Goal: Information Seeking & Learning: Learn about a topic

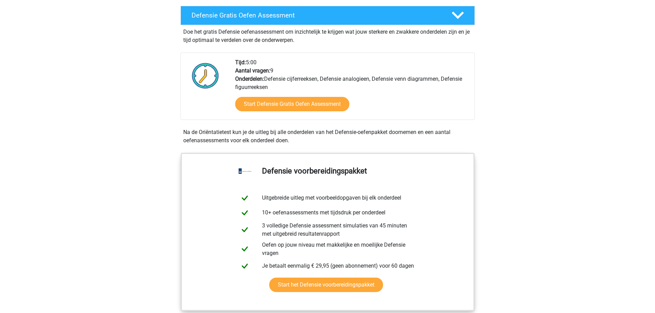
scroll to position [172, 0]
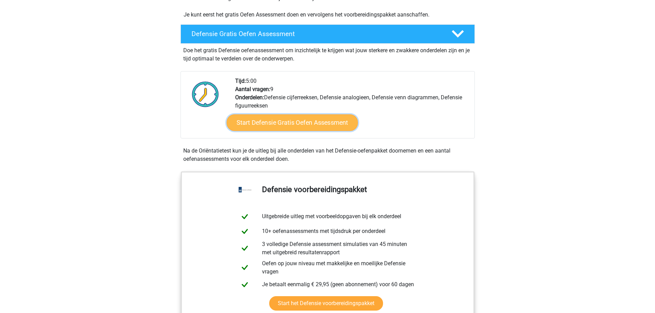
click at [335, 119] on link "Start Defensie Gratis Oefen Assessment" at bounding box center [291, 122] width 131 height 16
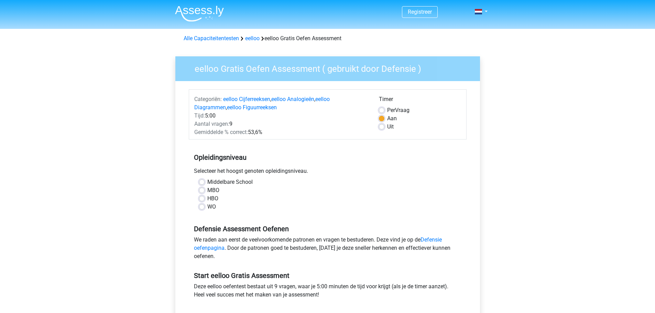
click at [207, 180] on div "Middelbare School" at bounding box center [327, 182] width 257 height 8
click at [205, 183] on div "Middelbare School" at bounding box center [327, 182] width 257 height 8
click at [207, 182] on label "Middelbare School" at bounding box center [229, 182] width 45 height 8
click at [202, 182] on input "Middelbare School" at bounding box center [201, 181] width 5 height 7
radio input "true"
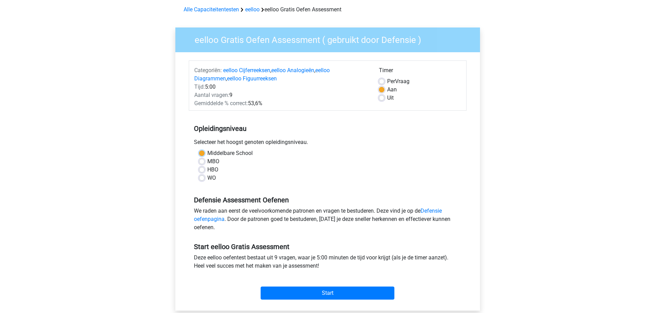
scroll to position [69, 0]
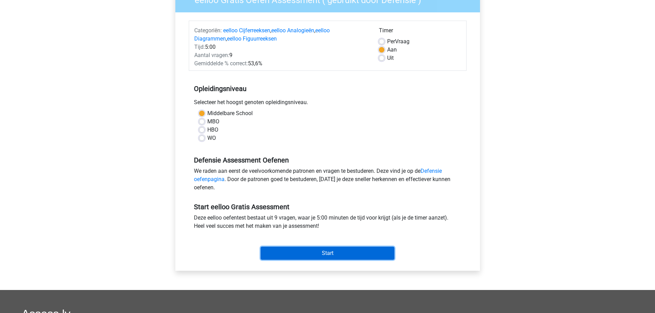
click at [309, 248] on input "Start" at bounding box center [328, 253] width 134 height 13
drag, startPoint x: 252, startPoint y: 59, endPoint x: 228, endPoint y: 44, distance: 27.7
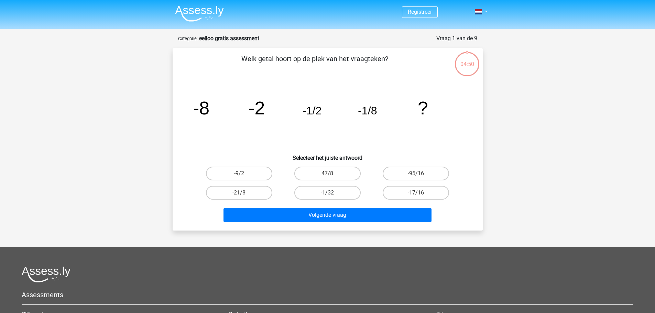
click at [305, 194] on label "-1/32" at bounding box center [327, 193] width 66 height 14
click at [327, 194] on input "-1/32" at bounding box center [329, 195] width 4 height 4
radio input "true"
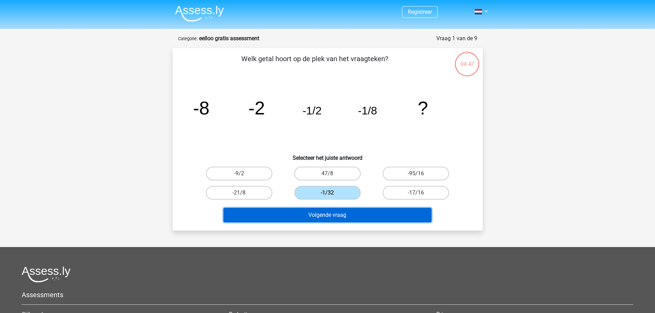
click at [360, 214] on button "Volgende vraag" at bounding box center [327, 215] width 208 height 14
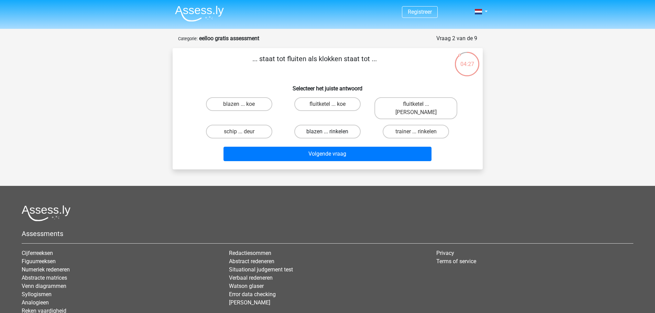
click at [343, 125] on label "blazen ... rinkelen" at bounding box center [327, 132] width 66 height 14
click at [332, 132] on input "blazen ... rinkelen" at bounding box center [329, 134] width 4 height 4
radio input "true"
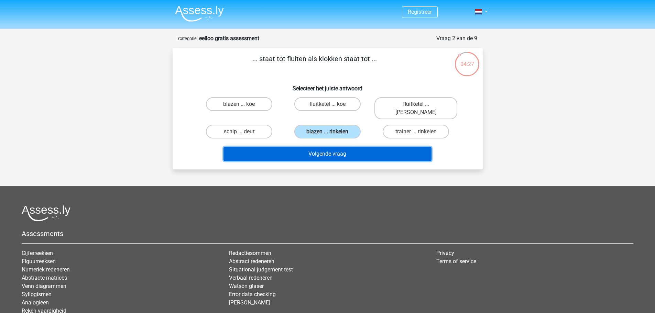
click at [343, 148] on button "Volgende vraag" at bounding box center [327, 154] width 208 height 14
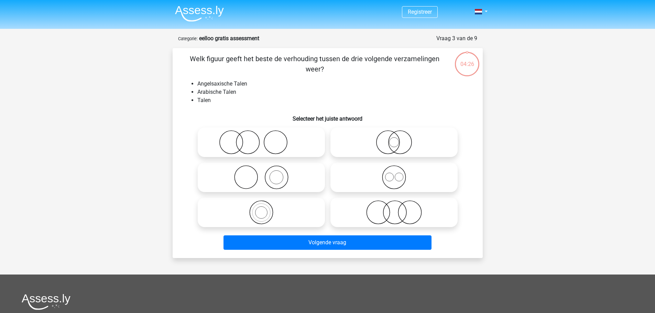
scroll to position [34, 0]
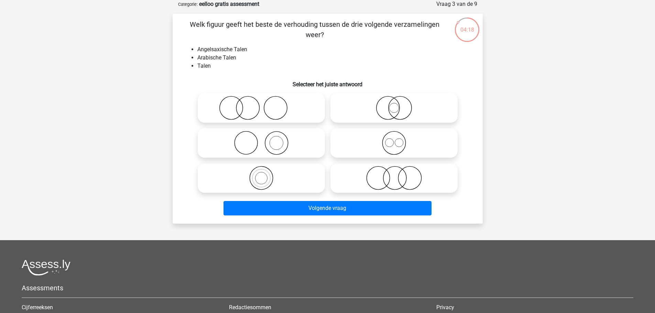
click at [366, 173] on icon at bounding box center [394, 178] width 122 height 24
click at [394, 173] on input "radio" at bounding box center [396, 172] width 4 height 4
radio input "true"
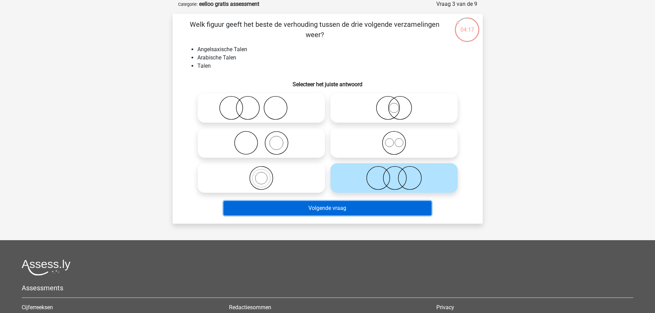
click at [345, 208] on button "Volgende vraag" at bounding box center [327, 208] width 208 height 14
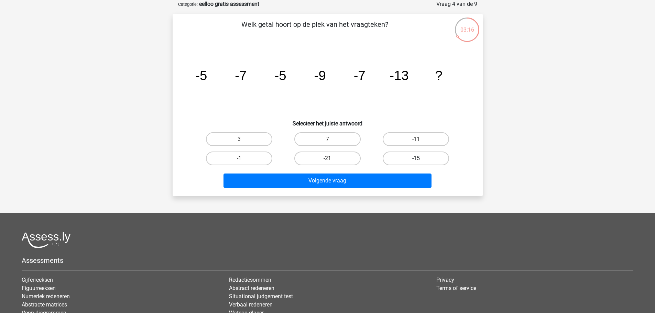
click at [405, 160] on label "-15" at bounding box center [416, 159] width 66 height 14
click at [416, 160] on input "-15" at bounding box center [418, 160] width 4 height 4
radio input "true"
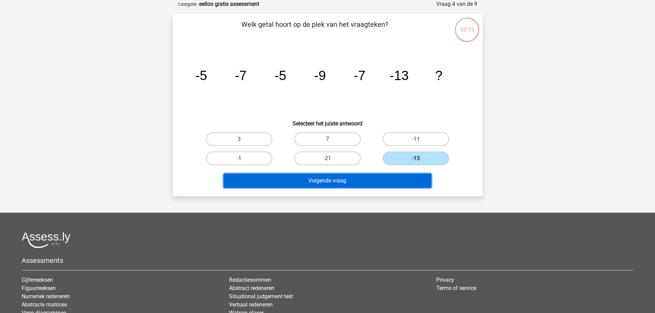
click at [387, 176] on button "Volgende vraag" at bounding box center [327, 181] width 208 height 14
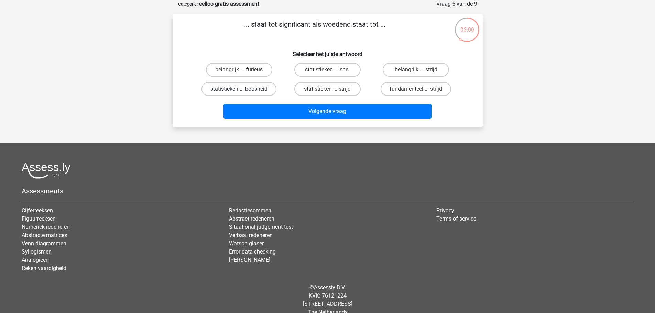
click at [244, 87] on label "statistieken ... boosheid" at bounding box center [238, 89] width 75 height 14
click at [243, 89] on input "statistieken ... boosheid" at bounding box center [241, 91] width 4 height 4
radio input "true"
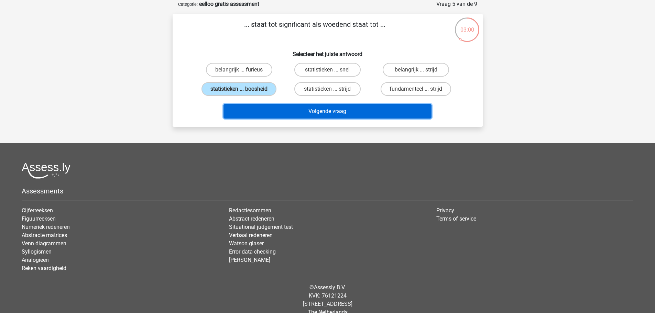
click at [291, 108] on button "Volgende vraag" at bounding box center [327, 111] width 208 height 14
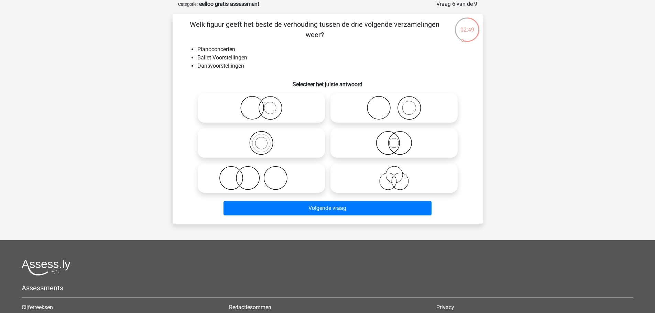
click at [398, 106] on icon at bounding box center [394, 108] width 122 height 24
click at [398, 104] on input "radio" at bounding box center [396, 102] width 4 height 4
radio input "true"
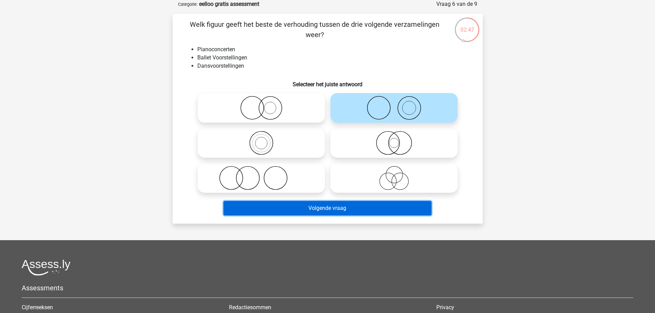
click at [282, 207] on button "Volgende vraag" at bounding box center [327, 208] width 208 height 14
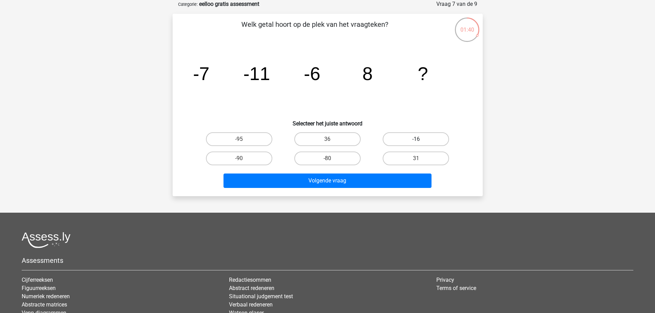
click at [408, 140] on label "-16" at bounding box center [416, 139] width 66 height 14
click at [416, 140] on input "-16" at bounding box center [418, 141] width 4 height 4
radio input "true"
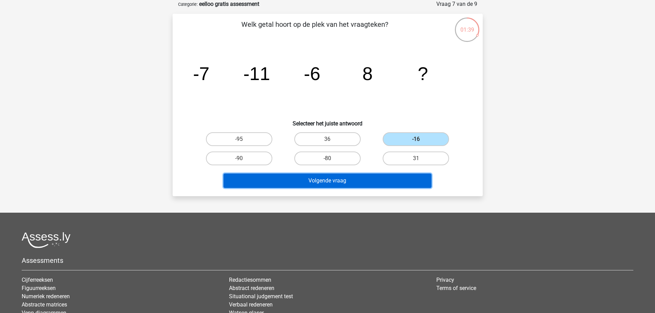
click at [350, 178] on button "Volgende vraag" at bounding box center [327, 181] width 208 height 14
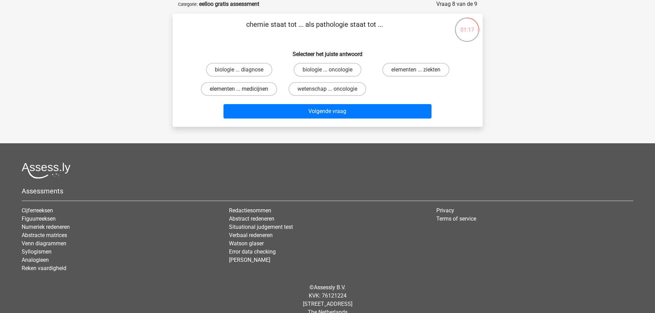
click at [235, 89] on label "elementen ... medicijnen" at bounding box center [239, 89] width 76 height 14
click at [239, 89] on input "elementen ... medicijnen" at bounding box center [241, 91] width 4 height 4
radio input "true"
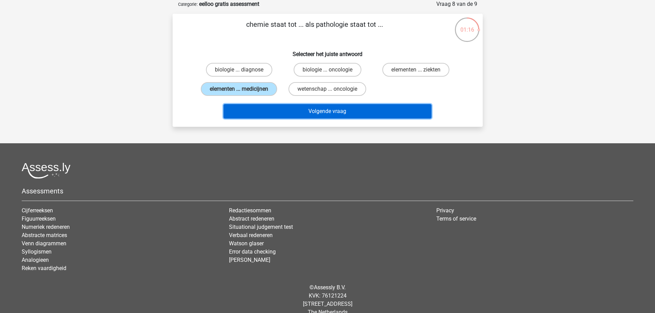
click at [264, 113] on button "Volgende vraag" at bounding box center [327, 111] width 208 height 14
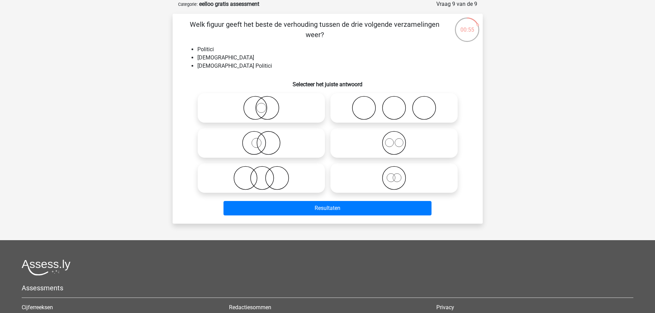
click at [363, 103] on icon at bounding box center [394, 108] width 122 height 24
click at [394, 103] on input "radio" at bounding box center [396, 102] width 4 height 4
radio input "true"
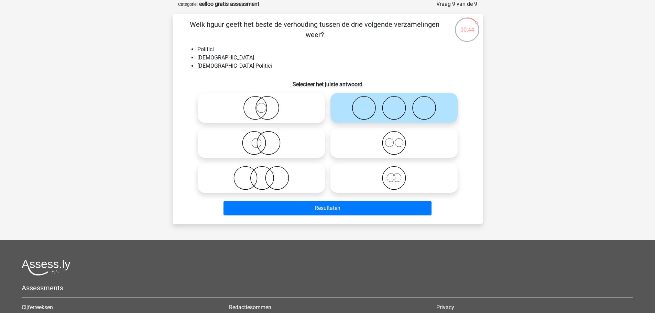
click at [361, 149] on icon at bounding box center [394, 143] width 122 height 24
click at [394, 140] on input "radio" at bounding box center [396, 137] width 4 height 4
radio input "true"
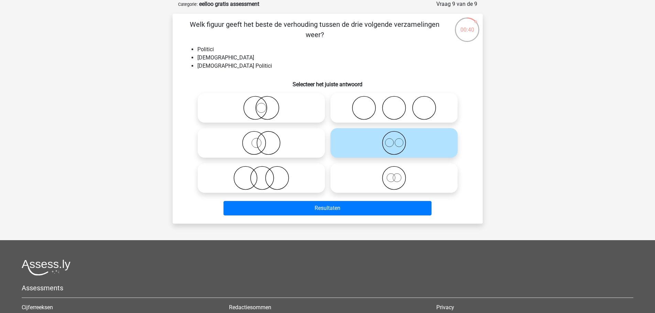
click at [262, 170] on icon at bounding box center [261, 178] width 122 height 24
click at [262, 170] on input "radio" at bounding box center [263, 172] width 4 height 4
radio input "true"
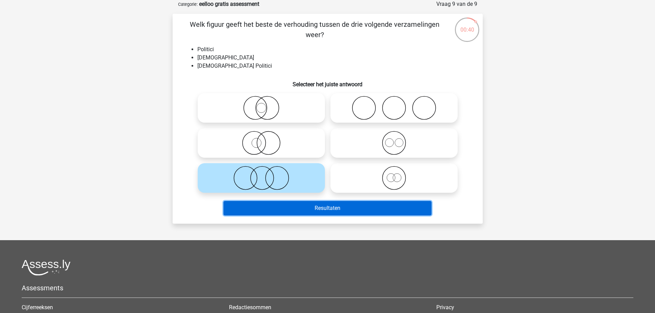
click at [306, 212] on button "Resultaten" at bounding box center [327, 208] width 208 height 14
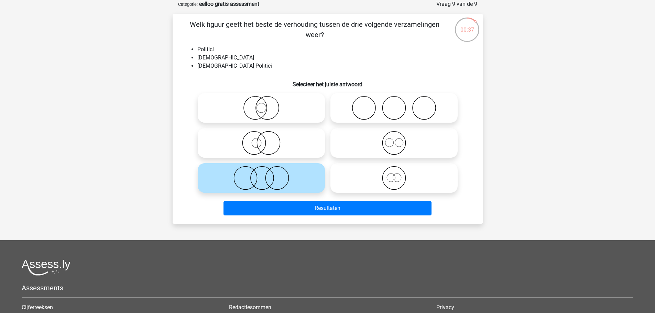
drag, startPoint x: 290, startPoint y: 91, endPoint x: 296, endPoint y: 79, distance: 13.5
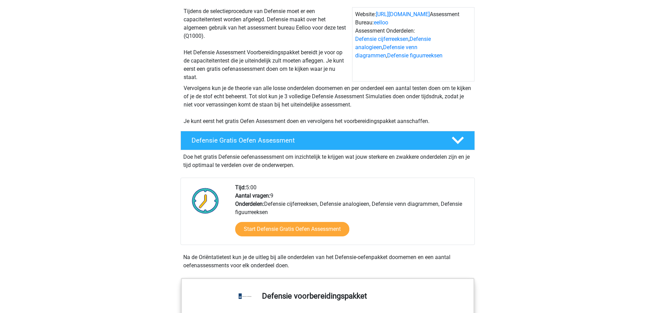
scroll to position [206, 0]
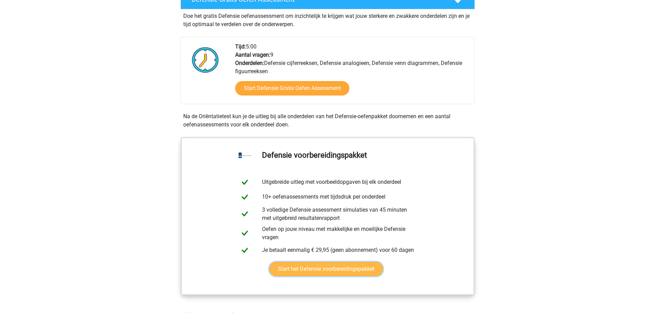
click at [327, 266] on link "Start het Defensie voorbereidingspakket" at bounding box center [326, 269] width 114 height 14
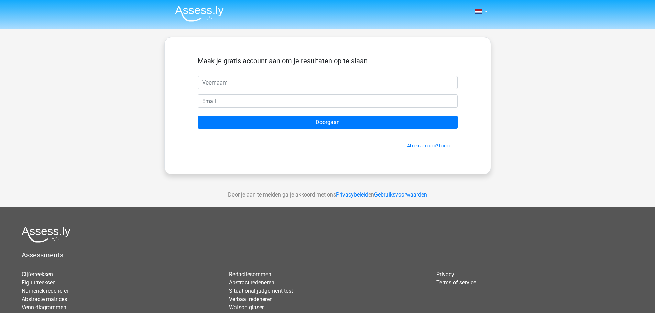
click at [235, 86] on input "text" at bounding box center [328, 82] width 260 height 13
type input "[PERSON_NAME]"
drag, startPoint x: 228, startPoint y: 86, endPoint x: 235, endPoint y: 82, distance: 7.8
click at [235, 80] on input "[PERSON_NAME]" at bounding box center [328, 82] width 260 height 13
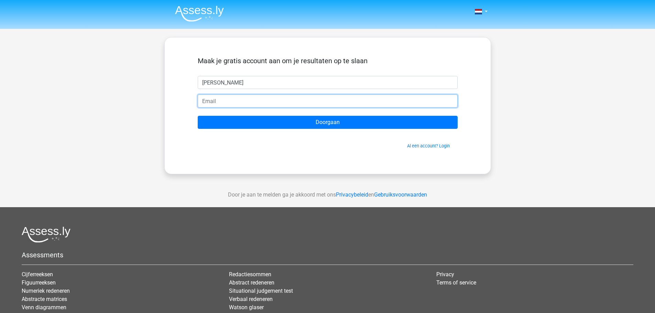
click at [238, 98] on input "email" at bounding box center [328, 101] width 260 height 13
type input "Sennawiegers04@gmail.com"
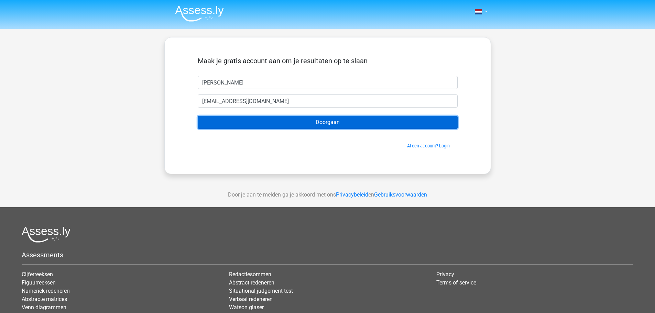
click at [265, 122] on input "Doorgaan" at bounding box center [328, 122] width 260 height 13
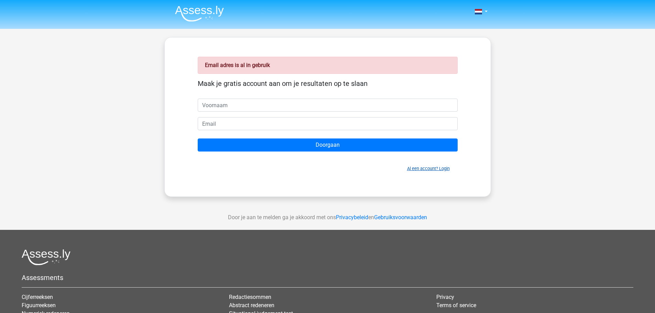
click at [444, 166] on link "Al een account? Login" at bounding box center [428, 168] width 43 height 5
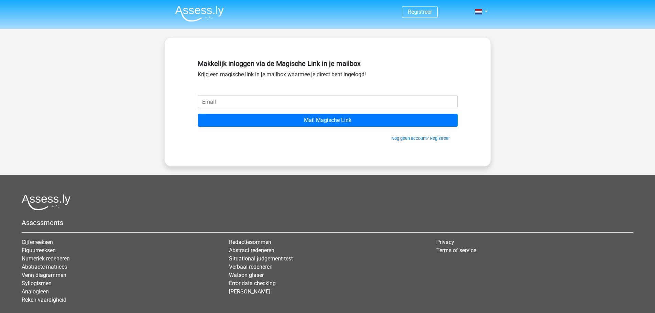
click at [259, 107] on input "email" at bounding box center [328, 101] width 260 height 13
type input "[EMAIL_ADDRESS][DOMAIN_NAME]"
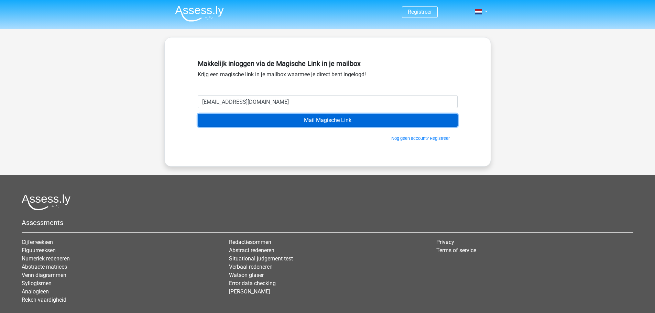
click at [265, 117] on input "Mail Magische Link" at bounding box center [328, 120] width 260 height 13
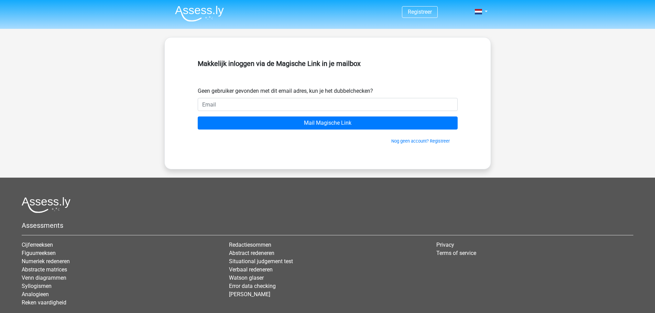
click at [268, 107] on input "email" at bounding box center [328, 104] width 260 height 13
type input "[EMAIL_ADDRESS][DOMAIN_NAME]"
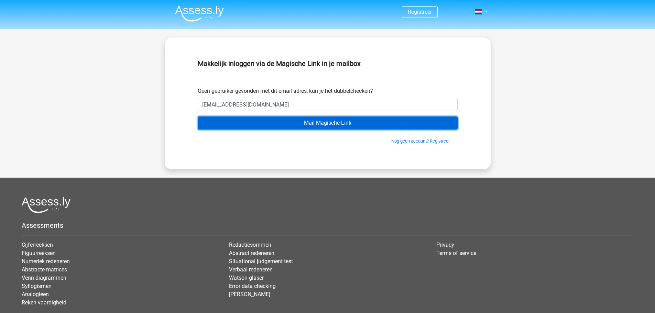
click at [266, 119] on input "Mail Magische Link" at bounding box center [328, 123] width 260 height 13
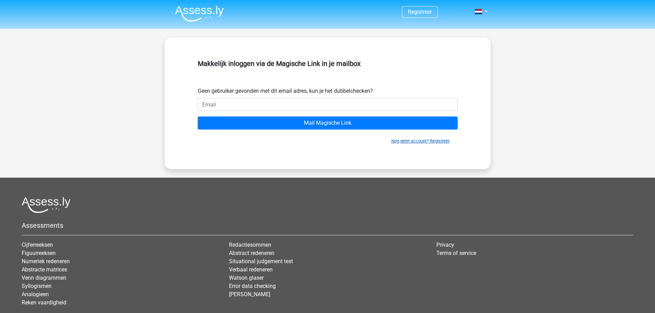
click at [430, 139] on link "Nog geen account? Registreer" at bounding box center [420, 141] width 58 height 5
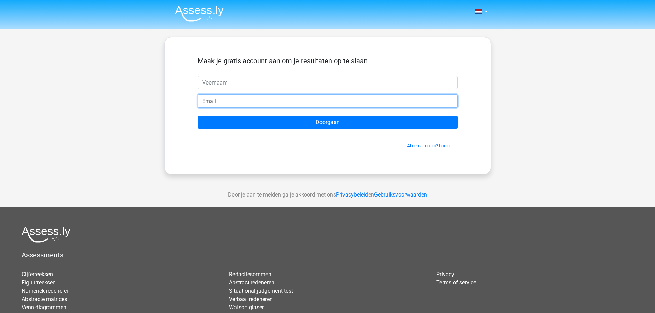
click at [261, 96] on input "email" at bounding box center [328, 101] width 260 height 13
type input "[EMAIL_ADDRESS][DOMAIN_NAME]"
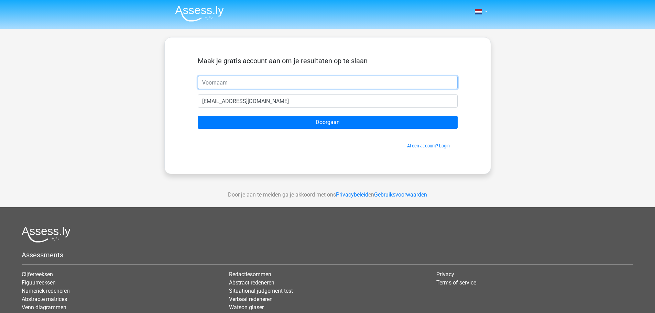
click at [270, 86] on input "text" at bounding box center [328, 82] width 260 height 13
type input "[PERSON_NAME]"
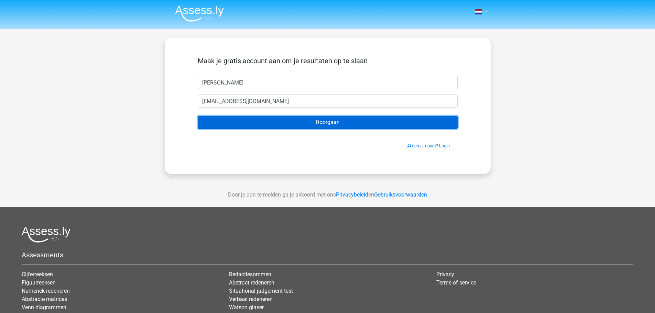
click at [265, 124] on input "Doorgaan" at bounding box center [328, 122] width 260 height 13
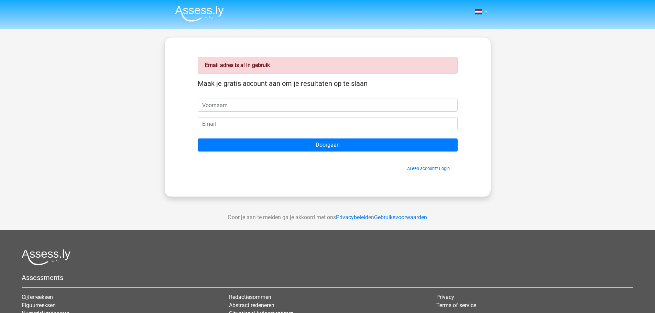
click at [271, 106] on input "text" at bounding box center [328, 105] width 260 height 13
click at [213, 74] on div "Email adres is al in gebruik Maak je gratis account aan om je resultaten op te …" at bounding box center [327, 117] width 293 height 126
click at [430, 162] on div "Al een account? Login" at bounding box center [328, 164] width 260 height 15
click at [429, 165] on div "Al een account? Login" at bounding box center [328, 164] width 260 height 15
click at [429, 166] on link "Al een account? Login" at bounding box center [428, 168] width 43 height 5
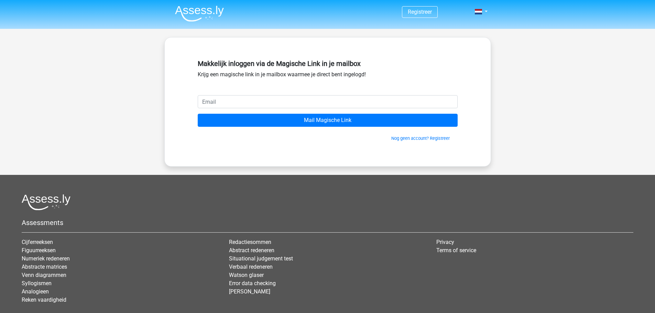
click at [327, 98] on input "email" at bounding box center [328, 101] width 260 height 13
type input "[EMAIL_ADDRESS][DOMAIN_NAME]"
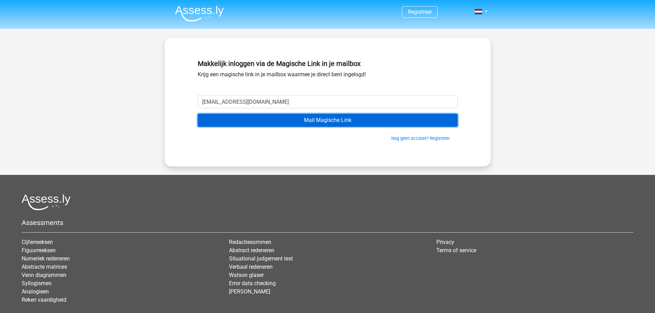
click at [299, 119] on input "Mail Magische Link" at bounding box center [328, 120] width 260 height 13
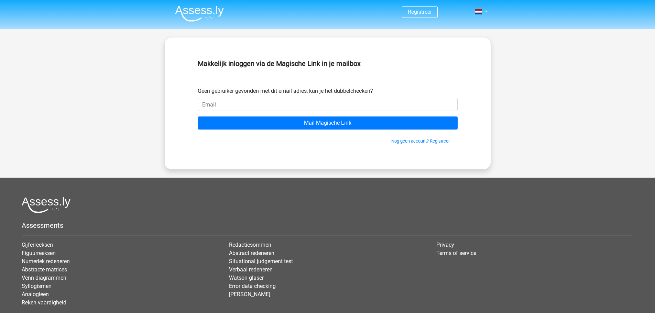
click at [414, 146] on div "Makkelijk inloggen via de Magische Link in je mailbox Geen gebruiker gevonden m…" at bounding box center [327, 103] width 293 height 99
click at [259, 96] on form "Geen gebruiker gevonden met dit email adres, kun je het dubbelchecken? Mail Mag…" at bounding box center [328, 115] width 260 height 57
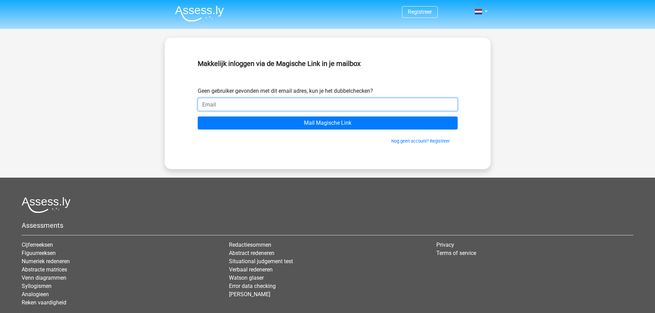
click at [256, 99] on input "email" at bounding box center [328, 104] width 260 height 13
type input "[EMAIL_ADDRESS][DOMAIN_NAME]"
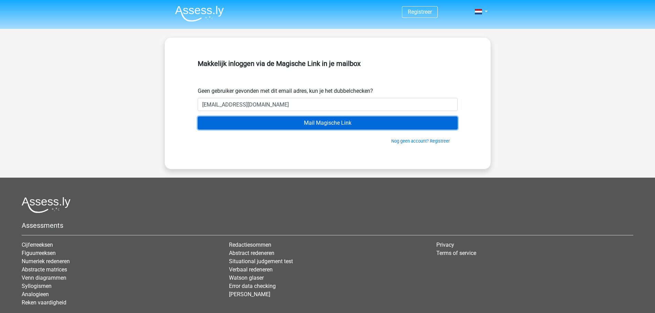
click at [246, 124] on input "Mail Magische Link" at bounding box center [328, 123] width 260 height 13
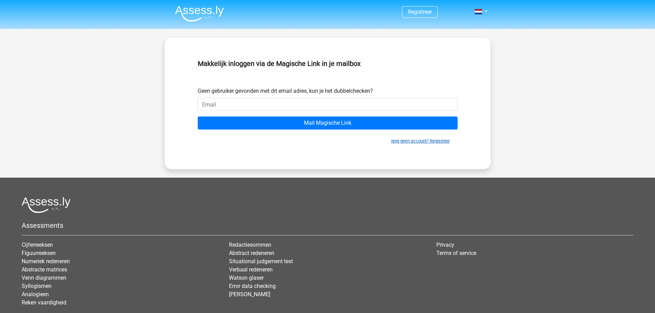
click at [437, 141] on link "Nog geen account? Registreer" at bounding box center [420, 141] width 58 height 5
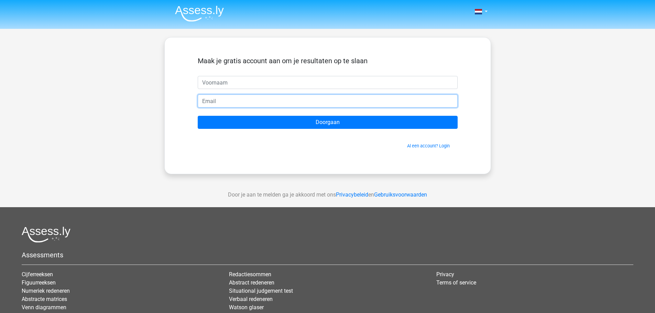
click at [226, 100] on input "email" at bounding box center [328, 101] width 260 height 13
type input "Sennawiegers04@gmail.com"
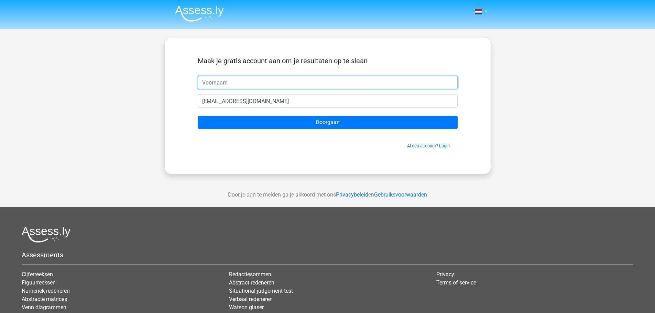
click at [242, 81] on input "text" at bounding box center [328, 82] width 260 height 13
type input "Sennaw"
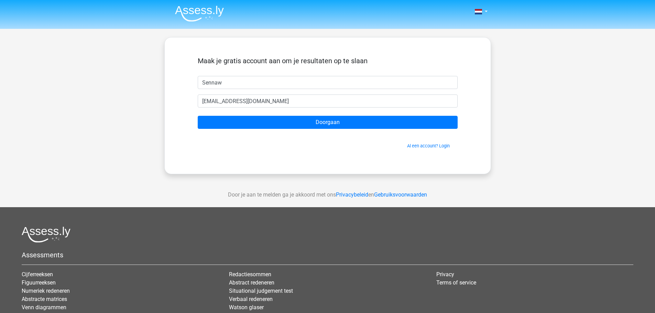
click at [246, 108] on form "Maak je gratis account aan om je resultaten op te slaan Sennaw Sennawiegers04@g…" at bounding box center [328, 103] width 260 height 92
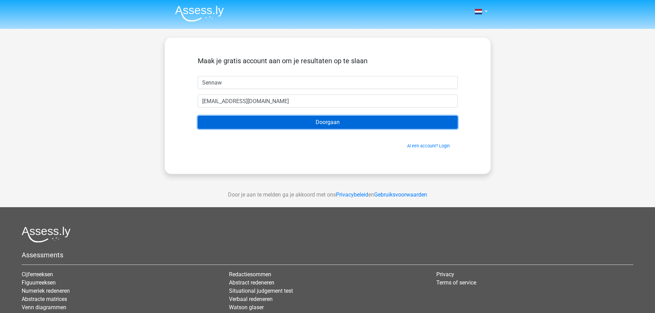
click at [244, 119] on input "Doorgaan" at bounding box center [328, 122] width 260 height 13
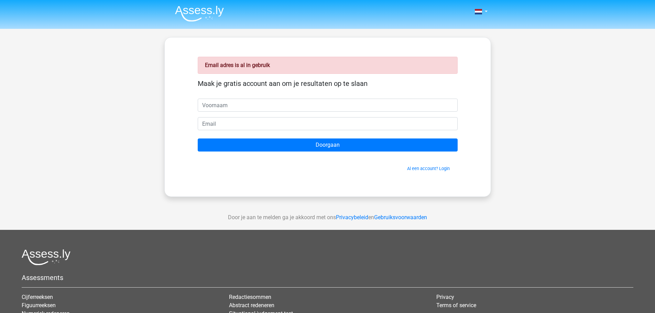
drag, startPoint x: 147, startPoint y: 73, endPoint x: 135, endPoint y: 65, distance: 14.2
click at [148, 73] on div "Nederlands English" at bounding box center [327, 205] width 655 height 411
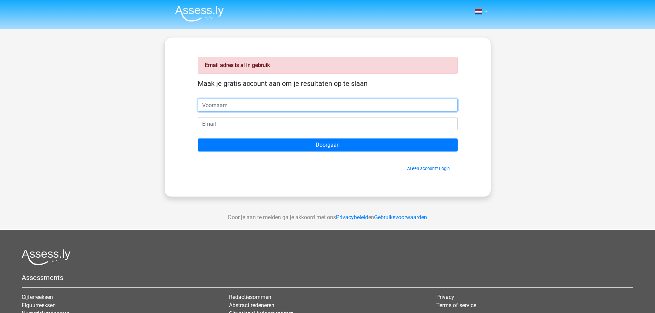
click at [228, 106] on input "text" at bounding box center [328, 105] width 260 height 13
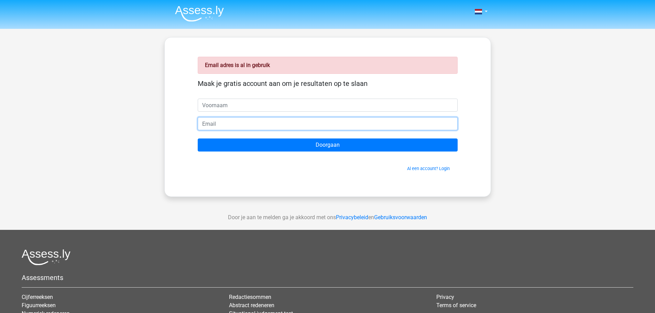
click at [207, 124] on input "email" at bounding box center [328, 123] width 260 height 13
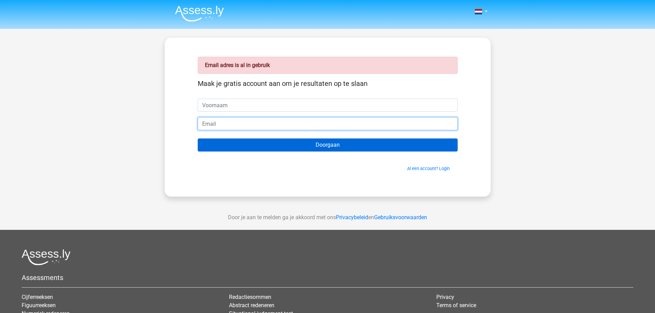
type input "[EMAIL_ADDRESS][DOMAIN_NAME]"
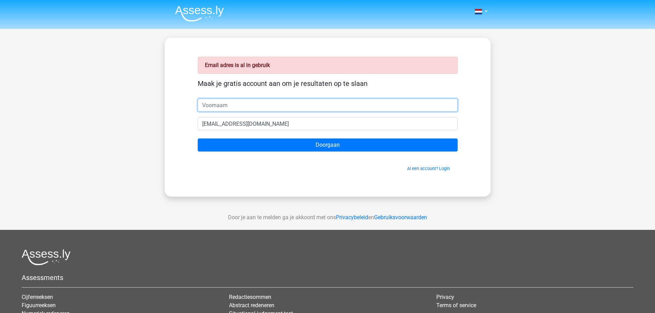
click at [259, 102] on input "text" at bounding box center [328, 105] width 260 height 13
type input "[PERSON_NAME]"
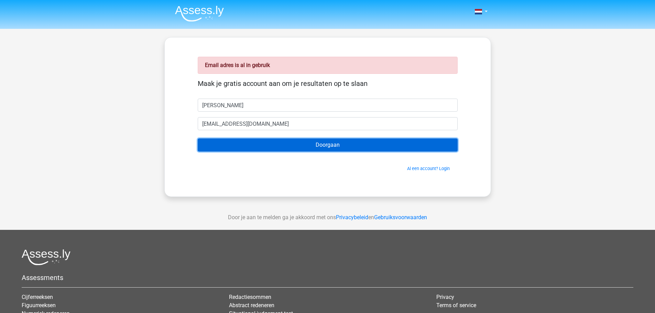
click at [429, 145] on input "Doorgaan" at bounding box center [328, 145] width 260 height 13
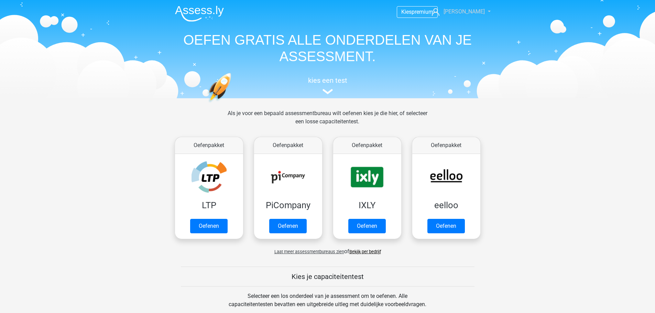
click at [485, 11] on link "[PERSON_NAME]" at bounding box center [457, 12] width 56 height 8
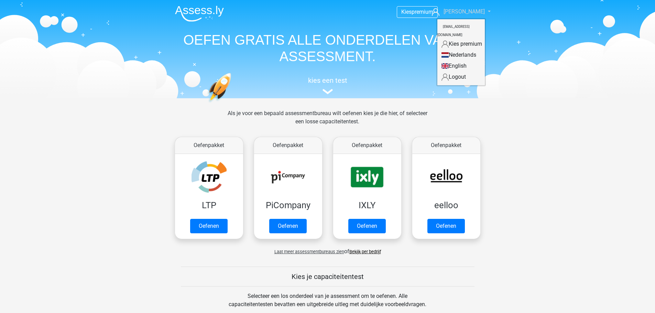
click at [480, 10] on link "[PERSON_NAME]" at bounding box center [457, 12] width 56 height 8
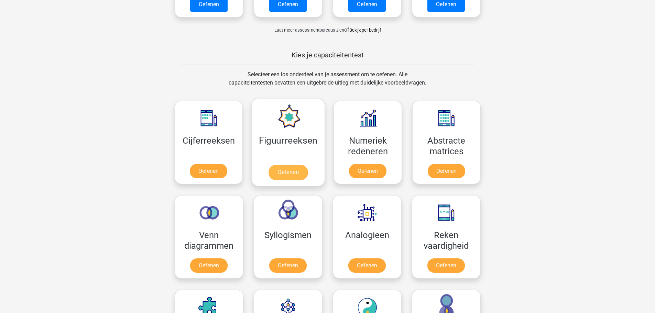
scroll to position [241, 0]
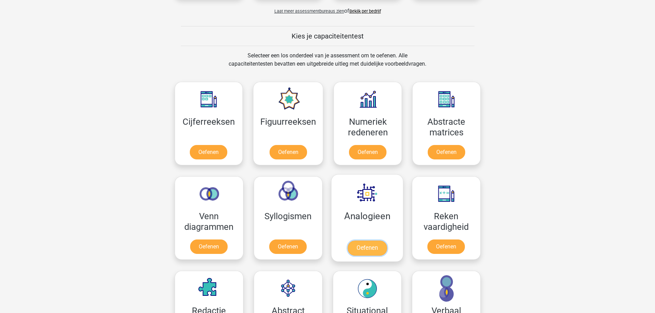
click at [373, 248] on link "Oefenen" at bounding box center [366, 248] width 39 height 15
drag, startPoint x: 140, startPoint y: 118, endPoint x: 118, endPoint y: 95, distance: 31.4
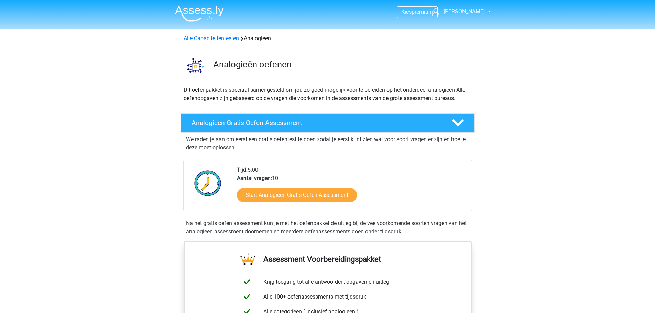
drag, startPoint x: 302, startPoint y: 204, endPoint x: 173, endPoint y: 55, distance: 197.7
drag, startPoint x: 174, startPoint y: 161, endPoint x: 177, endPoint y: 156, distance: 5.4
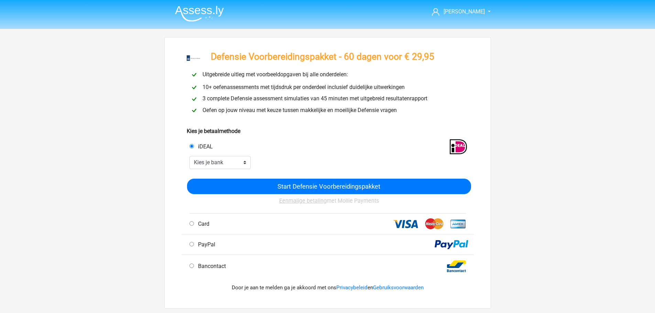
click at [208, 240] on div "PayPal" at bounding box center [327, 244] width 292 height 21
click at [208, 242] on span "PayPal" at bounding box center [205, 244] width 20 height 7
click at [194, 242] on input "PayPal" at bounding box center [191, 244] width 4 height 4
radio input "true"
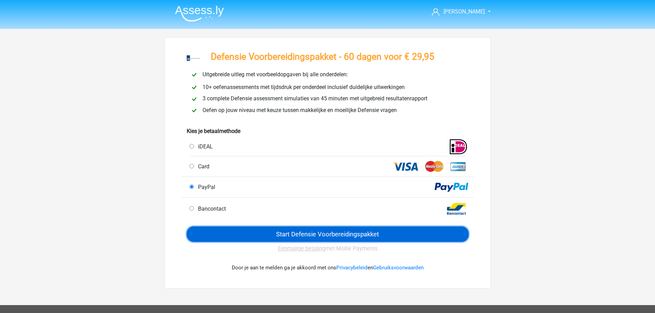
click at [229, 231] on input "Start Defensie Voorbereidingspakket" at bounding box center [328, 233] width 282 height 15
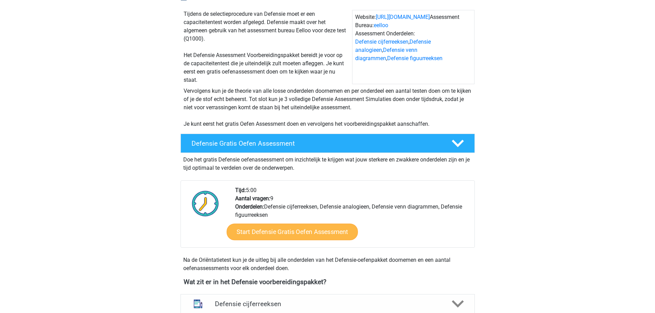
scroll to position [275, 0]
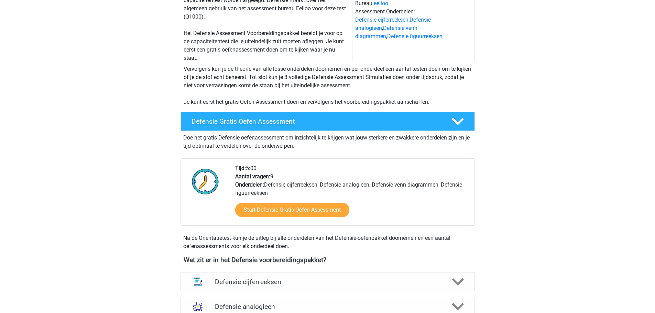
click at [273, 130] on div "Defensie Gratis Oefen Assessment" at bounding box center [327, 121] width 294 height 19
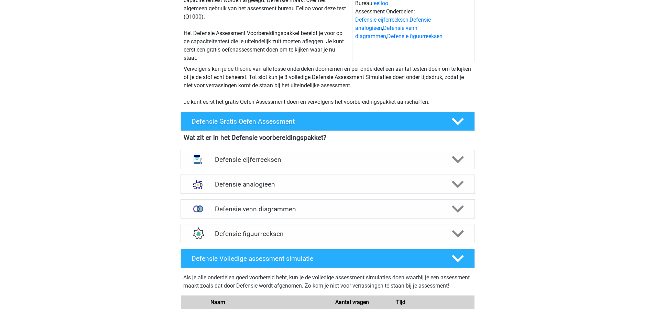
click at [285, 125] on div "Defensie Gratis Oefen Assessment" at bounding box center [327, 121] width 294 height 19
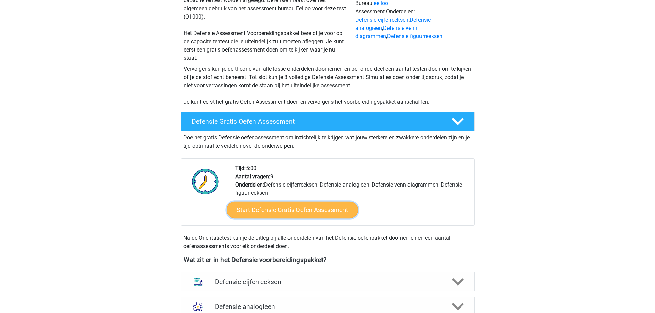
click at [260, 202] on link "Start Defensie Gratis Oefen Assessment" at bounding box center [291, 210] width 131 height 16
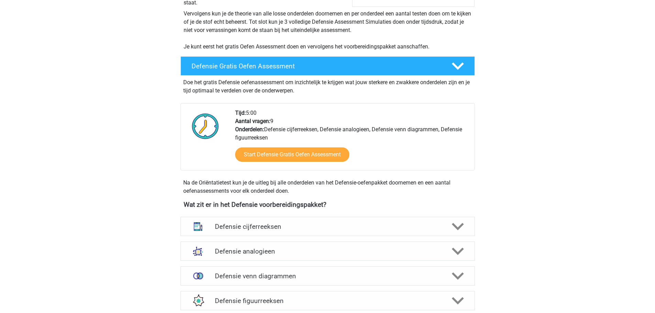
scroll to position [412, 0]
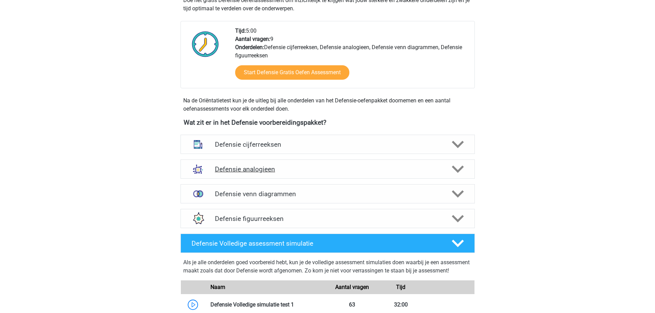
click at [322, 177] on div "Defensie analogieen" at bounding box center [327, 168] width 294 height 19
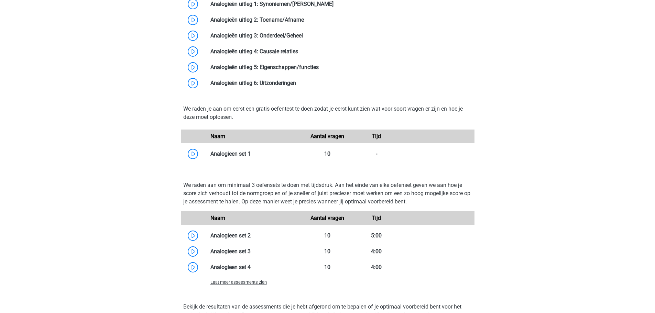
scroll to position [722, 0]
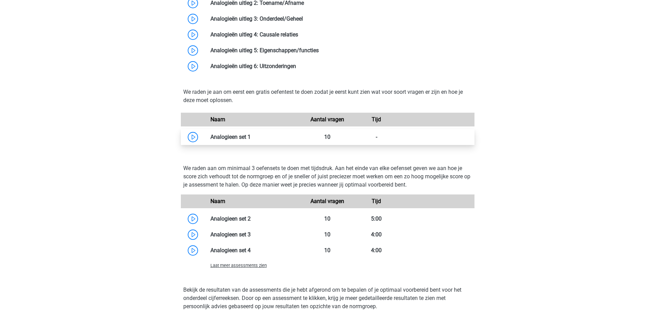
click at [251, 138] on link at bounding box center [251, 137] width 0 height 7
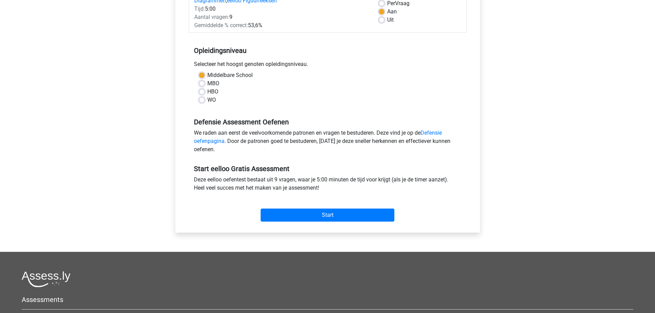
scroll to position [34, 0]
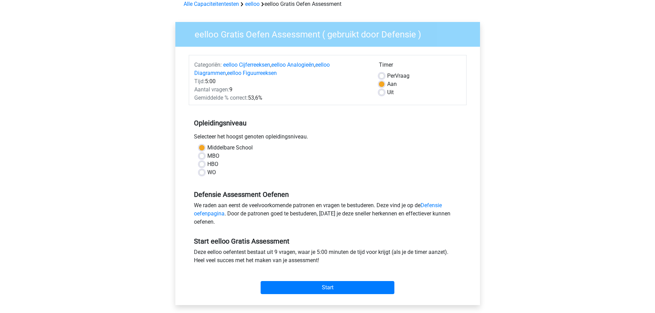
drag, startPoint x: 231, startPoint y: 197, endPoint x: 242, endPoint y: 197, distance: 11.3
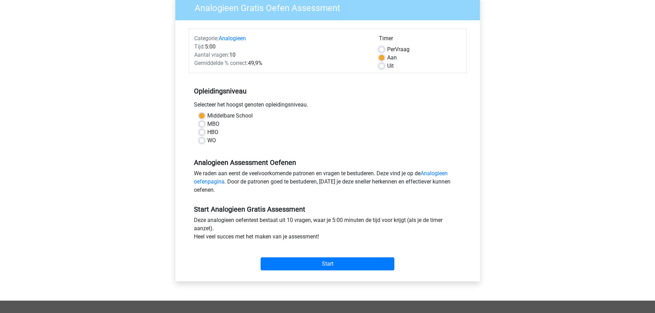
scroll to position [137, 0]
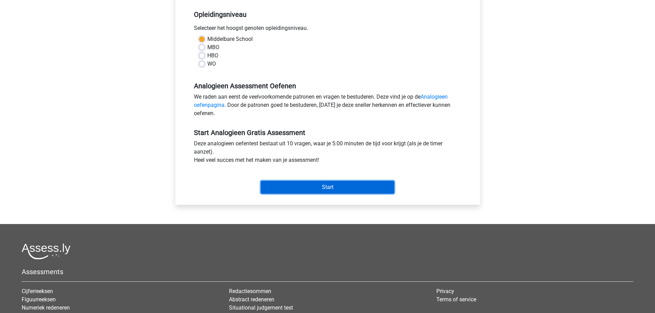
click at [331, 188] on input "Start" at bounding box center [328, 187] width 134 height 13
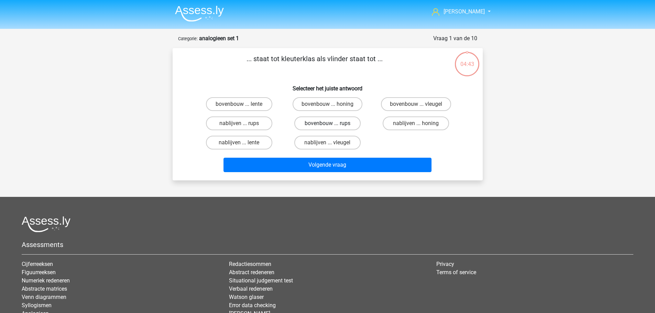
click at [325, 124] on label "bovenbouw ... rups" at bounding box center [327, 124] width 66 height 14
click at [327, 124] on input "bovenbouw ... rups" at bounding box center [329, 125] width 4 height 4
radio input "true"
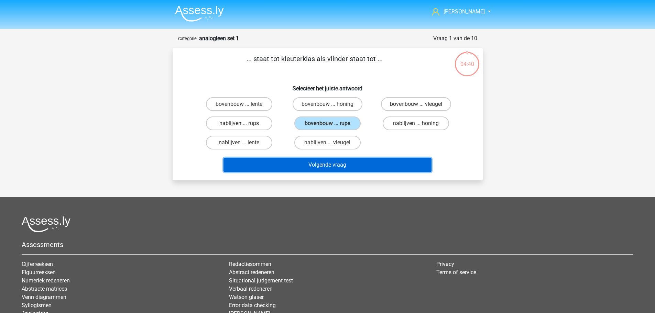
click at [286, 163] on button "Volgende vraag" at bounding box center [327, 165] width 208 height 14
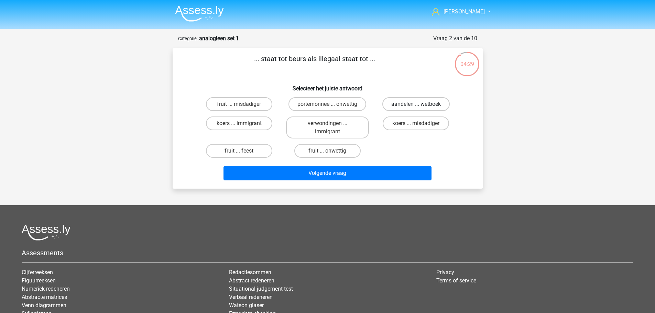
click at [400, 105] on label "aandelen ... wetboek" at bounding box center [415, 104] width 67 height 14
click at [416, 105] on input "aandelen ... wetboek" at bounding box center [418, 106] width 4 height 4
radio input "true"
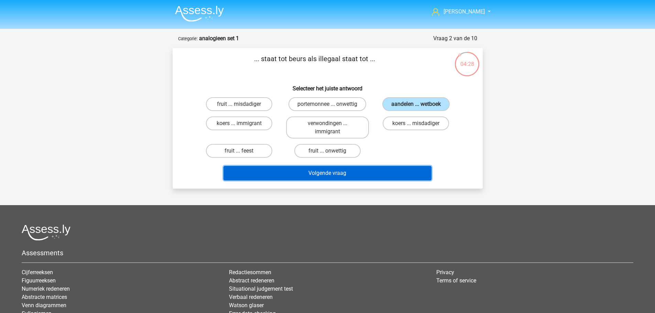
click at [389, 174] on button "Volgende vraag" at bounding box center [327, 173] width 208 height 14
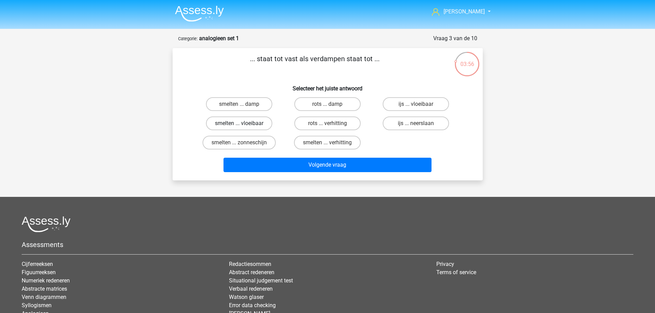
click at [251, 122] on label "smelten ... vloeibaar" at bounding box center [239, 124] width 66 height 14
click at [243, 123] on input "smelten ... vloeibaar" at bounding box center [241, 125] width 4 height 4
radio input "true"
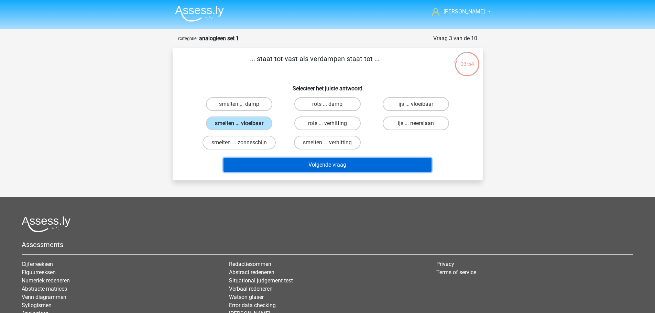
click at [279, 160] on button "Volgende vraag" at bounding box center [327, 165] width 208 height 14
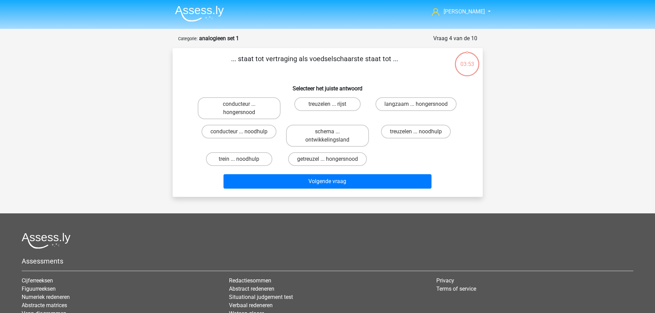
scroll to position [34, 0]
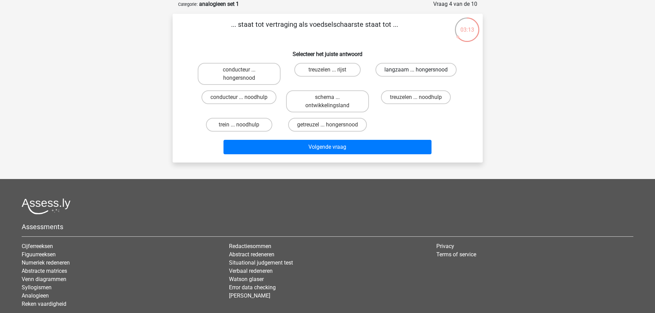
click at [395, 71] on label "langzaam ... hongersnood" at bounding box center [415, 70] width 81 height 14
click at [416, 71] on input "langzaam ... hongersnood" at bounding box center [418, 72] width 4 height 4
radio input "true"
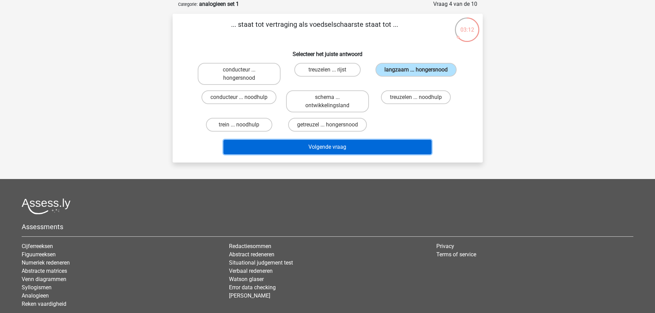
click at [290, 150] on button "Volgende vraag" at bounding box center [327, 147] width 208 height 14
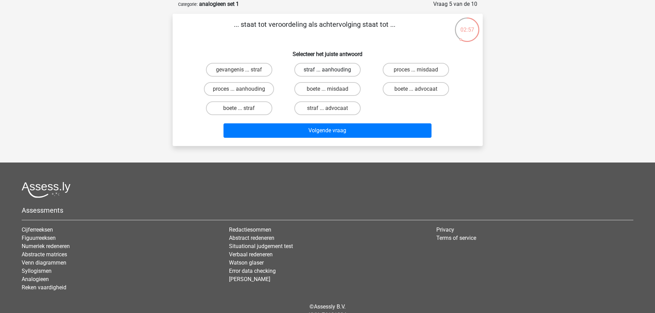
click at [306, 70] on label "straf ... aanhouding" at bounding box center [327, 70] width 66 height 14
click at [327, 70] on input "straf ... aanhouding" at bounding box center [329, 72] width 4 height 4
radio input "true"
click at [268, 85] on label "proces ... aanhouding" at bounding box center [239, 89] width 70 height 14
click at [243, 89] on input "proces ... aanhouding" at bounding box center [241, 91] width 4 height 4
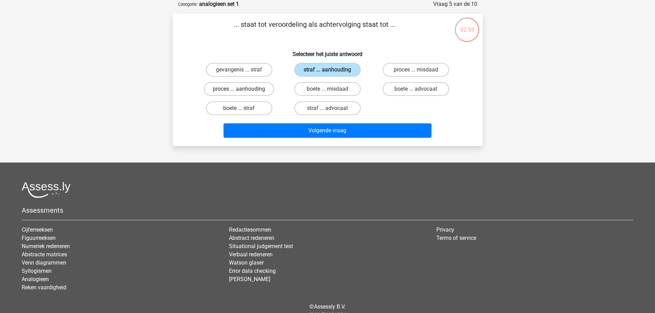
radio input "true"
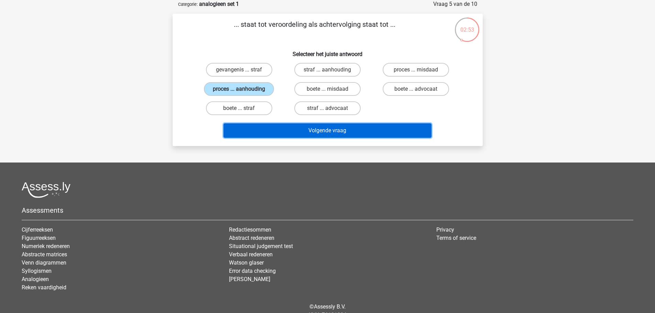
click at [305, 133] on button "Volgende vraag" at bounding box center [327, 130] width 208 height 14
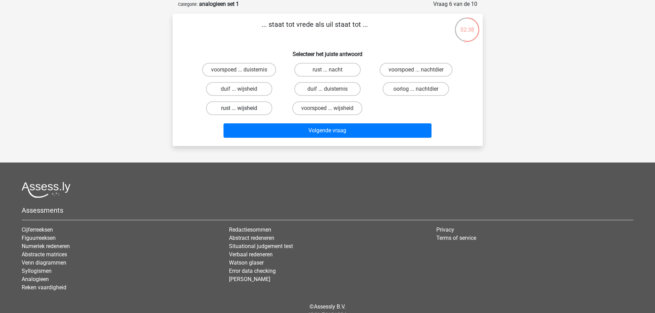
click at [265, 112] on label "rust ... wijsheid" at bounding box center [239, 108] width 66 height 14
click at [243, 112] on input "rust ... wijsheid" at bounding box center [241, 110] width 4 height 4
radio input "true"
click at [276, 122] on div "Volgende vraag" at bounding box center [328, 129] width 288 height 23
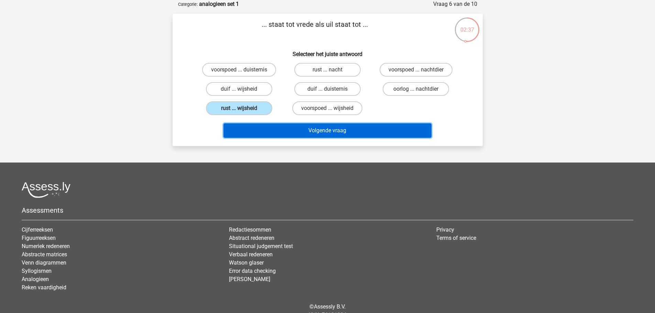
click at [285, 128] on button "Volgende vraag" at bounding box center [327, 130] width 208 height 14
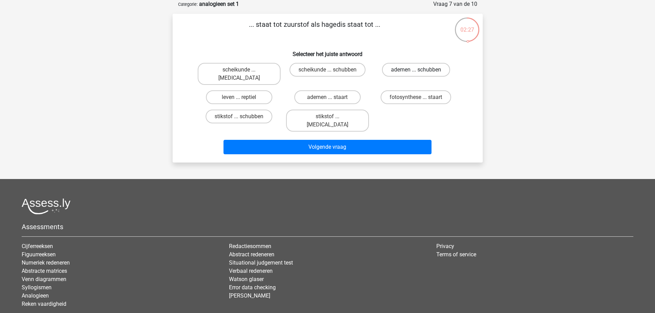
click at [402, 72] on label "ademen ... schubben" at bounding box center [416, 70] width 68 height 14
click at [416, 72] on input "ademen ... schubben" at bounding box center [418, 72] width 4 height 4
radio input "true"
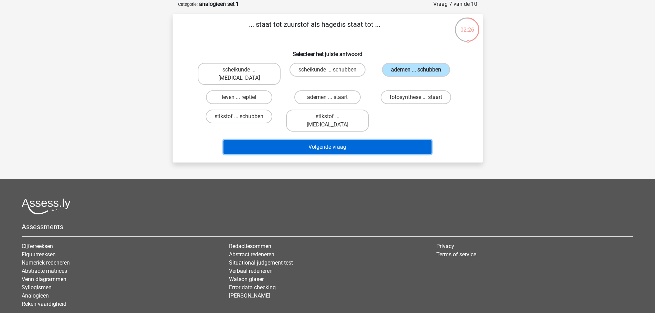
click at [394, 140] on button "Volgende vraag" at bounding box center [327, 147] width 208 height 14
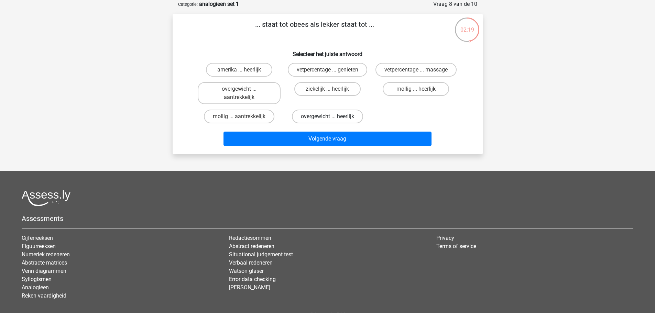
click at [302, 113] on label "overgewicht ... heerlijk" at bounding box center [327, 117] width 71 height 14
click at [327, 117] on input "overgewicht ... heerlijk" at bounding box center [329, 119] width 4 height 4
radio input "true"
click at [271, 94] on label "overgewicht ... aantrekkelijk" at bounding box center [239, 93] width 83 height 22
click at [243, 93] on input "overgewicht ... aantrekkelijk" at bounding box center [241, 91] width 4 height 4
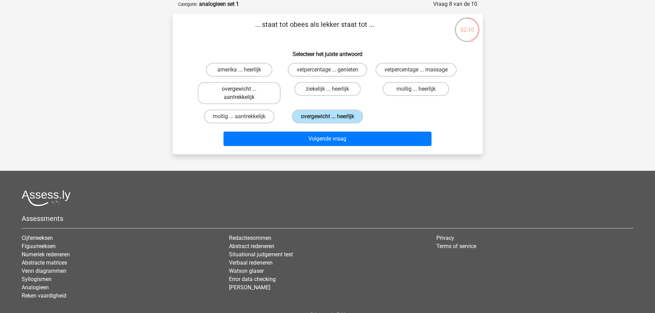
radio input "true"
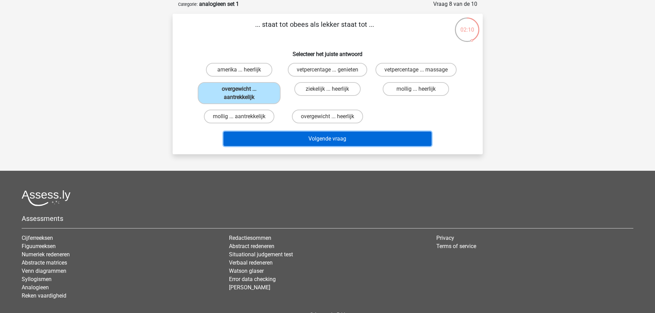
click at [289, 135] on button "Volgende vraag" at bounding box center [327, 139] width 208 height 14
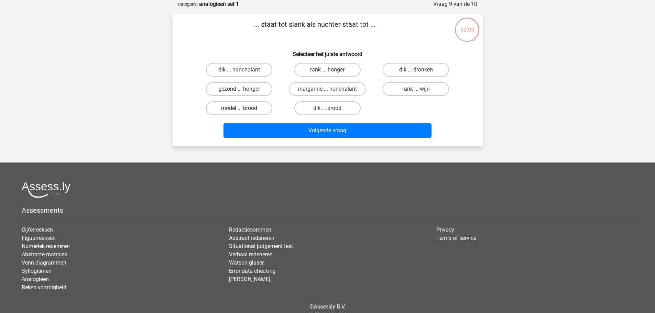
click at [385, 74] on label "dik ... dronken" at bounding box center [416, 70] width 66 height 14
click at [416, 74] on input "dik ... dronken" at bounding box center [418, 72] width 4 height 4
radio input "true"
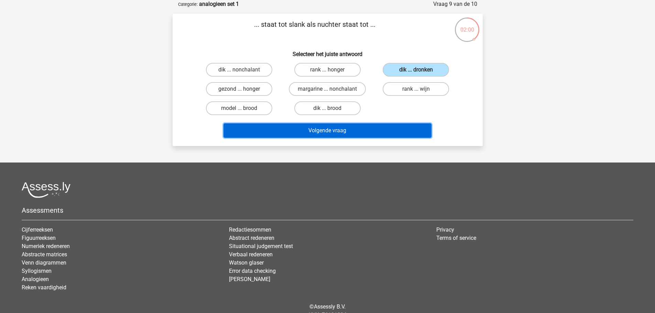
click at [324, 132] on button "Volgende vraag" at bounding box center [327, 130] width 208 height 14
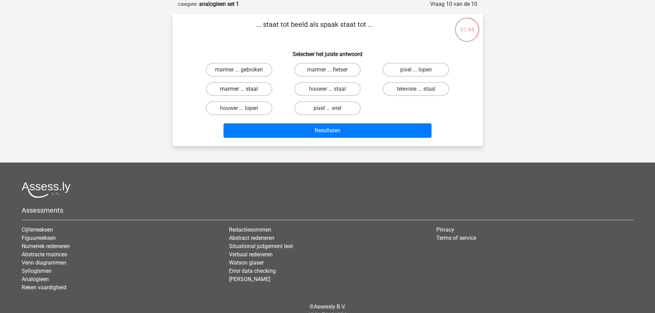
click at [264, 86] on label "marmer ... staal" at bounding box center [239, 89] width 66 height 14
click at [243, 89] on input "marmer ... staal" at bounding box center [241, 91] width 4 height 4
radio input "true"
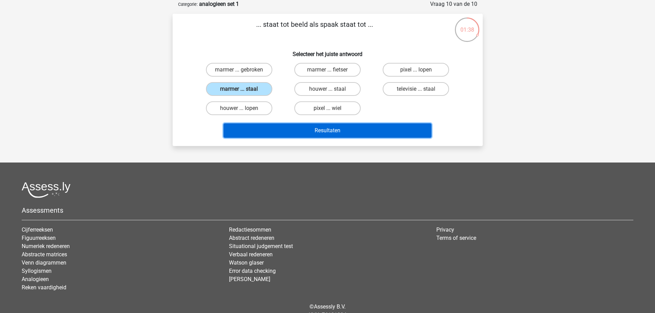
click at [282, 125] on button "Resultaten" at bounding box center [327, 130] width 208 height 14
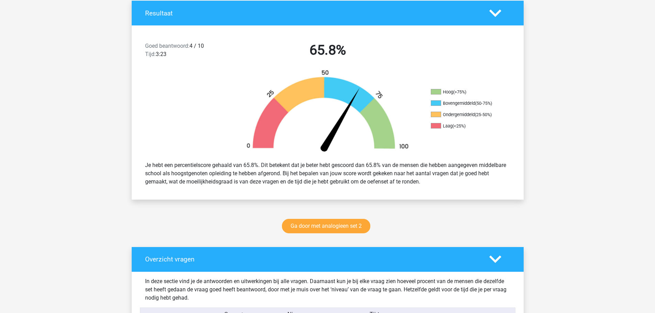
scroll to position [206, 0]
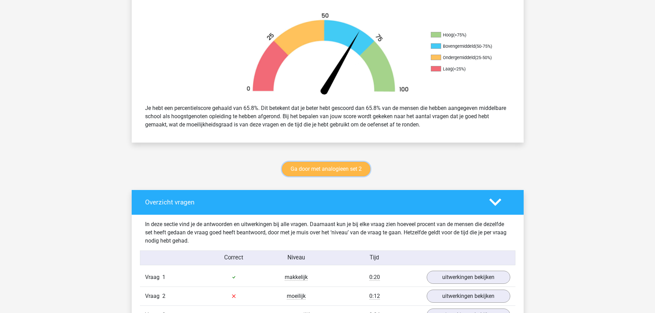
click at [311, 169] on link "Ga door met analogieen set 2" at bounding box center [326, 169] width 88 height 14
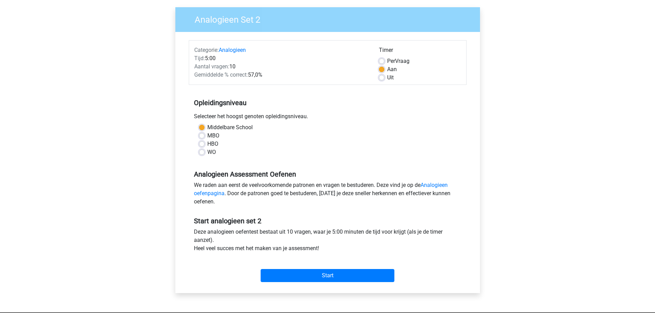
scroll to position [230, 0]
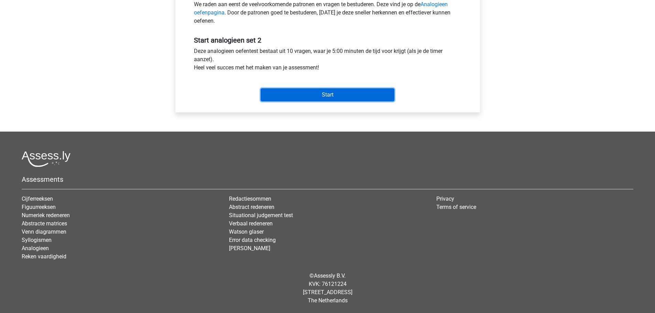
click at [300, 93] on input "Start" at bounding box center [328, 94] width 134 height 13
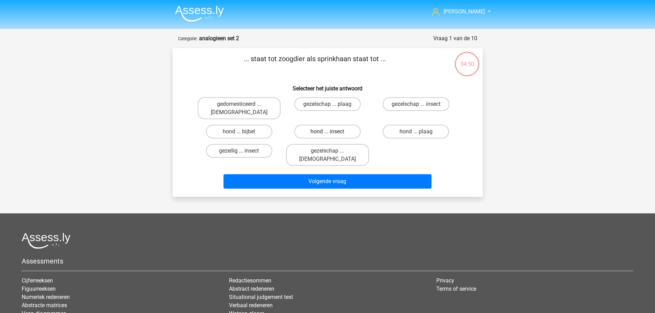
click at [308, 125] on label "hond ... insect" at bounding box center [327, 132] width 66 height 14
click at [327, 132] on input "hond ... insect" at bounding box center [329, 134] width 4 height 4
radio input "true"
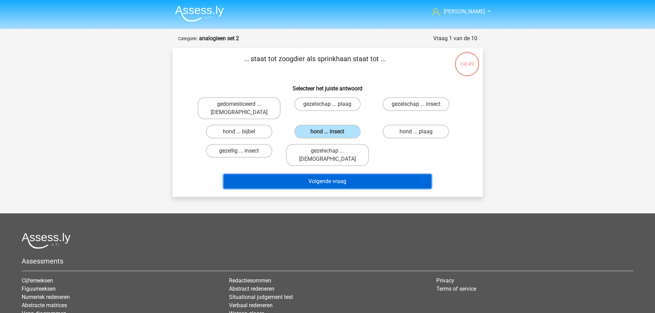
click at [307, 174] on button "Volgende vraag" at bounding box center [327, 181] width 208 height 14
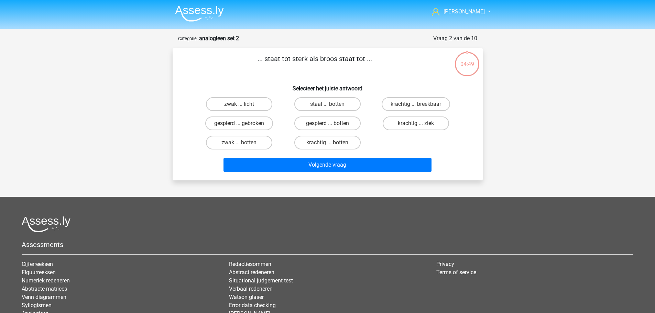
scroll to position [34, 0]
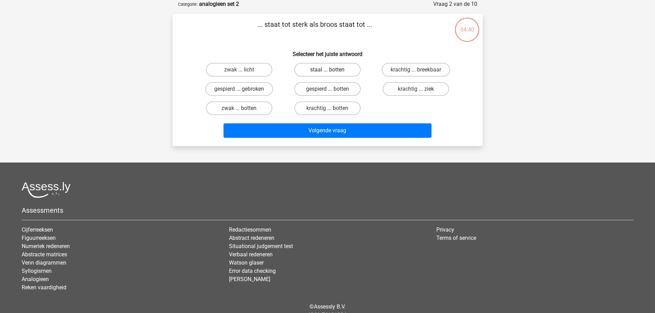
click at [312, 74] on label "staal ... botten" at bounding box center [327, 70] width 66 height 14
click at [327, 74] on input "staal ... botten" at bounding box center [329, 72] width 4 height 4
radio input "true"
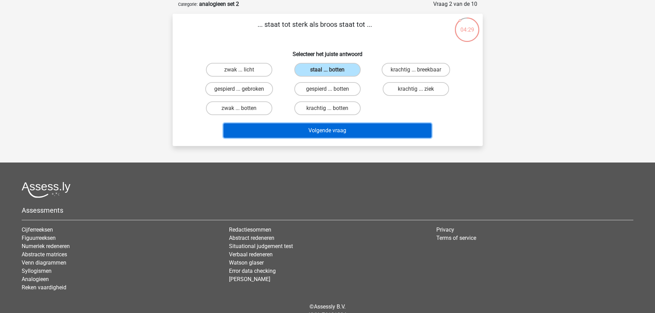
click at [336, 131] on button "Volgende vraag" at bounding box center [327, 130] width 208 height 14
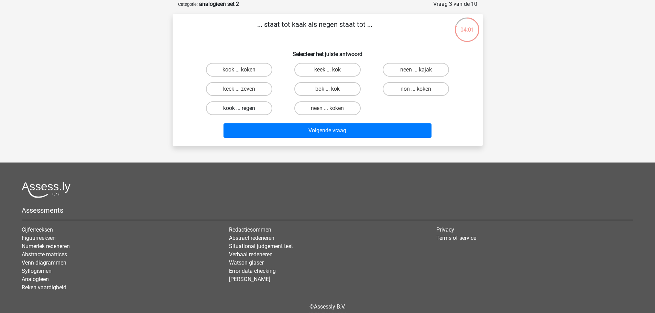
click at [262, 104] on label "kook ... regen" at bounding box center [239, 108] width 66 height 14
click at [243, 108] on input "kook ... regen" at bounding box center [241, 110] width 4 height 4
radio input "true"
click at [272, 123] on div "Volgende vraag" at bounding box center [328, 129] width 288 height 23
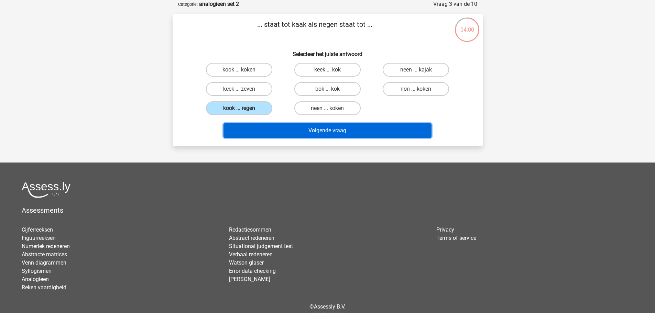
click at [278, 126] on button "Volgende vraag" at bounding box center [327, 130] width 208 height 14
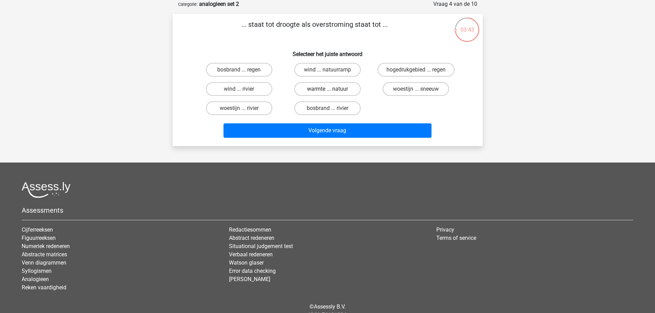
click at [325, 95] on label "warmte ... natuur" at bounding box center [327, 89] width 66 height 14
click at [327, 93] on input "warmte ... natuur" at bounding box center [329, 91] width 4 height 4
radio input "true"
click at [235, 68] on label "bosbrand ... regen" at bounding box center [239, 70] width 66 height 14
click at [239, 70] on input "bosbrand ... regen" at bounding box center [241, 72] width 4 height 4
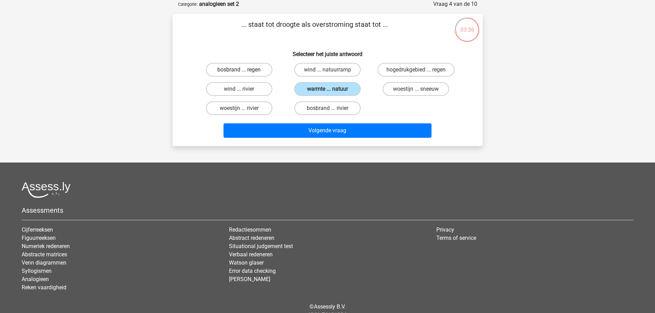
radio input "true"
click at [268, 123] on div "Volgende vraag" at bounding box center [328, 129] width 288 height 23
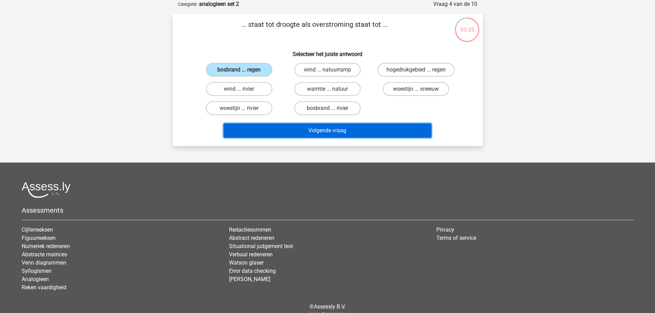
click at [272, 124] on button "Volgende vraag" at bounding box center [327, 130] width 208 height 14
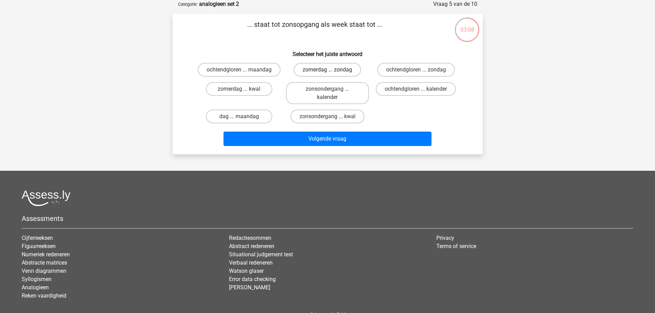
click at [309, 70] on label "zomerdag ... zondag" at bounding box center [327, 70] width 67 height 14
click at [327, 70] on input "zomerdag ... zondag" at bounding box center [329, 72] width 4 height 4
radio input "true"
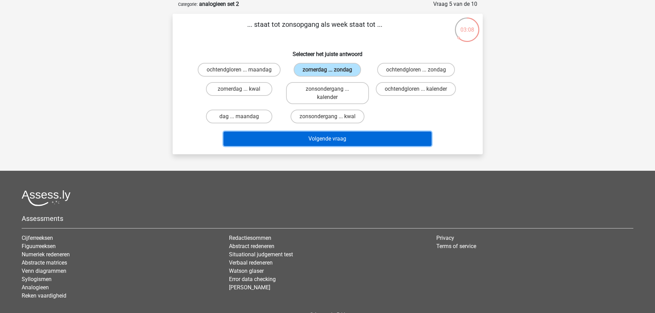
click at [313, 146] on button "Volgende vraag" at bounding box center [327, 139] width 208 height 14
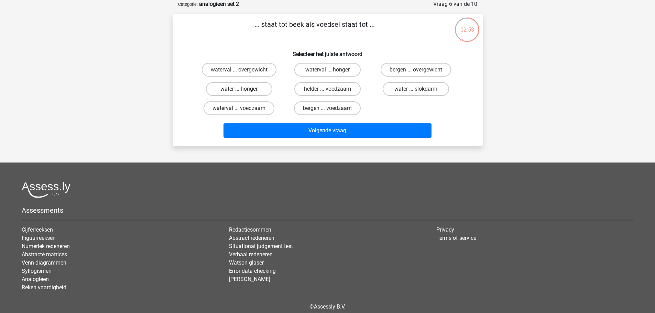
click at [258, 85] on label "water ... honger" at bounding box center [239, 89] width 66 height 14
click at [243, 89] on input "water ... honger" at bounding box center [241, 91] width 4 height 4
radio input "true"
click at [251, 110] on label "waterval ... voedzaam" at bounding box center [238, 108] width 71 height 14
click at [243, 110] on input "waterval ... voedzaam" at bounding box center [241, 110] width 4 height 4
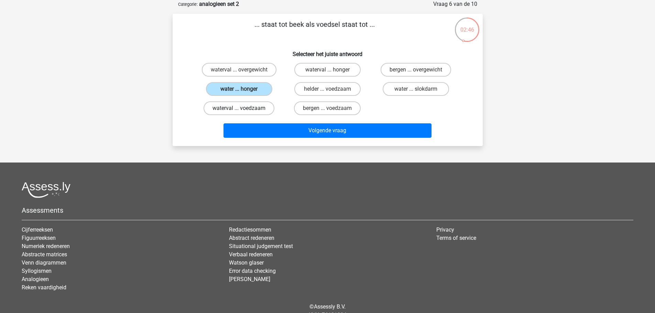
radio input "true"
drag, startPoint x: 248, startPoint y: 89, endPoint x: 255, endPoint y: 97, distance: 10.9
click at [247, 89] on label "water ... honger" at bounding box center [239, 89] width 66 height 14
click at [243, 89] on input "water ... honger" at bounding box center [241, 91] width 4 height 4
radio input "true"
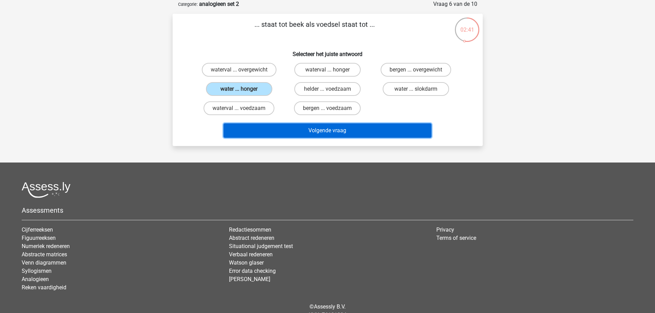
click at [290, 129] on button "Volgende vraag" at bounding box center [327, 130] width 208 height 14
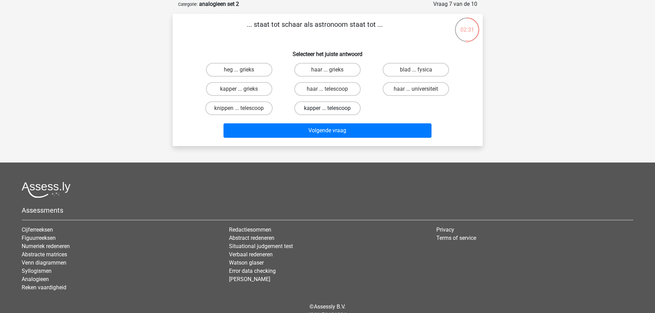
click at [311, 110] on label "kapper ... telescoop" at bounding box center [327, 108] width 66 height 14
click at [327, 110] on input "kapper ... telescoop" at bounding box center [329, 110] width 4 height 4
radio input "true"
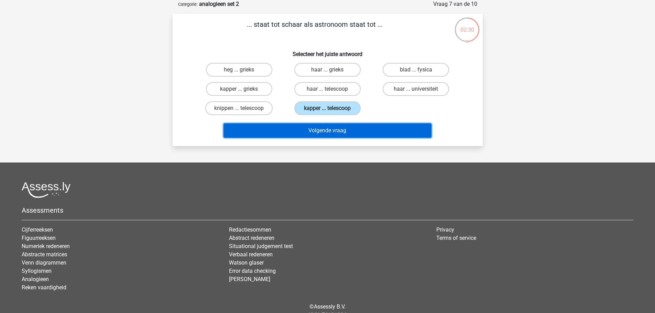
click at [325, 131] on button "Volgende vraag" at bounding box center [327, 130] width 208 height 14
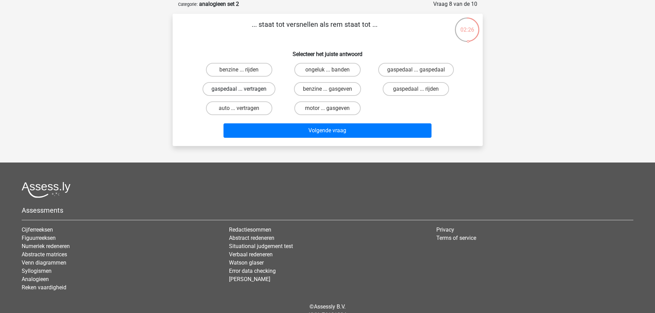
click at [262, 88] on label "gaspedaal ... vertragen" at bounding box center [238, 89] width 73 height 14
click at [243, 89] on input "gaspedaal ... vertragen" at bounding box center [241, 91] width 4 height 4
radio input "true"
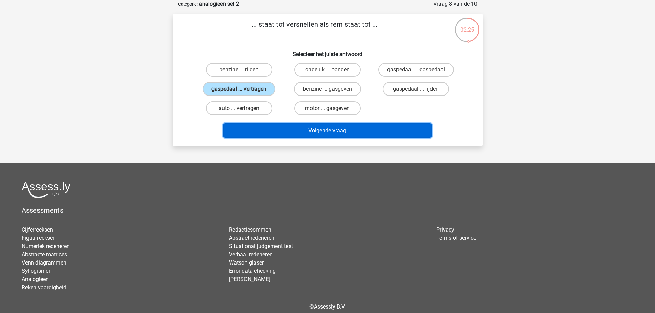
click at [296, 131] on button "Volgende vraag" at bounding box center [327, 130] width 208 height 14
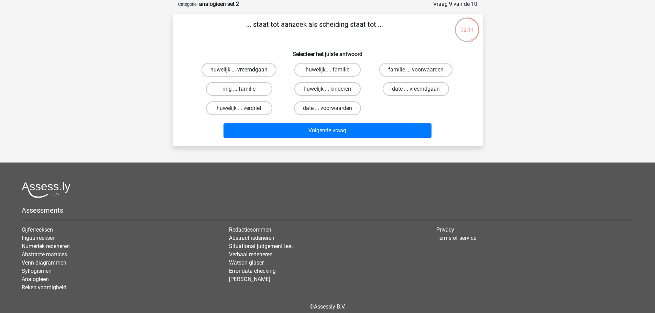
click at [265, 67] on label "huwelijk ... vreemdgaan" at bounding box center [238, 70] width 75 height 14
click at [243, 70] on input "huwelijk ... vreemdgaan" at bounding box center [241, 72] width 4 height 4
radio input "true"
click at [388, 68] on label "familie ... voorwaarden" at bounding box center [415, 70] width 73 height 14
click at [416, 70] on input "familie ... voorwaarden" at bounding box center [418, 72] width 4 height 4
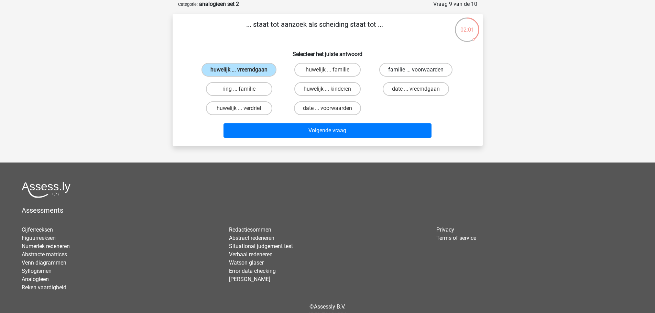
radio input "true"
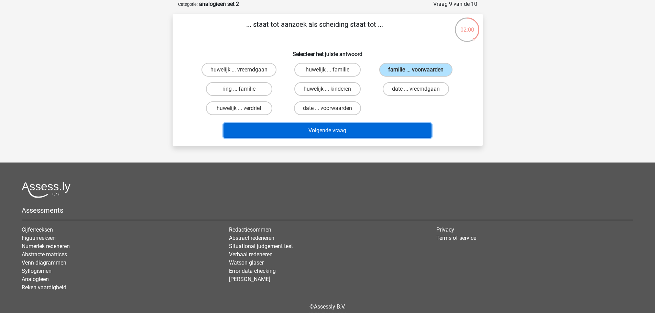
click at [347, 129] on button "Volgende vraag" at bounding box center [327, 130] width 208 height 14
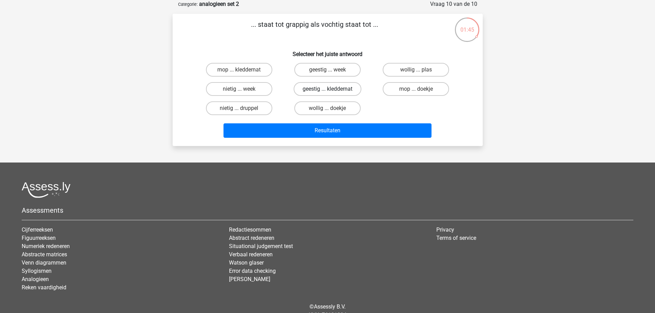
click at [315, 84] on label "geestig ... kleddernat" at bounding box center [328, 89] width 68 height 14
click at [327, 89] on input "geestig ... kleddernat" at bounding box center [329, 91] width 4 height 4
radio input "true"
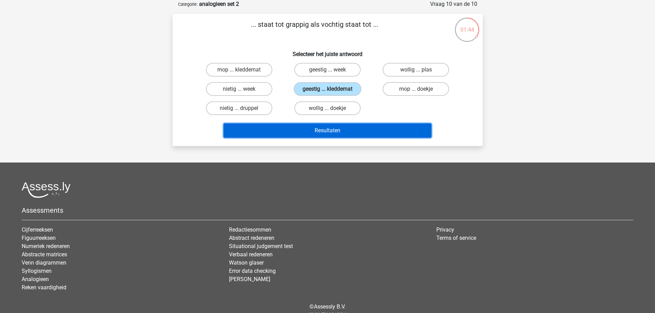
click at [329, 128] on button "Resultaten" at bounding box center [327, 130] width 208 height 14
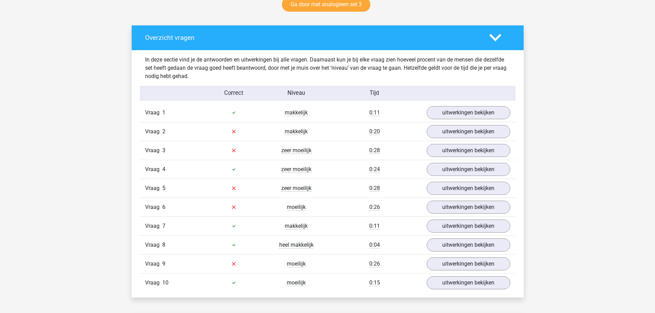
scroll to position [241, 0]
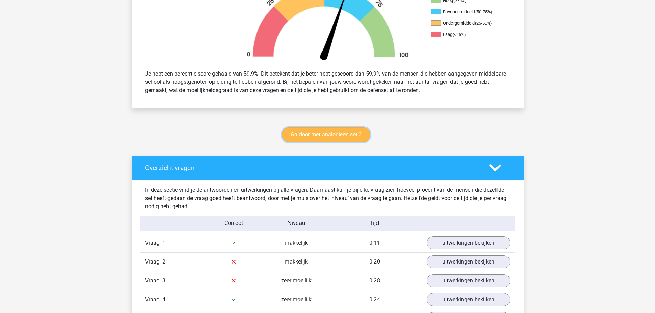
click at [307, 134] on link "Ga door met analogieen set 3" at bounding box center [326, 135] width 88 height 14
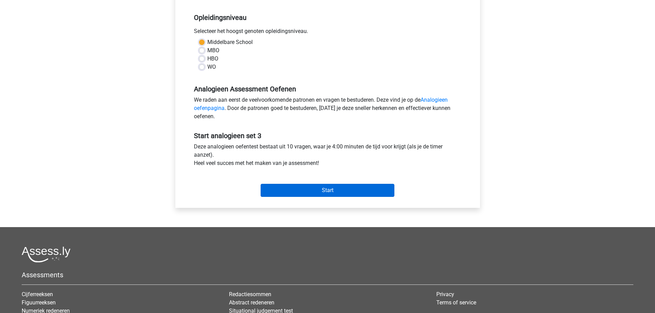
scroll to position [137, 0]
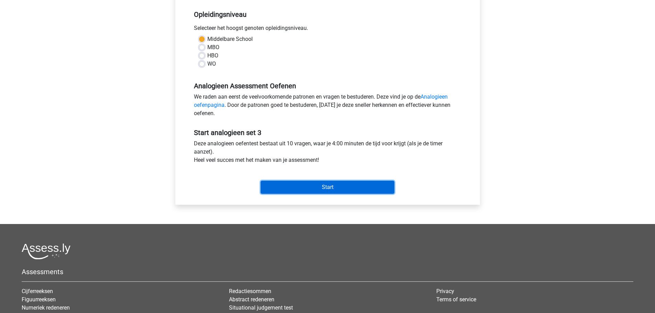
click at [314, 186] on input "Start" at bounding box center [328, 187] width 134 height 13
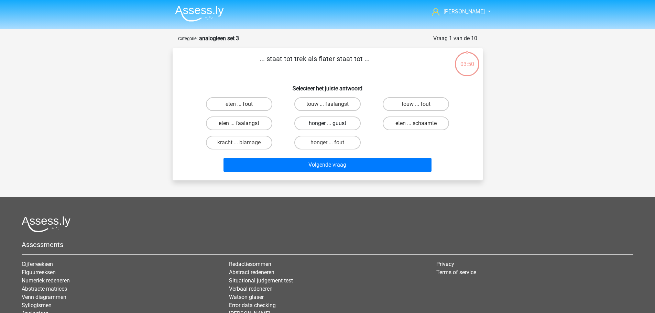
click at [343, 124] on label "honger ... guust" at bounding box center [327, 124] width 66 height 14
click at [332, 124] on input "honger ... guust" at bounding box center [329, 125] width 4 height 4
radio input "true"
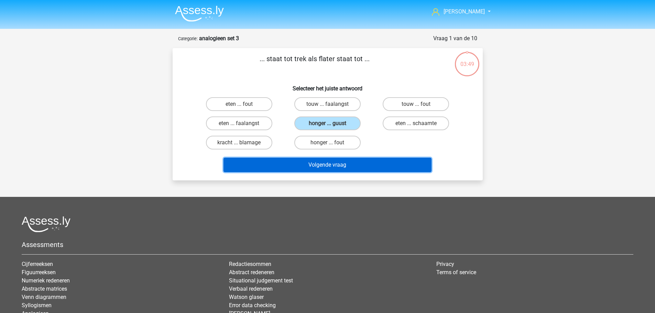
click at [336, 167] on button "Volgende vraag" at bounding box center [327, 165] width 208 height 14
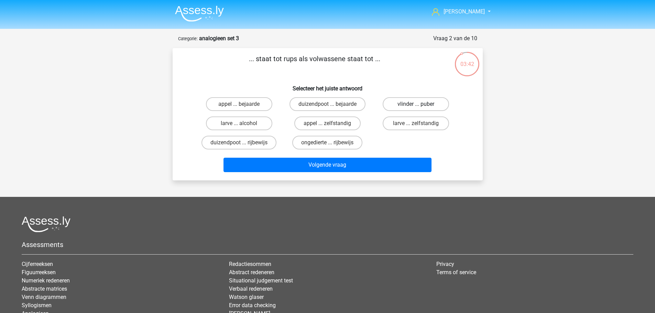
click at [406, 103] on label "vlinder ... puber" at bounding box center [416, 104] width 66 height 14
click at [416, 104] on input "vlinder ... puber" at bounding box center [418, 106] width 4 height 4
radio input "true"
click at [367, 157] on div "Volgende vraag" at bounding box center [328, 163] width 288 height 23
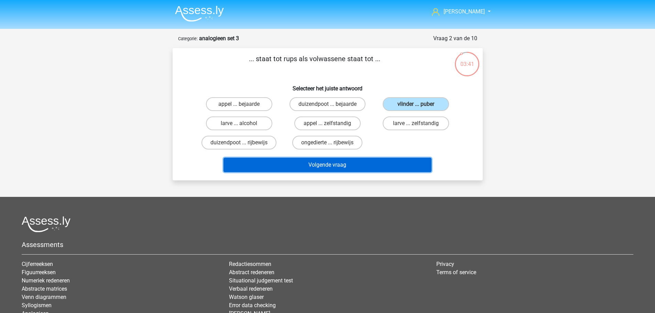
click at [364, 167] on button "Volgende vraag" at bounding box center [327, 165] width 208 height 14
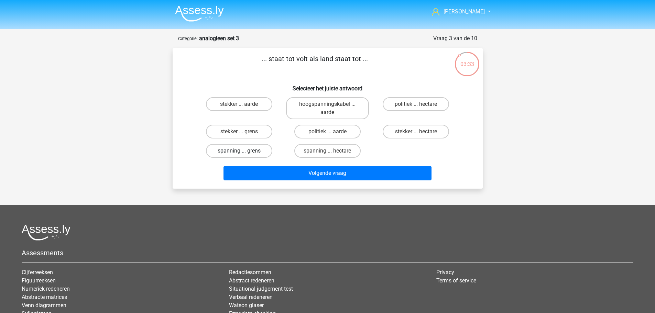
click at [255, 154] on label "spanning ... grens" at bounding box center [239, 151] width 66 height 14
click at [243, 154] on input "spanning ... grens" at bounding box center [241, 153] width 4 height 4
radio input "true"
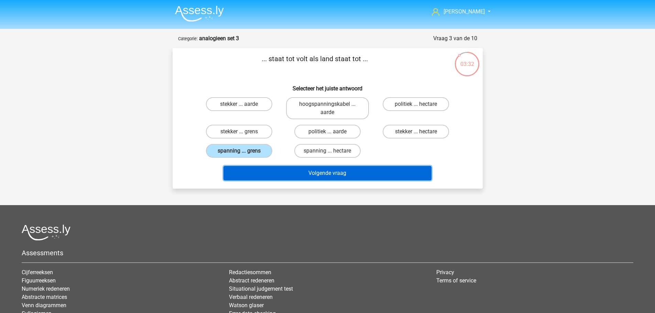
click at [257, 166] on button "Volgende vraag" at bounding box center [327, 173] width 208 height 14
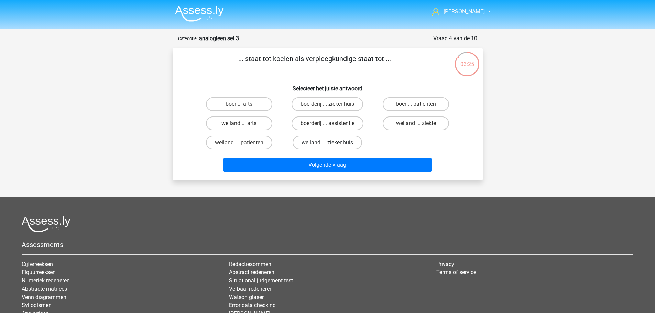
click at [318, 142] on label "weiland ... ziekenhuis" at bounding box center [326, 143] width 69 height 14
click at [327, 143] on input "weiland ... ziekenhuis" at bounding box center [329, 145] width 4 height 4
radio input "true"
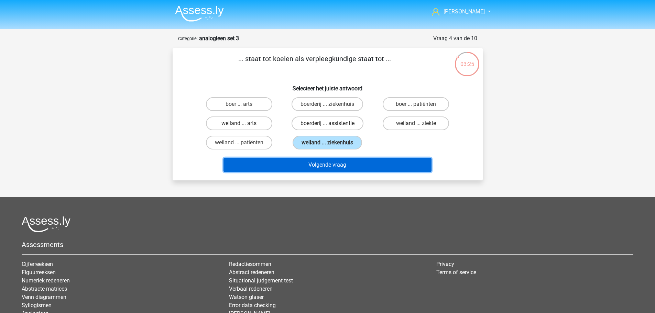
click at [317, 159] on button "Volgende vraag" at bounding box center [327, 165] width 208 height 14
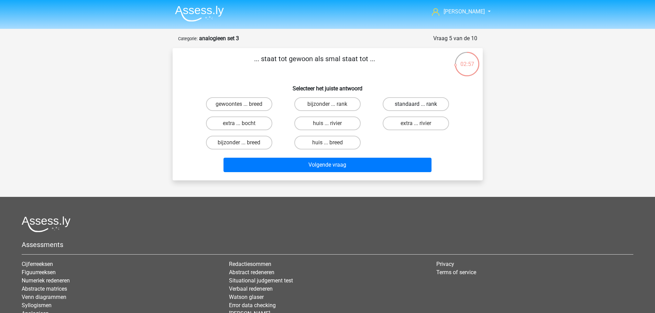
click at [392, 106] on label "standaard ... rank" at bounding box center [416, 104] width 66 height 14
click at [416, 106] on input "standaard ... rank" at bounding box center [418, 106] width 4 height 4
radio input "true"
click at [340, 174] on div "Volgende vraag" at bounding box center [327, 166] width 265 height 17
click at [258, 101] on label "gewoontes ... breed" at bounding box center [239, 104] width 66 height 14
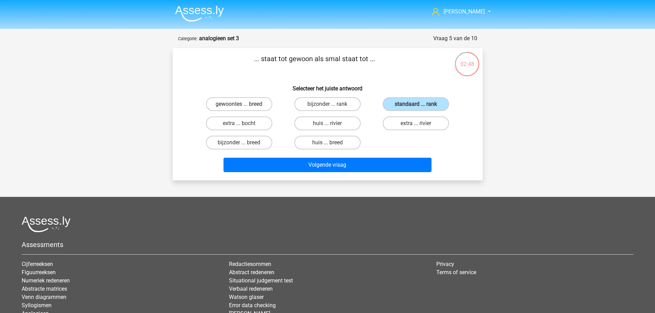
click at [243, 104] on input "gewoontes ... breed" at bounding box center [241, 106] width 4 height 4
radio input "true"
click at [423, 94] on div "... staat tot gewoon als smal staat tot ... Selecteer het juiste antwoord gewoo…" at bounding box center [327, 114] width 305 height 121
click at [422, 101] on label "standaard ... rank" at bounding box center [416, 104] width 66 height 14
click at [420, 104] on input "standaard ... rank" at bounding box center [418, 106] width 4 height 4
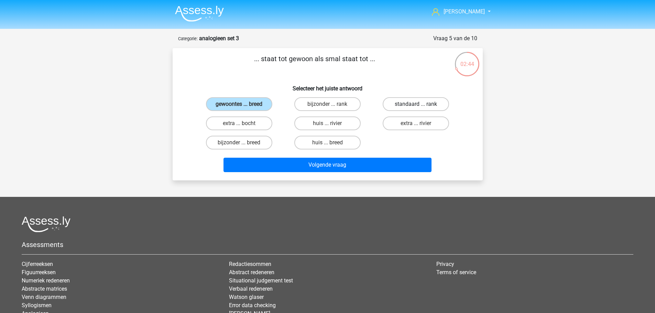
radio input "true"
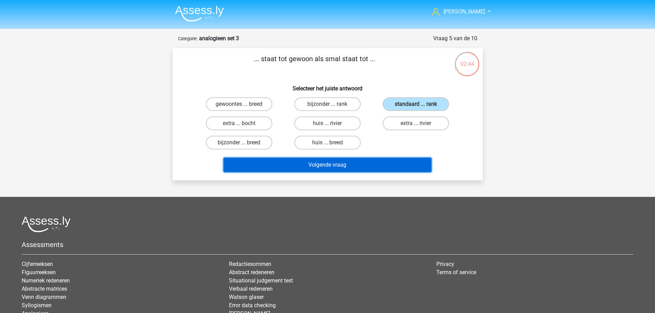
click at [383, 158] on button "Volgende vraag" at bounding box center [327, 165] width 208 height 14
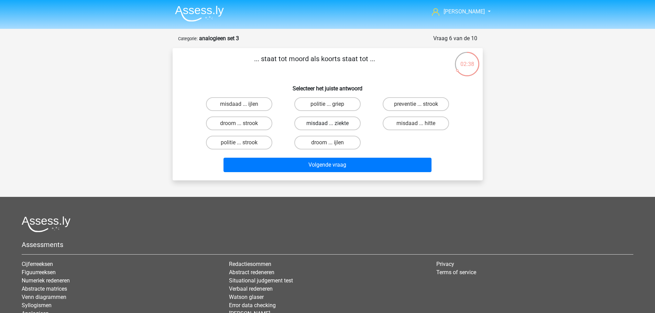
click at [298, 122] on label "misdaad ... ziekte" at bounding box center [327, 124] width 66 height 14
click at [327, 123] on input "misdaad ... ziekte" at bounding box center [329, 125] width 4 height 4
radio input "true"
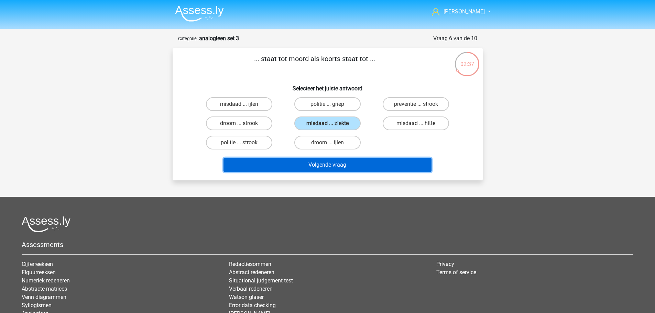
click at [327, 171] on button "Volgende vraag" at bounding box center [327, 165] width 208 height 14
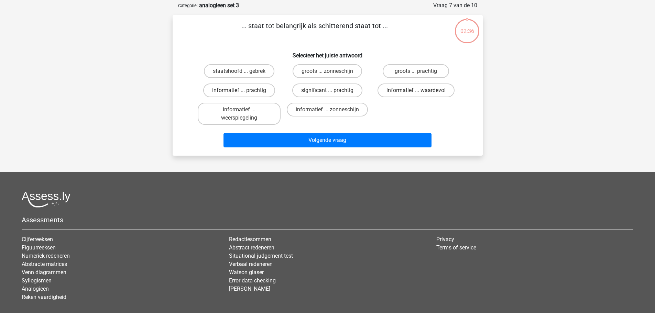
scroll to position [34, 0]
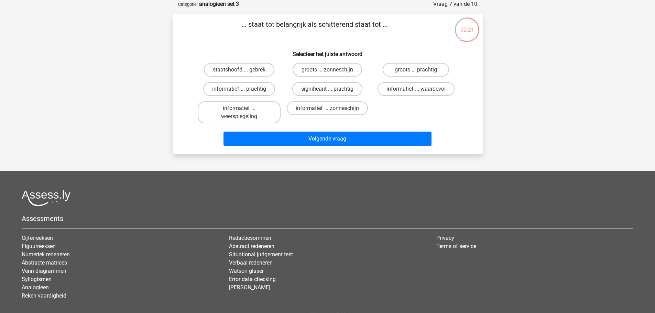
click at [339, 88] on label "significant ... prachtig" at bounding box center [327, 89] width 70 height 14
click at [332, 89] on input "significant ... prachtig" at bounding box center [329, 91] width 4 height 4
radio input "true"
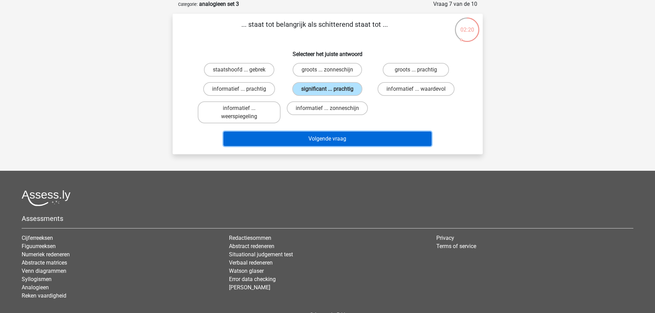
click at [337, 136] on button "Volgende vraag" at bounding box center [327, 139] width 208 height 14
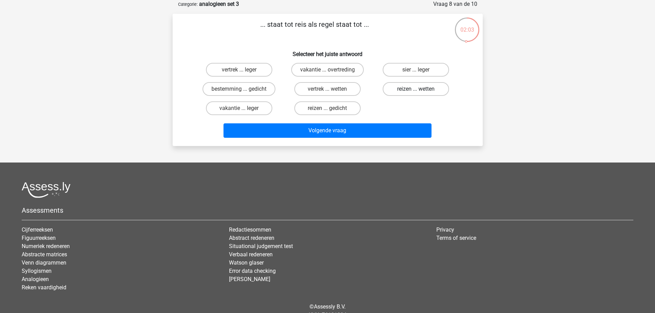
click at [407, 90] on label "reizen ... wetten" at bounding box center [416, 89] width 66 height 14
click at [416, 90] on input "reizen ... wetten" at bounding box center [418, 91] width 4 height 4
radio input "true"
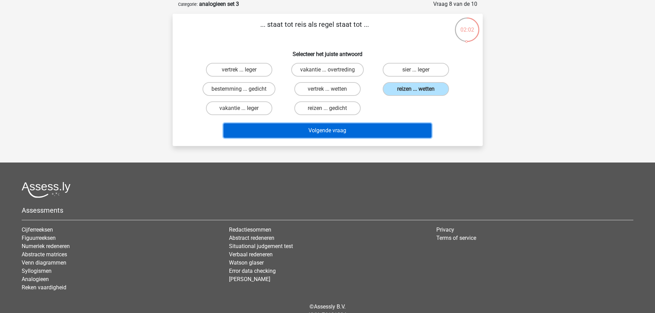
click at [381, 132] on button "Volgende vraag" at bounding box center [327, 130] width 208 height 14
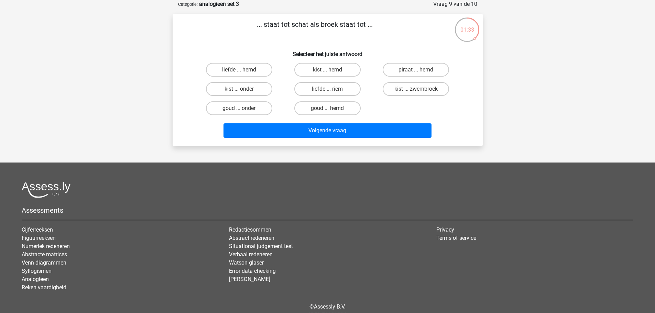
click at [240, 71] on input "liefde ... hemd" at bounding box center [241, 72] width 4 height 4
radio input "true"
click at [323, 89] on label "liefde ... riem" at bounding box center [327, 89] width 66 height 14
click at [327, 89] on input "liefde ... riem" at bounding box center [329, 91] width 4 height 4
radio input "true"
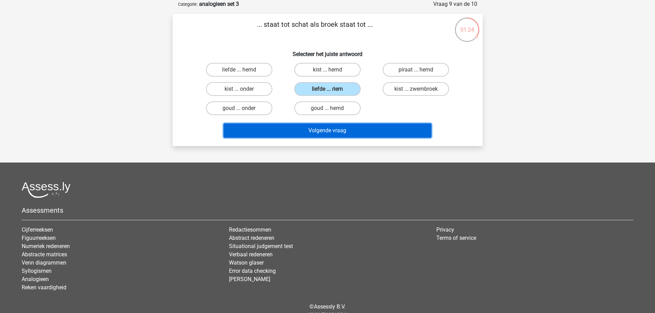
click at [310, 127] on button "Volgende vraag" at bounding box center [327, 130] width 208 height 14
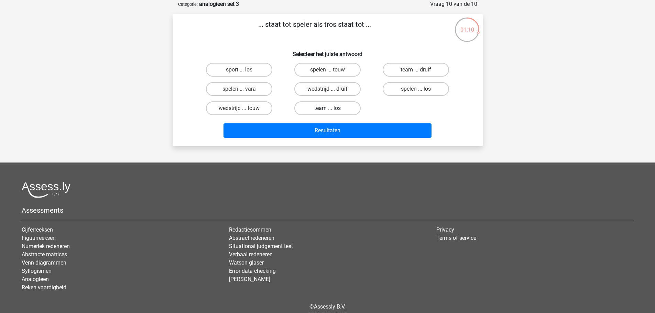
click at [310, 108] on label "team ... los" at bounding box center [327, 108] width 66 height 14
click at [327, 108] on input "team ... los" at bounding box center [329, 110] width 4 height 4
radio input "true"
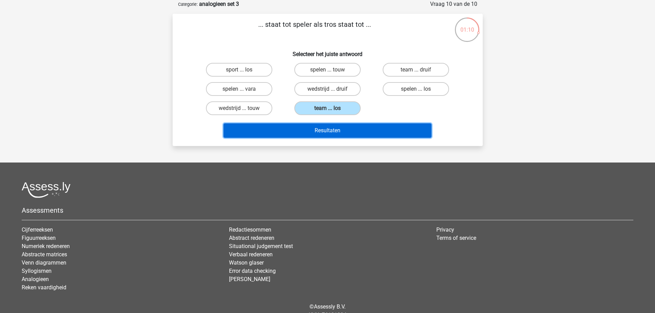
click at [309, 131] on button "Resultaten" at bounding box center [327, 130] width 208 height 14
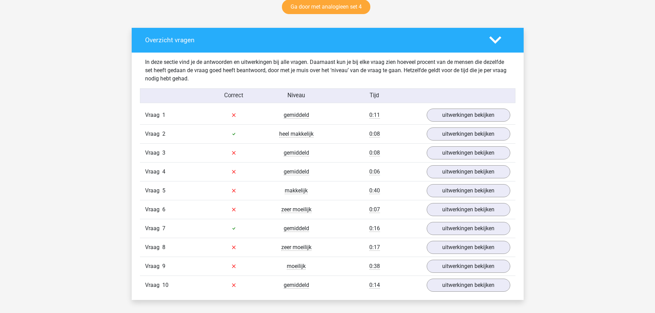
scroll to position [412, 0]
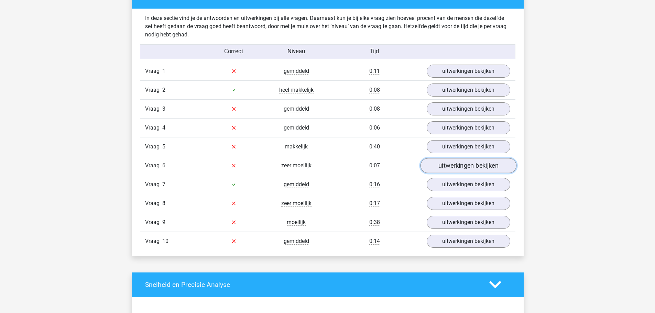
click at [454, 173] on link "uitwerkingen bekijken" at bounding box center [468, 165] width 96 height 15
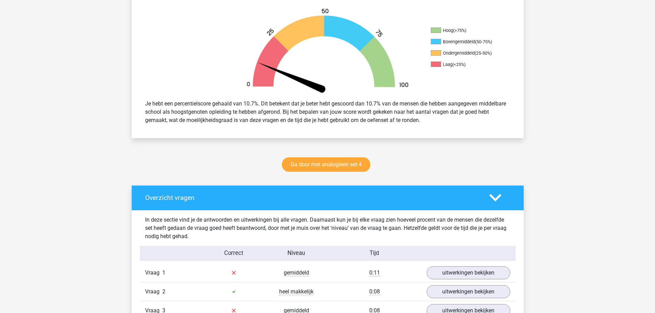
scroll to position [206, 0]
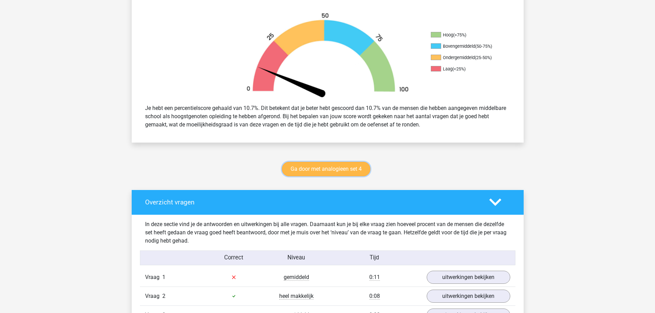
click at [350, 168] on link "Ga door met analogieen set 4" at bounding box center [326, 169] width 88 height 14
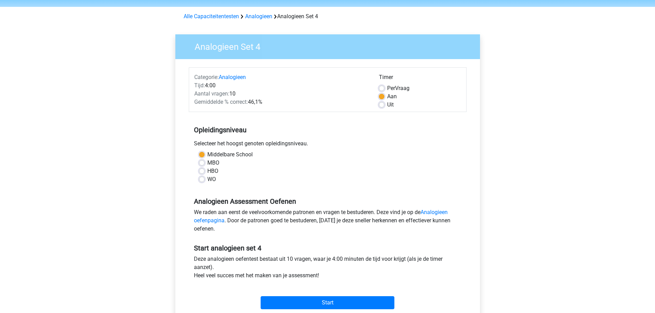
scroll to position [34, 0]
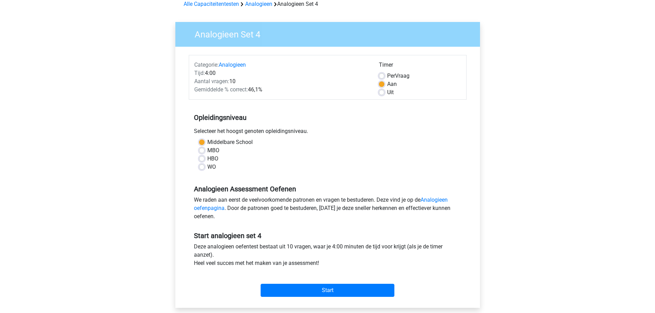
click at [300, 311] on div "Analogieen Set 4 Categorie: Analogieen Tijd: 4:00 Aantal vragen: 10 Gemiddelde …" at bounding box center [328, 169] width 316 height 316
click at [301, 297] on input "Start" at bounding box center [328, 290] width 134 height 13
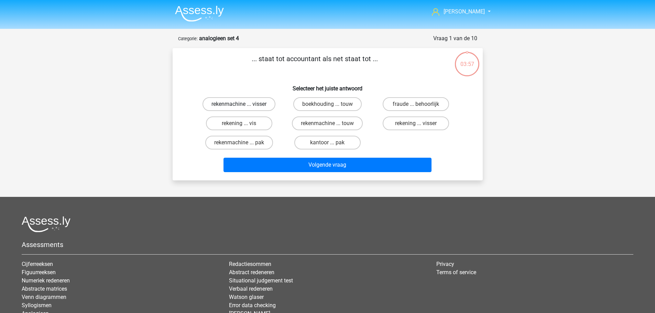
click at [259, 105] on label "rekenmachine ... visser" at bounding box center [238, 104] width 73 height 14
click at [243, 105] on input "rekenmachine ... visser" at bounding box center [241, 106] width 4 height 4
radio input "true"
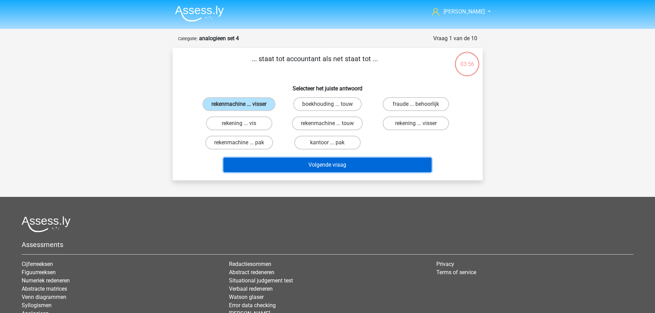
click at [287, 169] on button "Volgende vraag" at bounding box center [327, 165] width 208 height 14
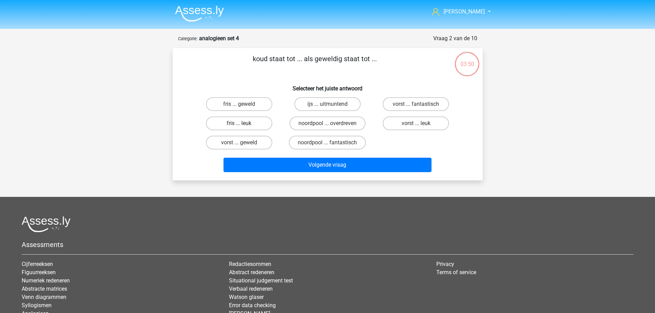
click at [255, 119] on label "fris ... leuk" at bounding box center [239, 124] width 66 height 14
click at [243, 123] on input "fris ... leuk" at bounding box center [241, 125] width 4 height 4
radio input "true"
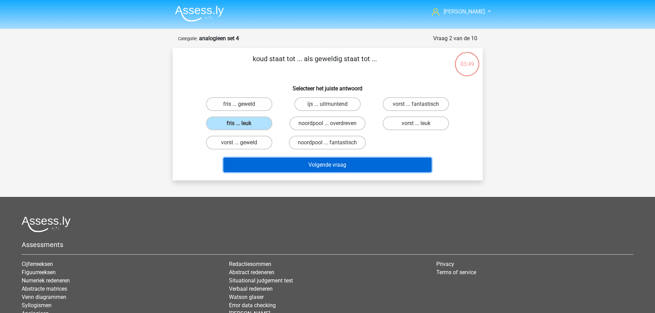
click at [275, 163] on button "Volgende vraag" at bounding box center [327, 165] width 208 height 14
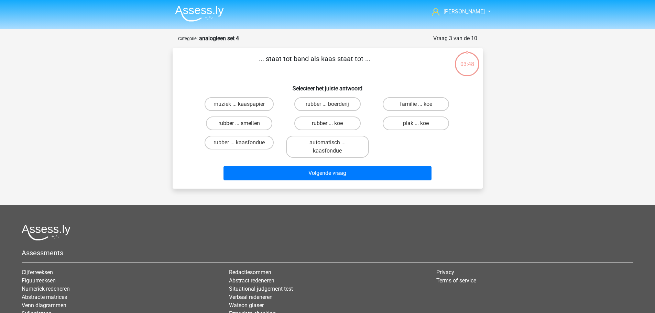
scroll to position [34, 0]
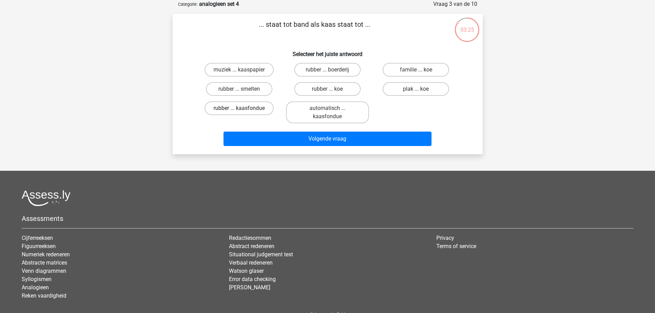
click at [242, 108] on label "rubber ... kaasfondue" at bounding box center [238, 108] width 69 height 14
click at [242, 108] on input "rubber ... kaasfondue" at bounding box center [241, 110] width 4 height 4
radio input "true"
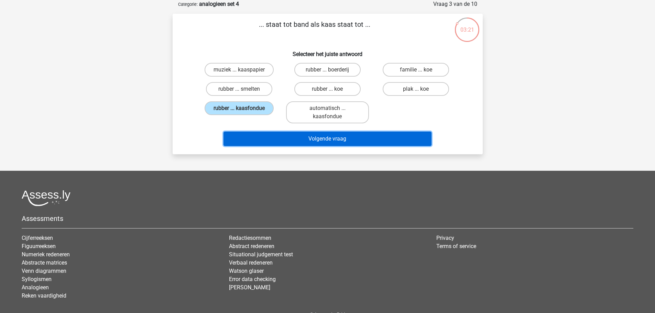
click at [252, 136] on button "Volgende vraag" at bounding box center [327, 139] width 208 height 14
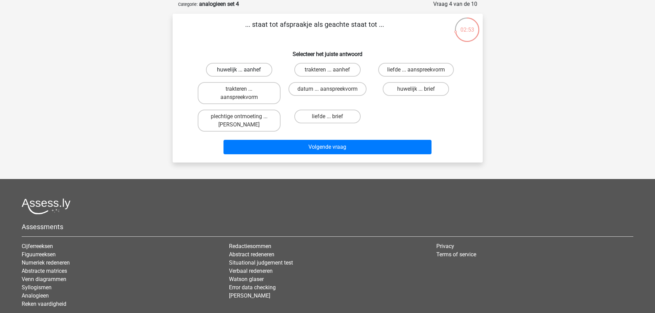
click at [241, 66] on label "huwelijk ... aanhef" at bounding box center [239, 70] width 66 height 14
click at [241, 70] on input "huwelijk ... aanhef" at bounding box center [241, 72] width 4 height 4
radio input "true"
click at [317, 64] on div "trakteren ... aanhef" at bounding box center [327, 69] width 88 height 19
click at [317, 64] on label "trakteren ... aanhef" at bounding box center [327, 70] width 66 height 14
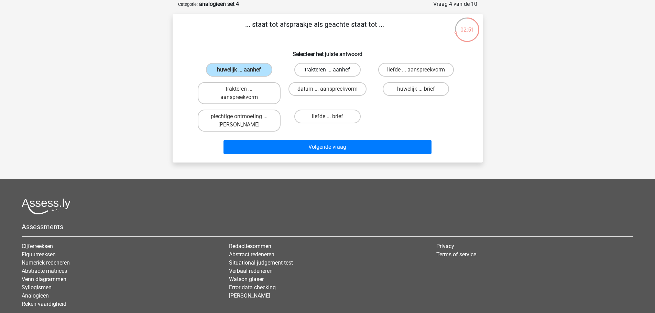
click at [327, 70] on input "trakteren ... aanhef" at bounding box center [329, 72] width 4 height 4
radio input "true"
click at [367, 139] on div "Volgende vraag" at bounding box center [328, 145] width 288 height 23
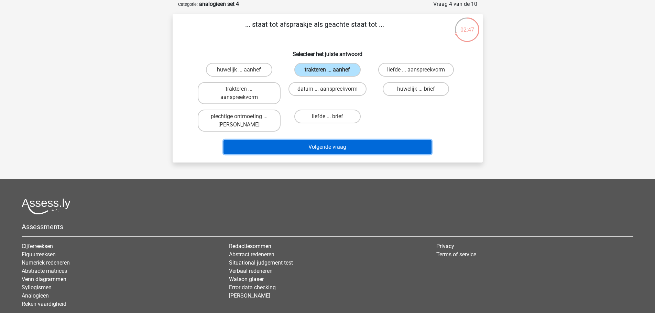
click at [357, 148] on button "Volgende vraag" at bounding box center [327, 147] width 208 height 14
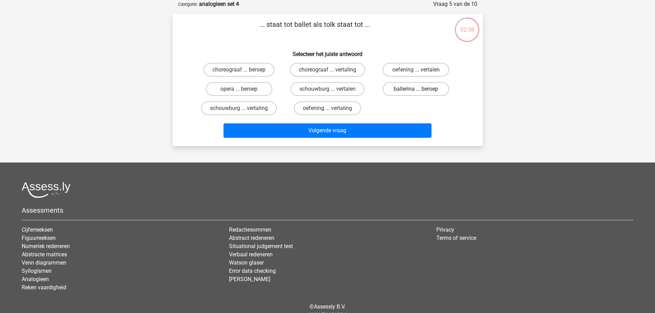
click at [401, 88] on label "ballerina ... beroep" at bounding box center [416, 89] width 66 height 14
click at [416, 89] on input "ballerina ... beroep" at bounding box center [418, 91] width 4 height 4
radio input "true"
click at [298, 70] on label "choreograaf ... vertaling" at bounding box center [327, 70] width 75 height 14
click at [327, 70] on input "choreograaf ... vertaling" at bounding box center [329, 72] width 4 height 4
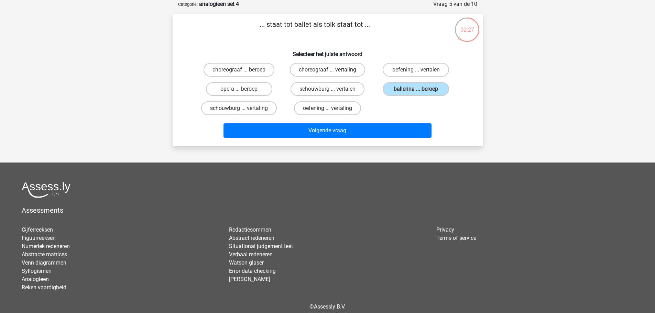
radio input "true"
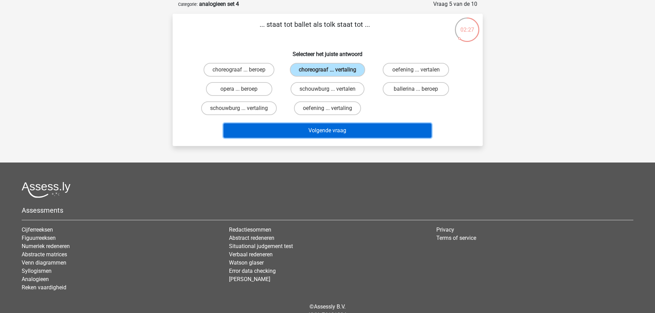
click at [316, 136] on button "Volgende vraag" at bounding box center [327, 130] width 208 height 14
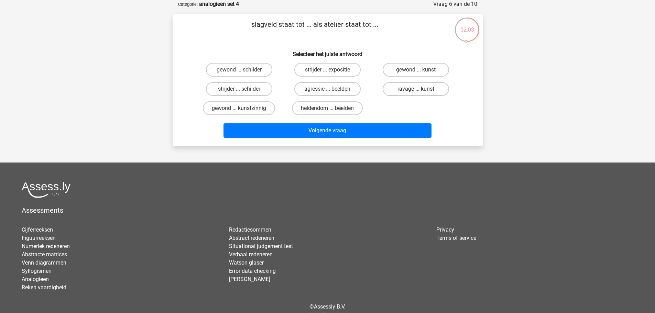
click at [415, 92] on label "ravage ... kunst" at bounding box center [416, 89] width 66 height 14
click at [416, 92] on input "ravage ... kunst" at bounding box center [418, 91] width 4 height 4
radio input "true"
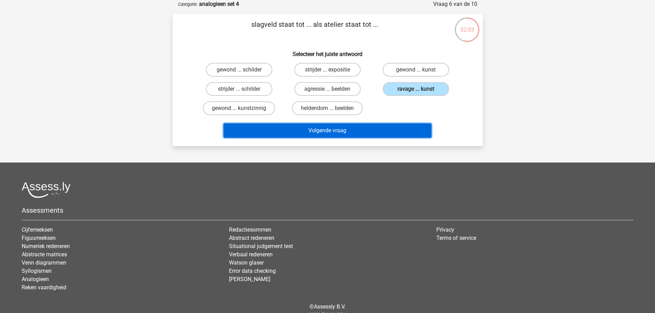
click at [393, 127] on button "Volgende vraag" at bounding box center [327, 130] width 208 height 14
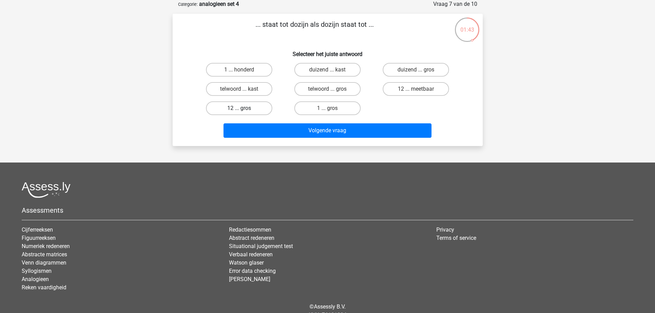
drag, startPoint x: 256, startPoint y: 108, endPoint x: 260, endPoint y: 112, distance: 6.3
click at [255, 108] on label "12 ... gros" at bounding box center [239, 108] width 66 height 14
click at [243, 108] on input "12 ... gros" at bounding box center [241, 110] width 4 height 4
radio input "true"
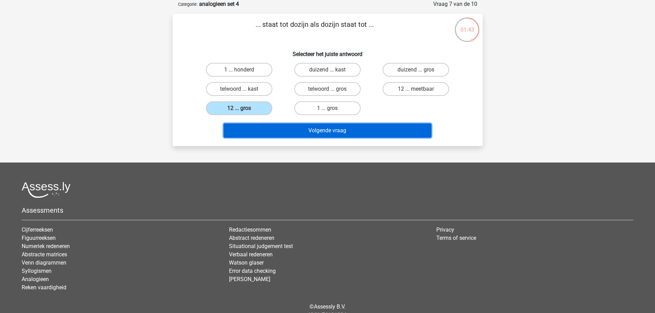
click at [272, 128] on button "Volgende vraag" at bounding box center [327, 130] width 208 height 14
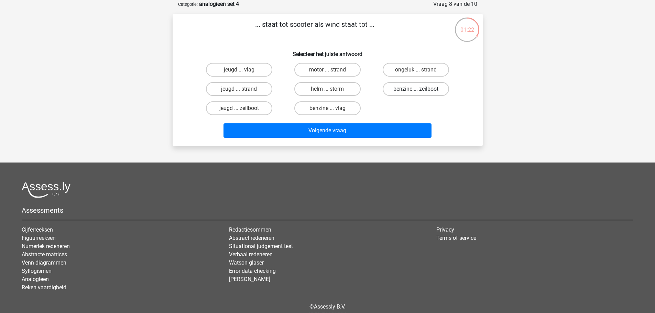
click at [410, 83] on label "benzine ... zeilboot" at bounding box center [416, 89] width 66 height 14
click at [416, 89] on input "benzine ... zeilboot" at bounding box center [418, 91] width 4 height 4
radio input "true"
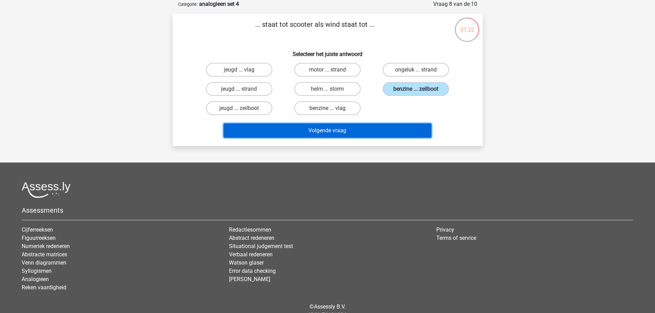
click at [402, 134] on button "Volgende vraag" at bounding box center [327, 130] width 208 height 14
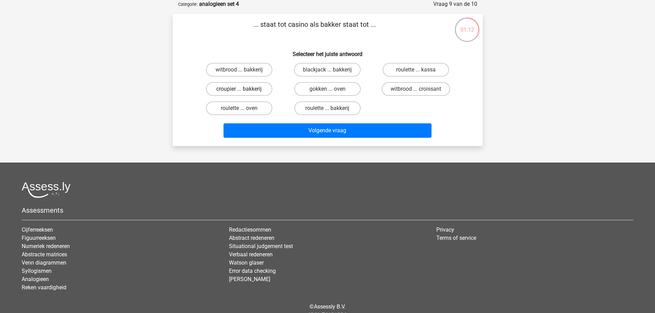
click at [252, 91] on label "croupier ... bakkerij" at bounding box center [239, 89] width 66 height 14
click at [243, 91] on input "croupier ... bakkerij" at bounding box center [241, 91] width 4 height 4
radio input "true"
click at [265, 121] on div "Volgende vraag" at bounding box center [328, 129] width 288 height 23
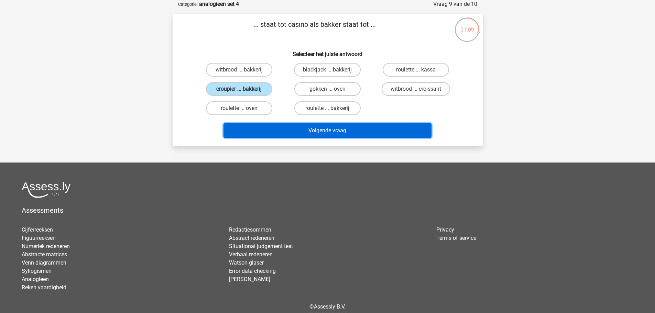
click at [264, 124] on button "Volgende vraag" at bounding box center [327, 130] width 208 height 14
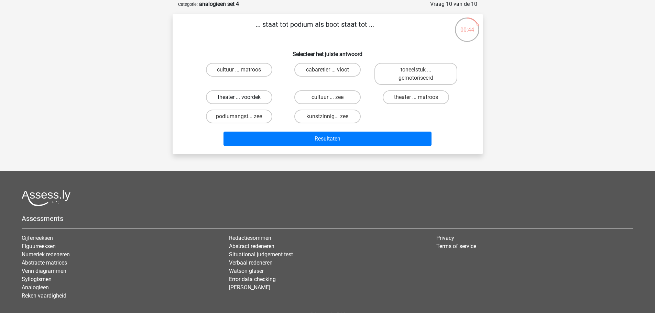
click at [233, 93] on label "theater ... voordek" at bounding box center [239, 97] width 66 height 14
click at [239, 97] on input "theater ... voordek" at bounding box center [241, 99] width 4 height 4
radio input "true"
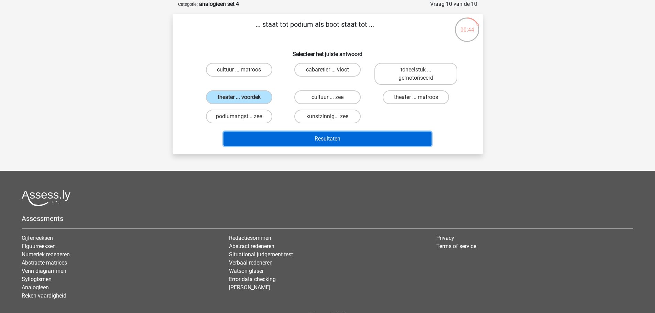
click at [252, 132] on button "Resultaten" at bounding box center [327, 139] width 208 height 14
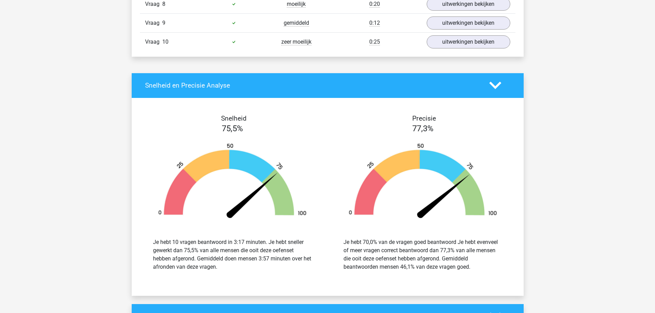
scroll to position [287, 0]
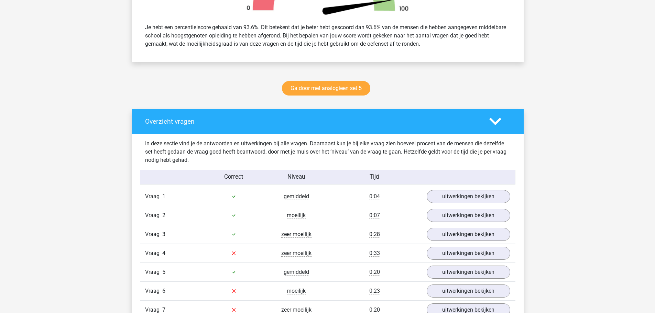
drag, startPoint x: 300, startPoint y: 192, endPoint x: 296, endPoint y: 135, distance: 56.5
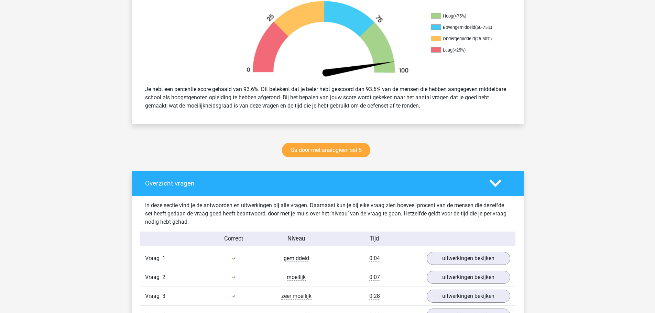
scroll to position [275, 0]
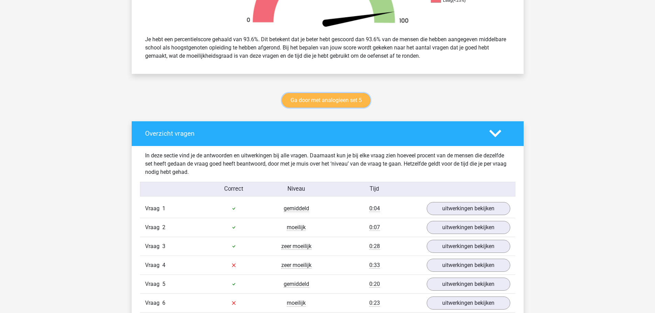
click at [317, 103] on link "Ga door met analogieen set 5" at bounding box center [326, 100] width 88 height 14
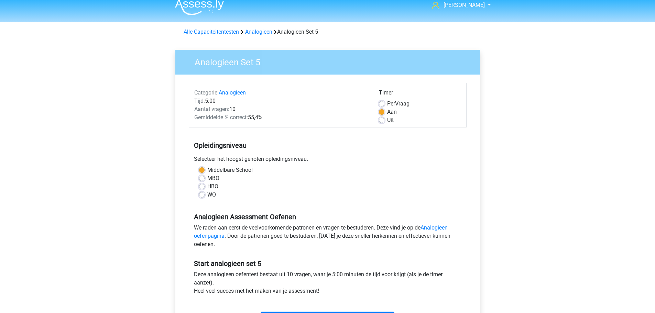
scroll to position [206, 0]
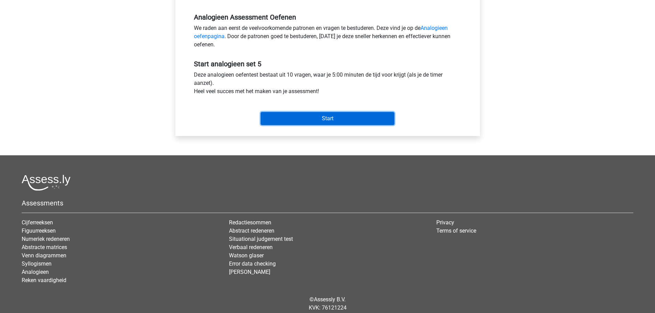
click at [356, 117] on input "Start" at bounding box center [328, 118] width 134 height 13
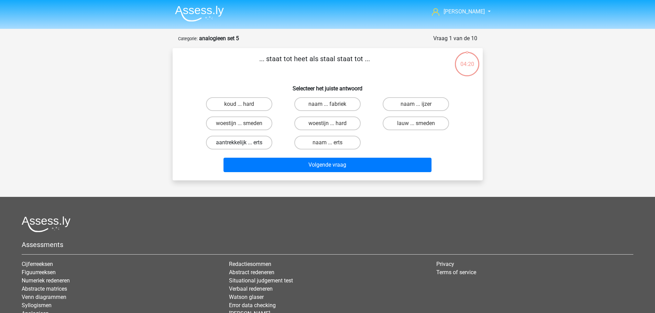
click at [259, 142] on label "aantrekkelijk ... erts" at bounding box center [239, 143] width 66 height 14
click at [243, 143] on input "aantrekkelijk ... erts" at bounding box center [241, 145] width 4 height 4
radio input "true"
click at [418, 123] on label "lauw ... smeden" at bounding box center [416, 124] width 66 height 14
click at [418, 123] on input "lauw ... smeden" at bounding box center [418, 125] width 4 height 4
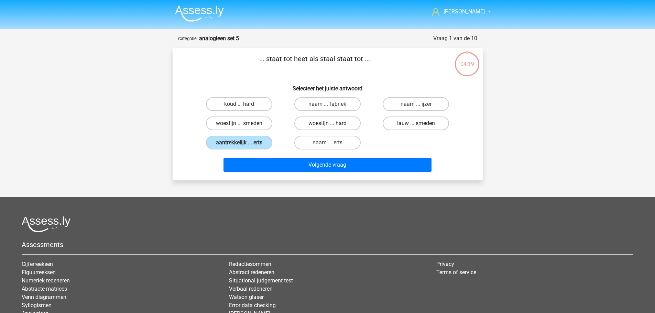
radio input "true"
click at [238, 144] on label "aantrekkelijk ... erts" at bounding box center [239, 143] width 66 height 14
click at [239, 144] on input "aantrekkelijk ... erts" at bounding box center [241, 145] width 4 height 4
radio input "true"
click at [298, 154] on div "Volgende vraag" at bounding box center [328, 163] width 288 height 23
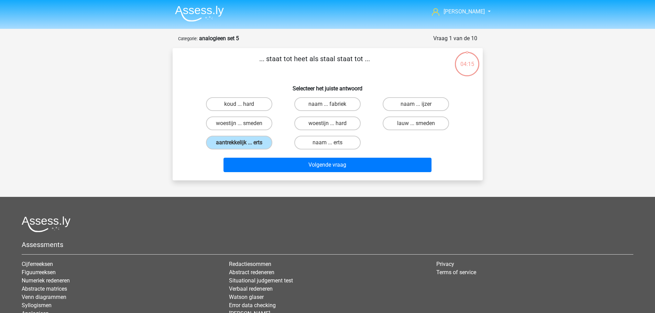
click at [298, 157] on div "Volgende vraag" at bounding box center [328, 163] width 288 height 23
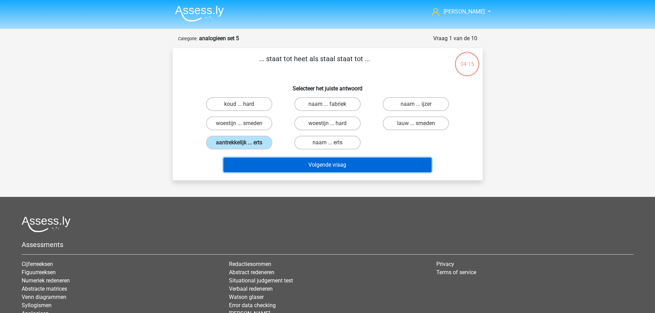
click at [295, 164] on button "Volgende vraag" at bounding box center [327, 165] width 208 height 14
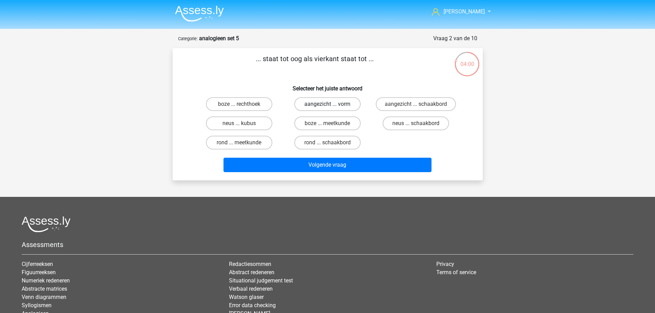
click at [300, 106] on label "aangezicht ... vorm" at bounding box center [327, 104] width 66 height 14
click at [327, 106] on input "aangezicht ... vorm" at bounding box center [329, 106] width 4 height 4
radio input "true"
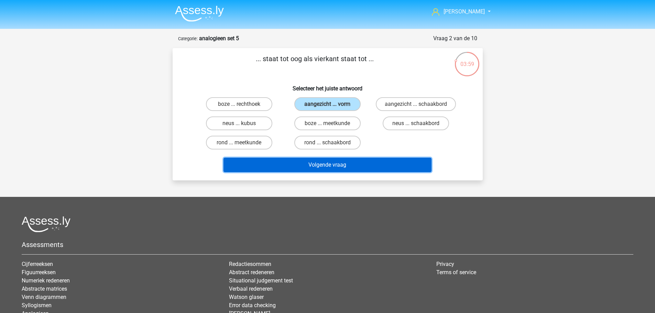
click at [286, 163] on button "Volgende vraag" at bounding box center [327, 165] width 208 height 14
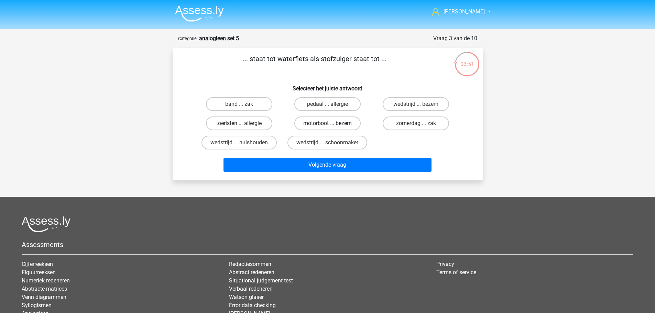
click at [306, 120] on label "motorboot ... bezem" at bounding box center [327, 124] width 66 height 14
click at [327, 123] on input "motorboot ... bezem" at bounding box center [329, 125] width 4 height 4
radio input "true"
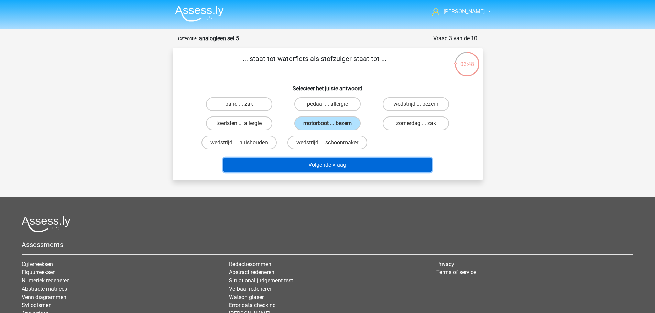
click at [296, 164] on button "Volgende vraag" at bounding box center [327, 165] width 208 height 14
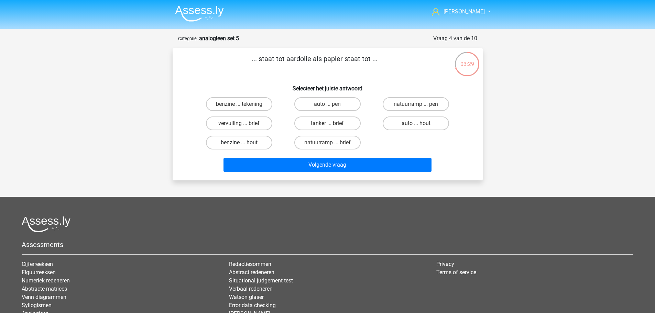
click at [236, 140] on label "benzine ... hout" at bounding box center [239, 143] width 66 height 14
click at [239, 143] on input "benzine ... hout" at bounding box center [241, 145] width 4 height 4
radio input "true"
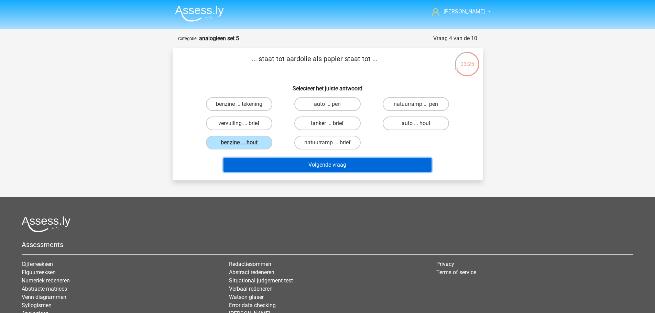
click at [278, 163] on button "Volgende vraag" at bounding box center [327, 165] width 208 height 14
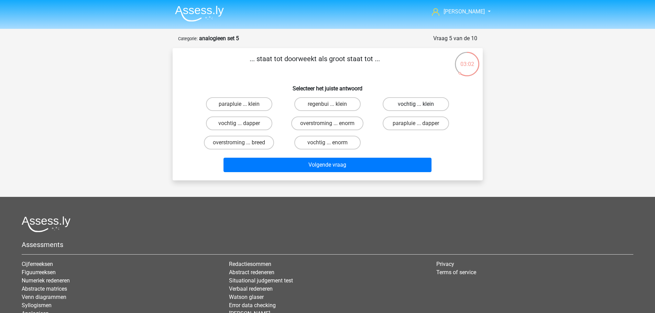
click at [401, 102] on label "vochtig ... klein" at bounding box center [416, 104] width 66 height 14
click at [416, 104] on input "vochtig ... klein" at bounding box center [418, 106] width 4 height 4
radio input "true"
click at [328, 123] on input "overstroming ... enorm" at bounding box center [329, 125] width 4 height 4
radio input "true"
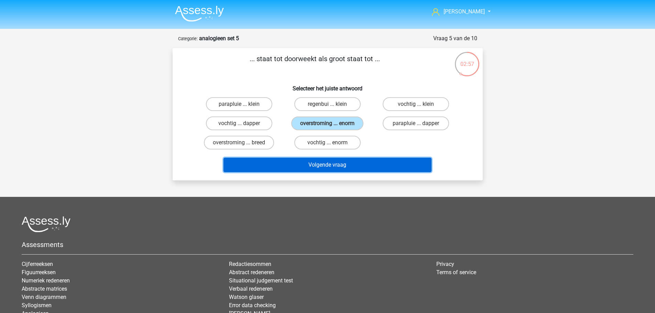
click at [314, 161] on button "Volgende vraag" at bounding box center [327, 165] width 208 height 14
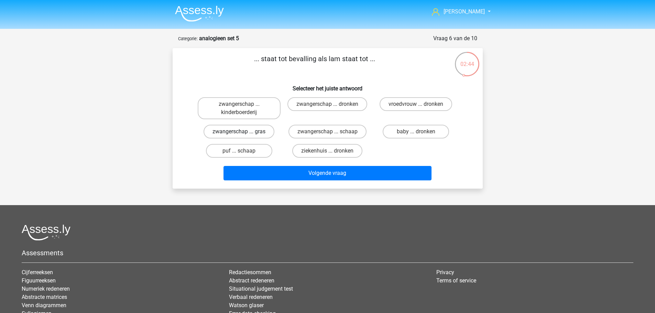
click at [253, 129] on label "zwangerschap ... gras" at bounding box center [238, 132] width 71 height 14
click at [243, 132] on input "zwangerschap ... gras" at bounding box center [241, 134] width 4 height 4
radio input "true"
click at [332, 127] on label "zwangerschap ... schaap" at bounding box center [327, 132] width 78 height 14
click at [332, 132] on input "zwangerschap ... schaap" at bounding box center [329, 134] width 4 height 4
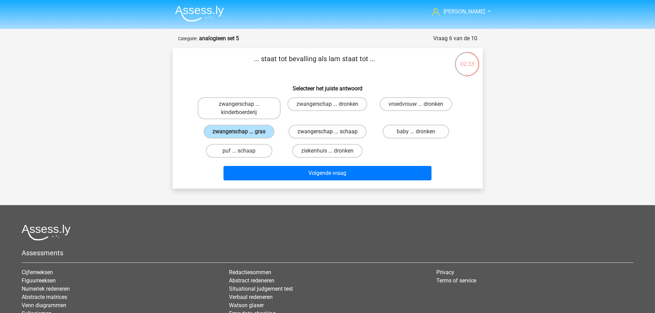
radio input "true"
click at [308, 104] on label "zwangerschap ... dronken" at bounding box center [327, 104] width 80 height 14
click at [327, 104] on input "zwangerschap ... dronken" at bounding box center [329, 106] width 4 height 4
radio input "true"
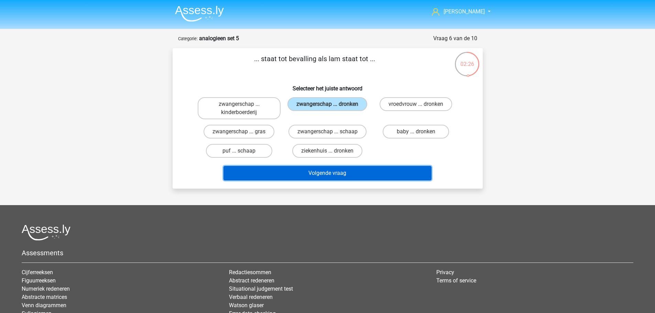
click at [303, 171] on button "Volgende vraag" at bounding box center [327, 173] width 208 height 14
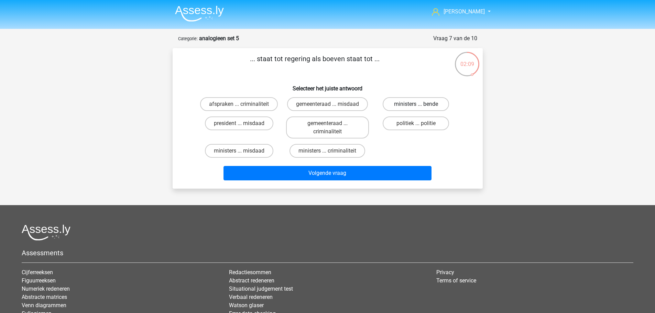
click at [389, 106] on label "ministers ... bende" at bounding box center [416, 104] width 66 height 14
click at [416, 106] on input "ministers ... bende" at bounding box center [418, 106] width 4 height 4
radio input "true"
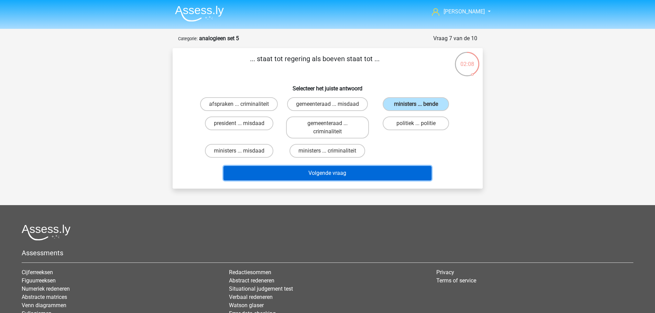
click at [400, 169] on button "Volgende vraag" at bounding box center [327, 173] width 208 height 14
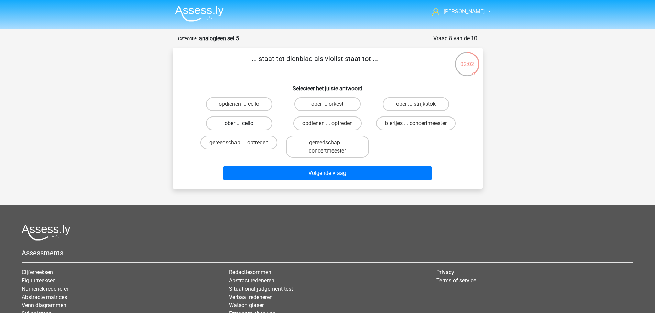
click at [259, 119] on label "ober ... cello" at bounding box center [239, 124] width 66 height 14
click at [243, 123] on input "ober ... cello" at bounding box center [241, 125] width 4 height 4
radio input "true"
click at [331, 122] on label "opdienen ... optreden" at bounding box center [327, 124] width 68 height 14
click at [331, 123] on input "opdienen ... optreden" at bounding box center [329, 125] width 4 height 4
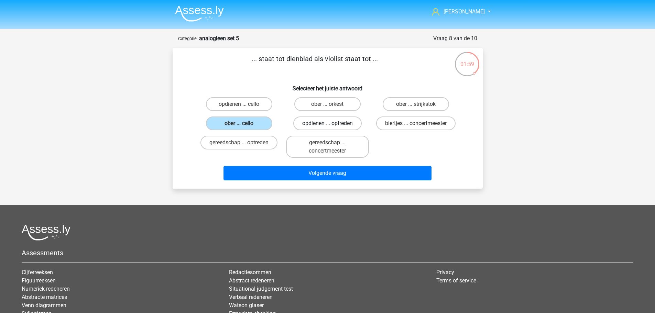
radio input "true"
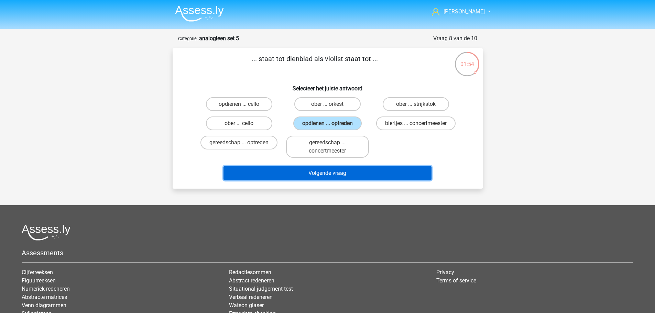
click at [265, 169] on button "Volgende vraag" at bounding box center [327, 173] width 208 height 14
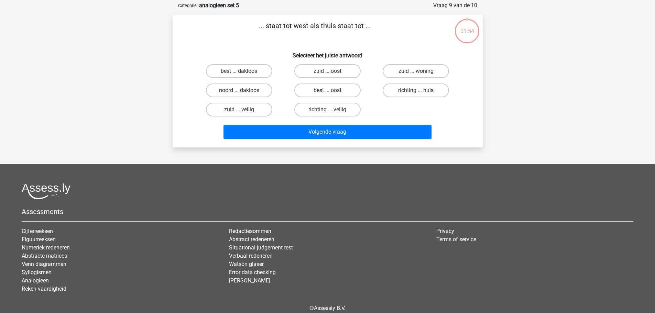
scroll to position [34, 0]
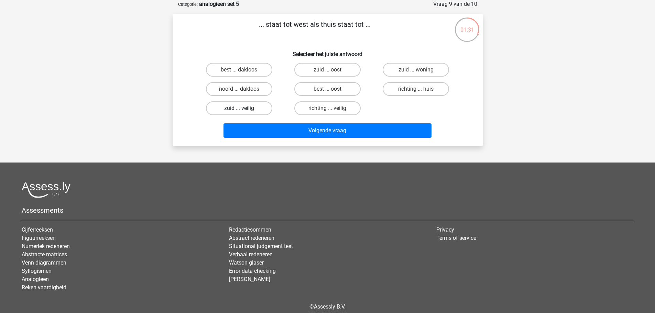
click at [257, 106] on label "zuid ... veilig" at bounding box center [239, 108] width 66 height 14
click at [243, 108] on input "zuid ... veilig" at bounding box center [241, 110] width 4 height 4
radio input "true"
click at [332, 104] on label "richting ... veilig" at bounding box center [327, 108] width 66 height 14
click at [332, 108] on input "richting ... veilig" at bounding box center [329, 110] width 4 height 4
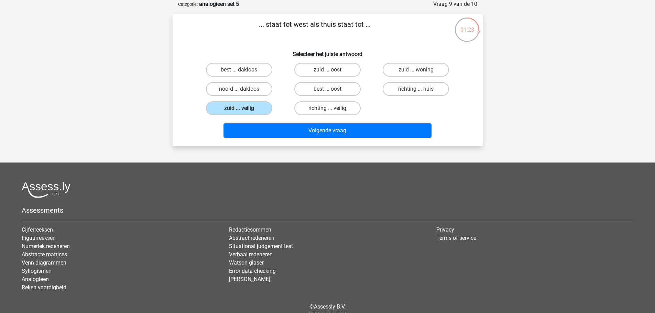
radio input "true"
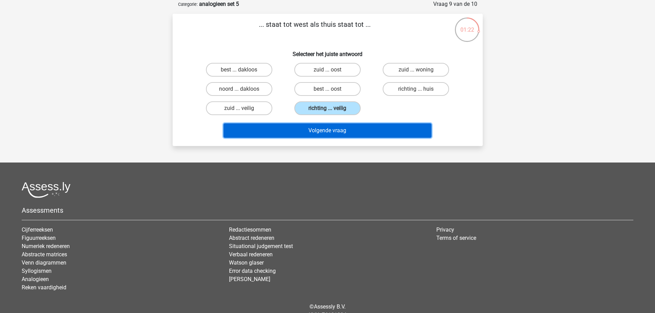
click at [344, 128] on button "Volgende vraag" at bounding box center [327, 130] width 208 height 14
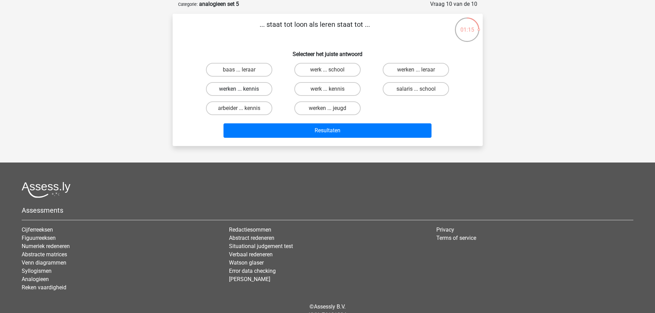
click at [255, 88] on label "werken ... kennis" at bounding box center [239, 89] width 66 height 14
click at [243, 89] on input "werken ... kennis" at bounding box center [241, 91] width 4 height 4
radio input "true"
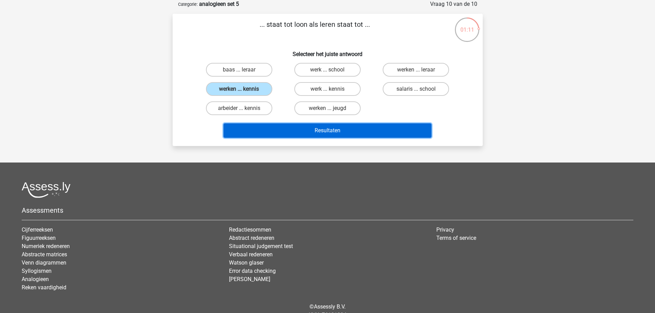
click at [303, 128] on button "Resultaten" at bounding box center [327, 130] width 208 height 14
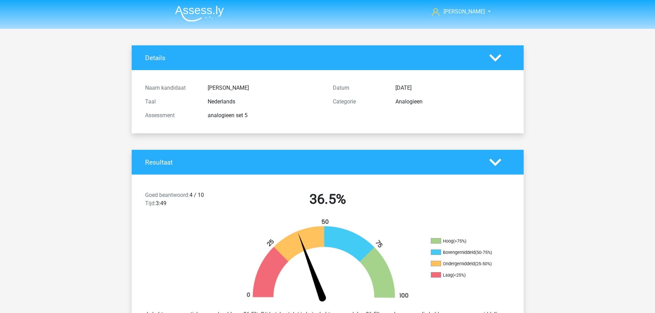
click at [217, 13] on img at bounding box center [199, 13] width 49 height 16
click at [483, 14] on link "[PERSON_NAME]" at bounding box center [457, 12] width 56 height 8
drag, startPoint x: 551, startPoint y: 33, endPoint x: 526, endPoint y: 97, distance: 68.6
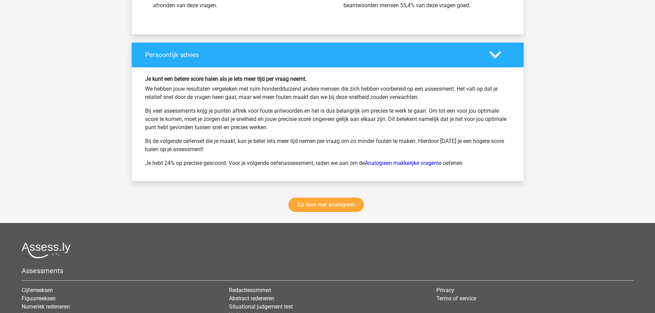
scroll to position [965, 0]
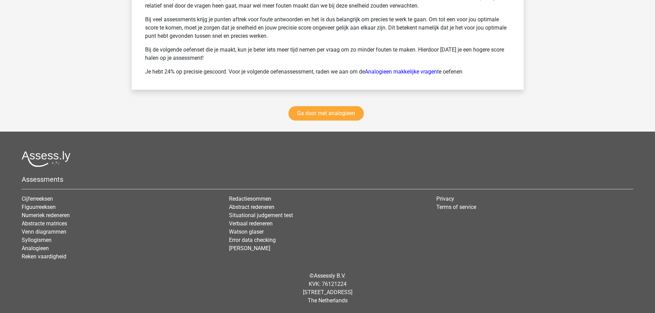
click at [43, 179] on h5 "Assessments" at bounding box center [327, 179] width 611 height 8
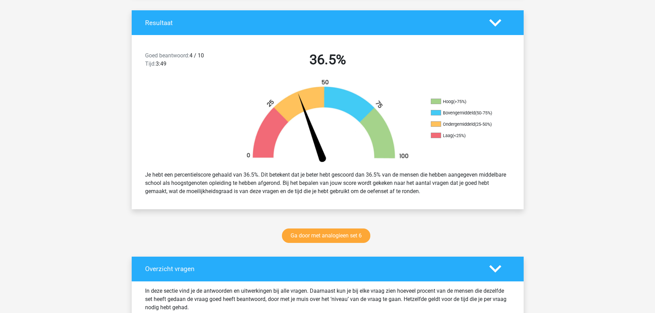
scroll to position [2, 0]
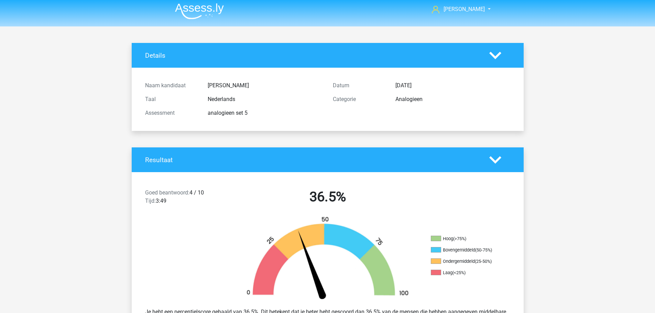
click at [221, 16] on img at bounding box center [199, 11] width 49 height 16
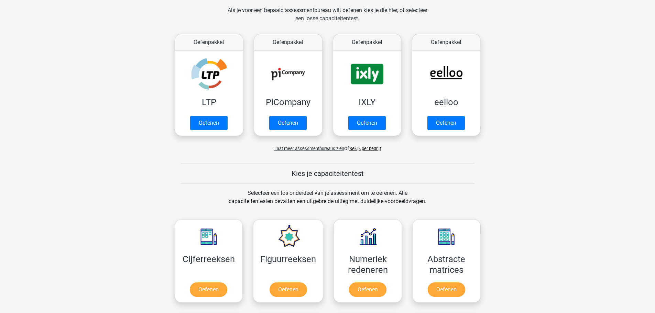
drag, startPoint x: 129, startPoint y: 62, endPoint x: 126, endPoint y: 59, distance: 3.7
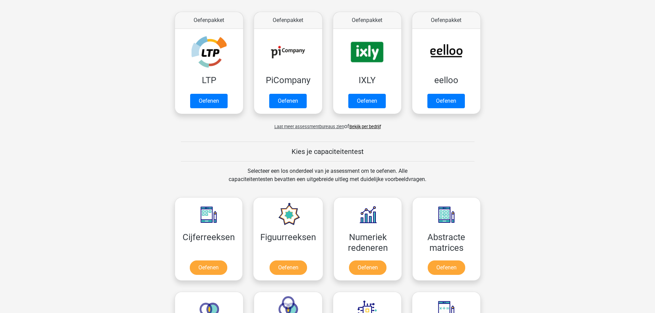
scroll to position [137, 0]
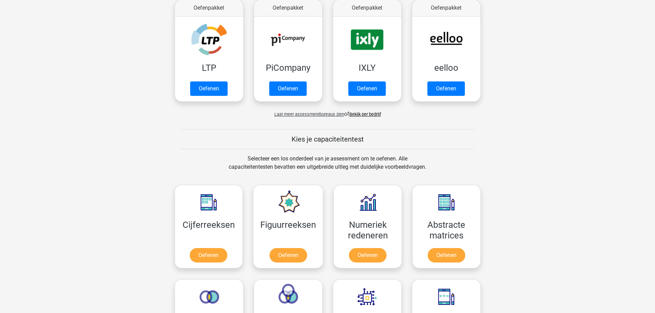
drag, startPoint x: 153, startPoint y: 96, endPoint x: 147, endPoint y: 101, distance: 8.1
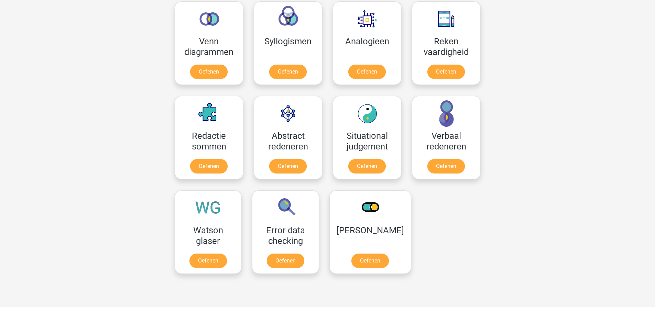
scroll to position [275, 0]
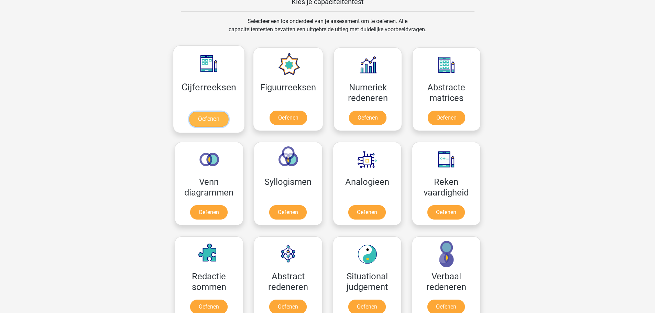
click at [213, 117] on link "Oefenen" at bounding box center [208, 119] width 39 height 15
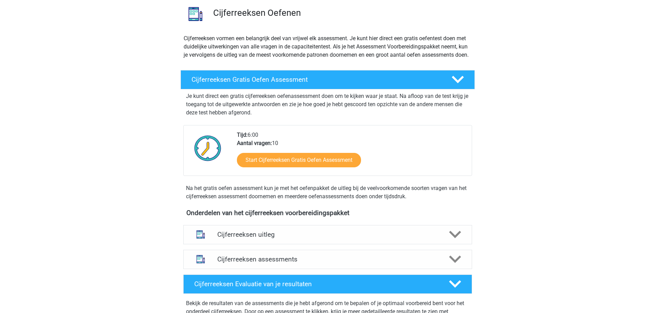
scroll to position [137, 0]
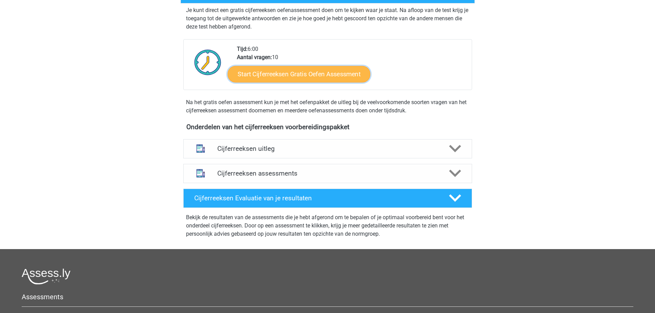
click at [297, 81] on link "Start Cijferreeksen Gratis Oefen Assessment" at bounding box center [299, 74] width 143 height 16
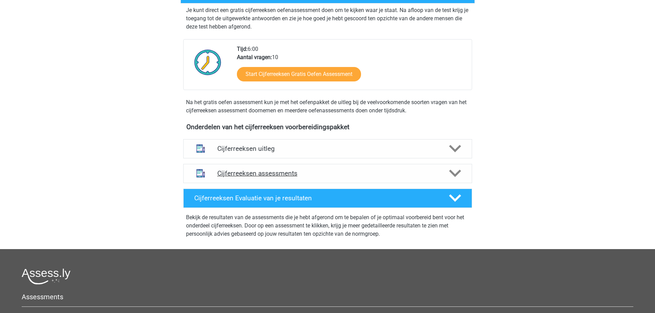
click at [274, 173] on div "Cijferreeksen assessments" at bounding box center [327, 173] width 289 height 19
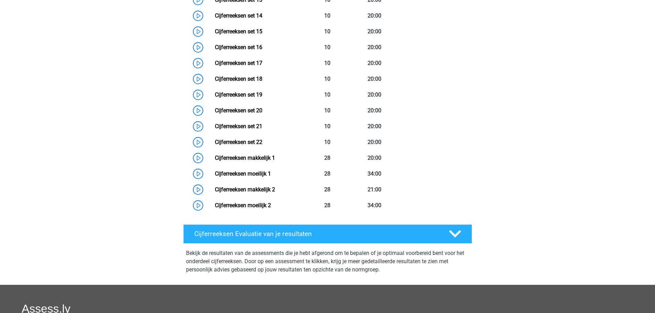
scroll to position [65, 0]
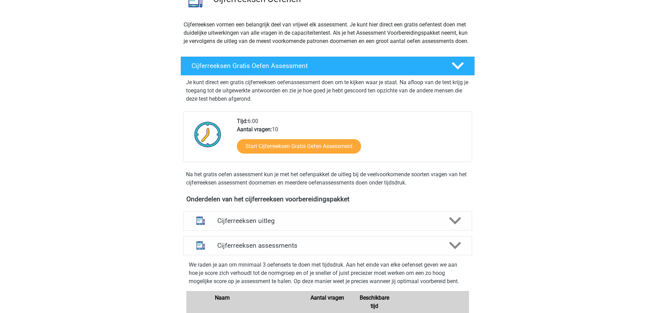
drag, startPoint x: 141, startPoint y: 109, endPoint x: 145, endPoint y: 53, distance: 56.9
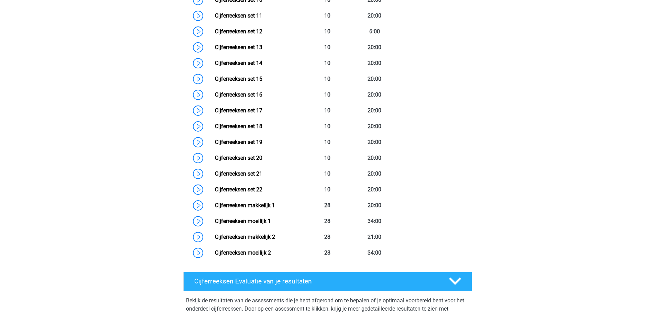
scroll to position [241, 0]
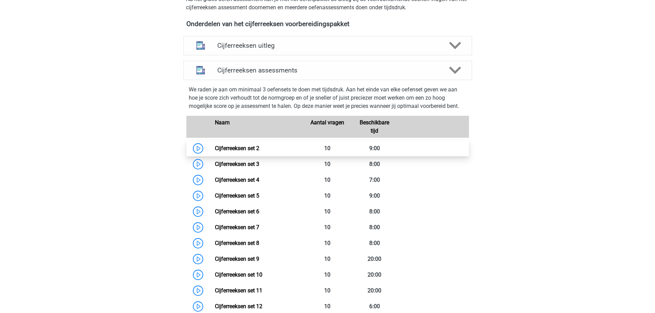
click at [215, 152] on link "Cijferreeksen set 2" at bounding box center [237, 148] width 44 height 7
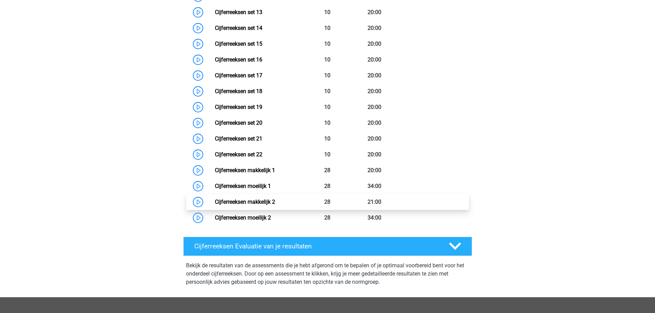
scroll to position [550, 0]
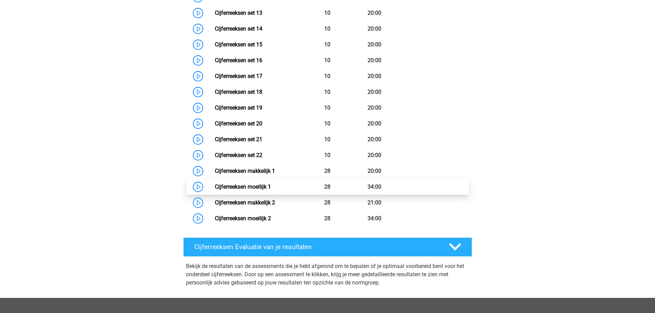
click at [215, 190] on link "Cijferreeksen moeilijk 1" at bounding box center [243, 187] width 56 height 7
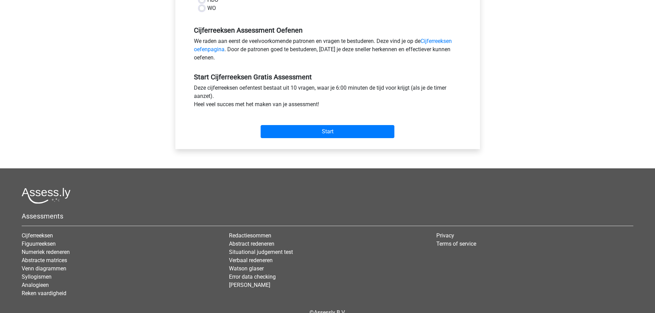
scroll to position [230, 0]
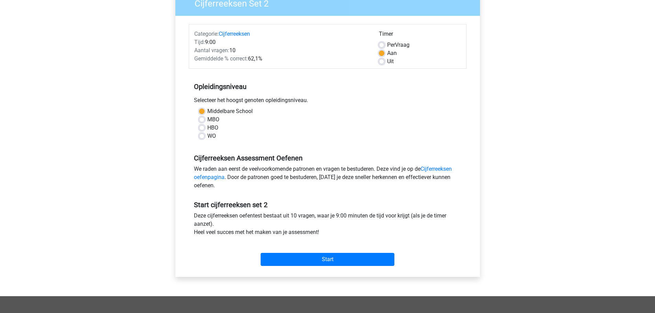
scroll to position [172, 0]
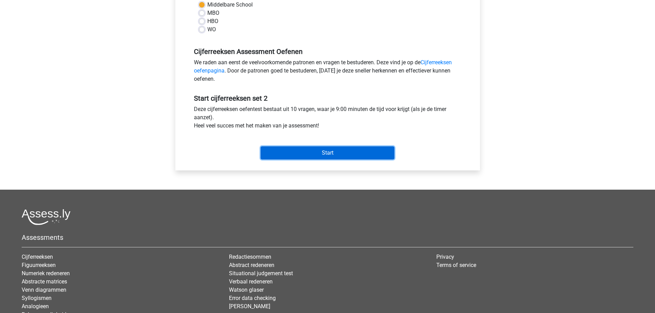
click at [329, 152] on input "Start" at bounding box center [328, 152] width 134 height 13
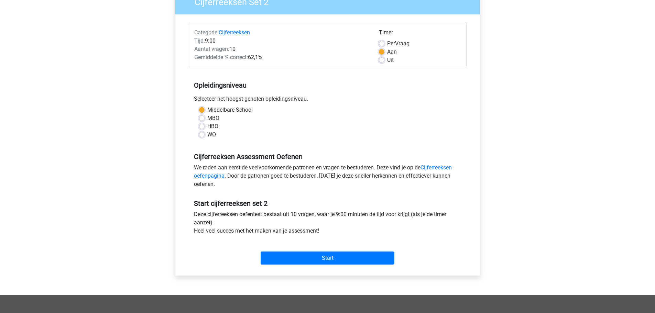
scroll to position [0, 0]
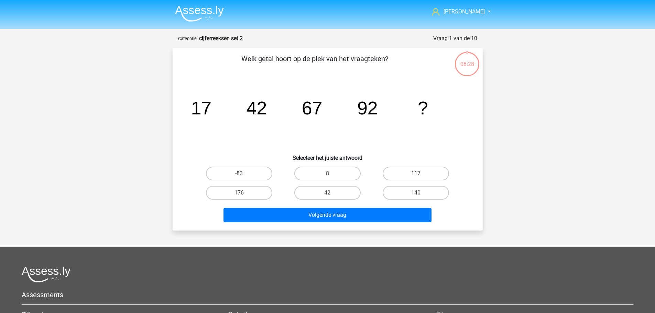
click at [444, 179] on label "117" at bounding box center [416, 174] width 66 height 14
click at [420, 178] on input "117" at bounding box center [418, 176] width 4 height 4
radio input "true"
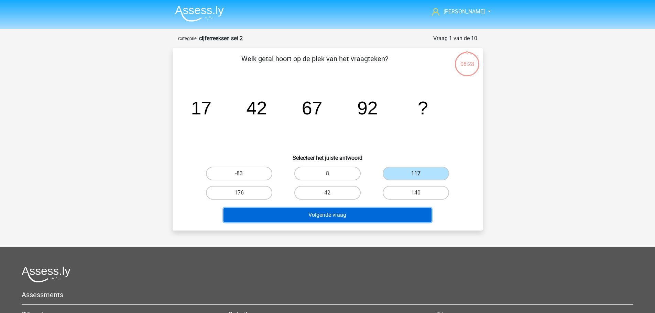
click at [420, 220] on button "Volgende vraag" at bounding box center [327, 215] width 208 height 14
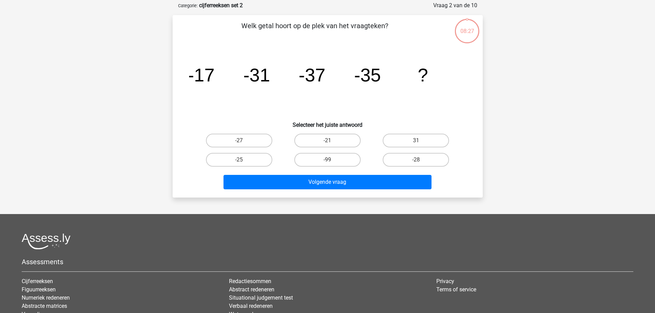
scroll to position [34, 0]
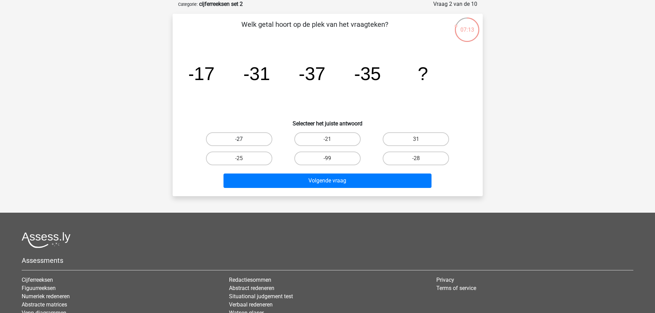
click at [243, 135] on label "-27" at bounding box center [239, 139] width 66 height 14
click at [243, 139] on input "-27" at bounding box center [241, 141] width 4 height 4
radio input "true"
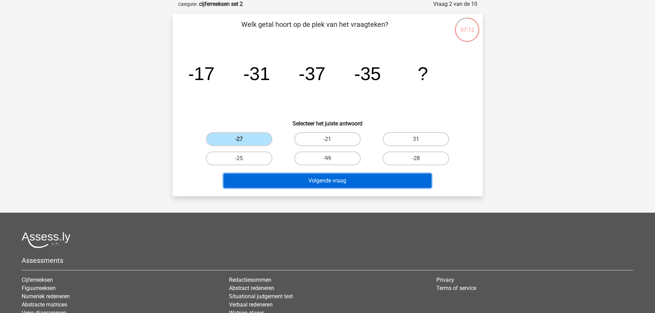
click at [333, 174] on button "Volgende vraag" at bounding box center [327, 181] width 208 height 14
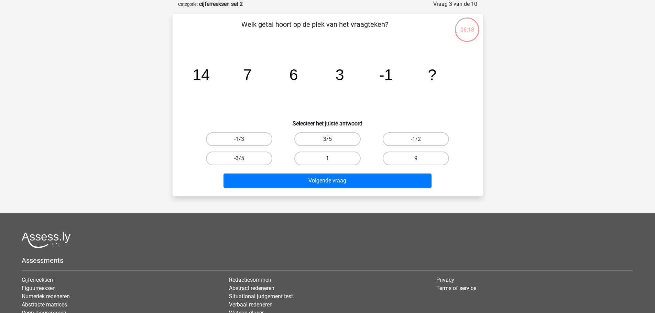
click at [420, 142] on input "-1/2" at bounding box center [418, 141] width 4 height 4
radio input "true"
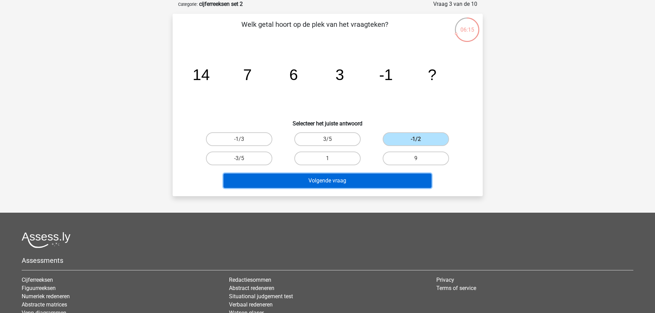
click at [334, 177] on button "Volgende vraag" at bounding box center [327, 181] width 208 height 14
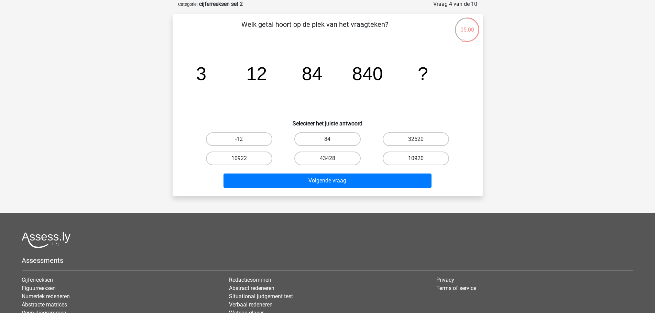
click at [436, 158] on label "10920" at bounding box center [416, 159] width 66 height 14
click at [420, 158] on input "10920" at bounding box center [418, 160] width 4 height 4
radio input "true"
click at [371, 169] on div "Volgende vraag" at bounding box center [328, 179] width 288 height 23
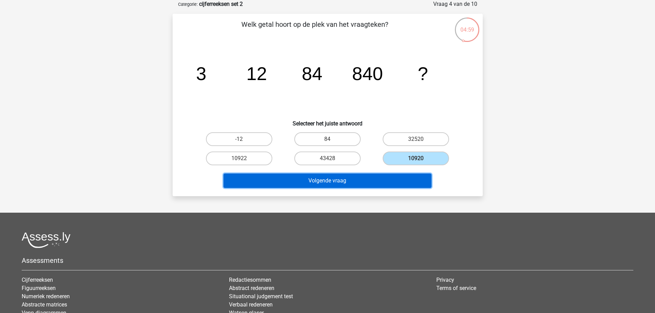
click at [366, 179] on button "Volgende vraag" at bounding box center [327, 181] width 208 height 14
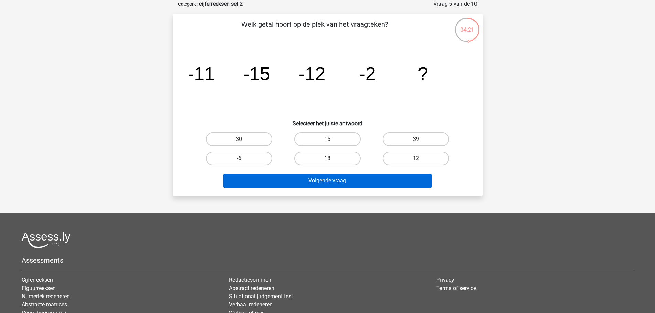
drag, startPoint x: 323, startPoint y: 139, endPoint x: 328, endPoint y: 184, distance: 45.6
click at [322, 139] on label "15" at bounding box center [327, 139] width 66 height 14
click at [327, 139] on input "15" at bounding box center [329, 141] width 4 height 4
radio input "true"
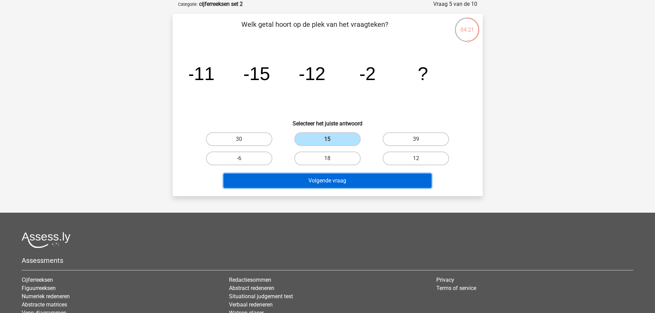
click at [327, 184] on button "Volgende vraag" at bounding box center [327, 181] width 208 height 14
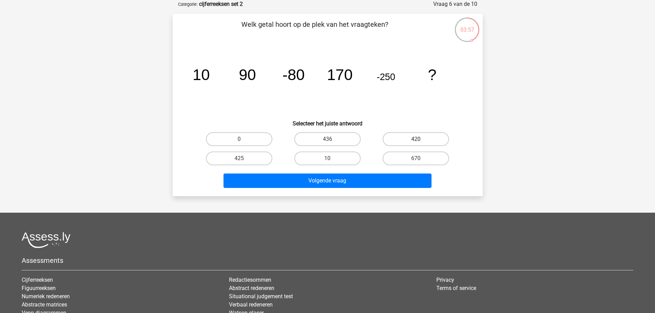
click at [409, 138] on label "420" at bounding box center [416, 139] width 66 height 14
click at [416, 139] on input "420" at bounding box center [418, 141] width 4 height 4
radio input "true"
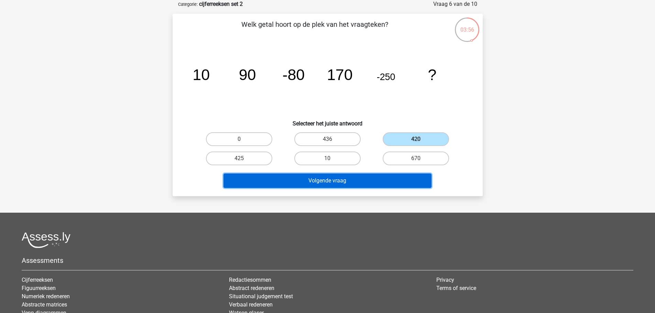
click at [370, 178] on button "Volgende vraag" at bounding box center [327, 181] width 208 height 14
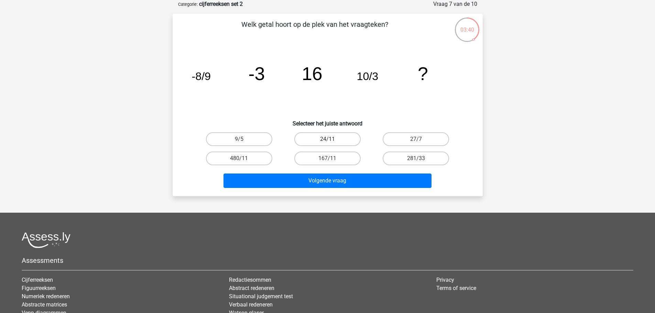
click at [333, 142] on label "24/11" at bounding box center [327, 139] width 66 height 14
click at [332, 142] on input "24/11" at bounding box center [329, 141] width 4 height 4
radio input "true"
click at [239, 133] on label "9/5" at bounding box center [239, 139] width 66 height 14
click at [239, 139] on input "9/5" at bounding box center [241, 141] width 4 height 4
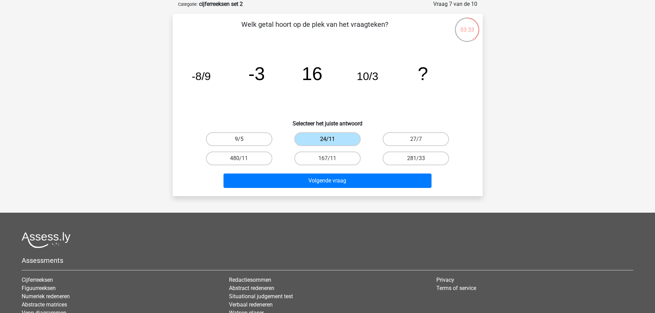
radio input "true"
click at [321, 155] on label "167/11" at bounding box center [327, 159] width 66 height 14
click at [327, 158] on input "167/11" at bounding box center [329, 160] width 4 height 4
radio input "true"
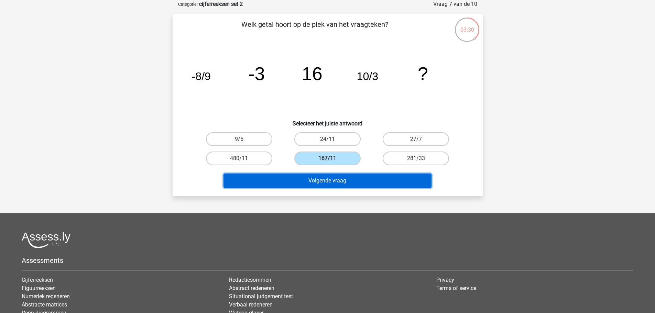
click at [266, 178] on button "Volgende vraag" at bounding box center [327, 181] width 208 height 14
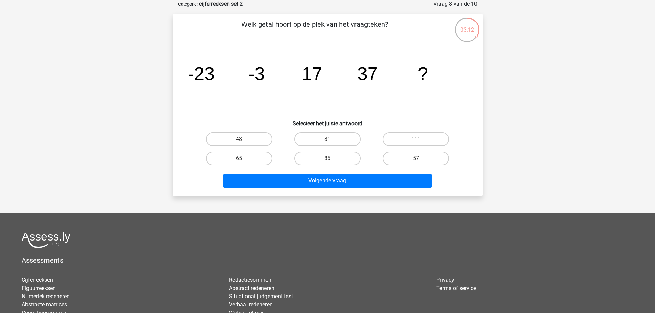
click at [412, 149] on div "57" at bounding box center [416, 158] width 88 height 19
click at [408, 152] on label "57" at bounding box center [416, 159] width 66 height 14
click at [416, 158] on input "57" at bounding box center [418, 160] width 4 height 4
radio input "true"
drag, startPoint x: 376, startPoint y: 189, endPoint x: 372, endPoint y: 190, distance: 4.2
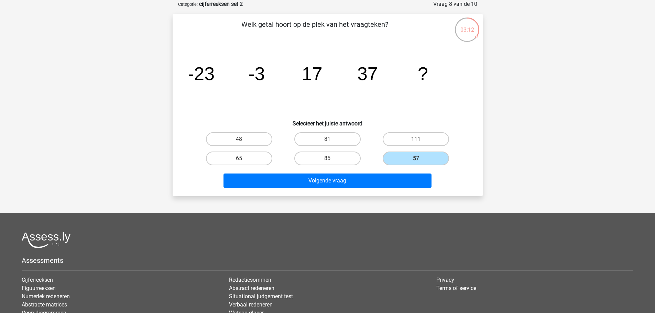
click at [374, 190] on div "Volgende vraag" at bounding box center [327, 182] width 265 height 17
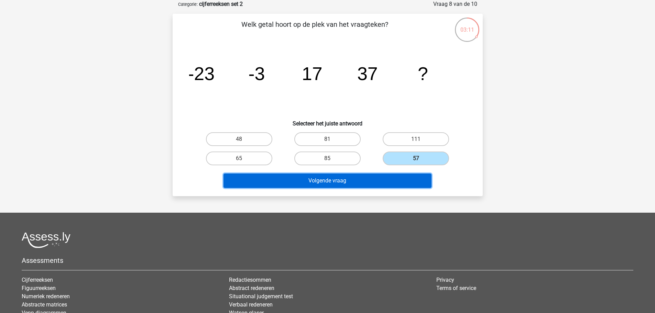
click at [357, 187] on button "Volgende vraag" at bounding box center [327, 181] width 208 height 14
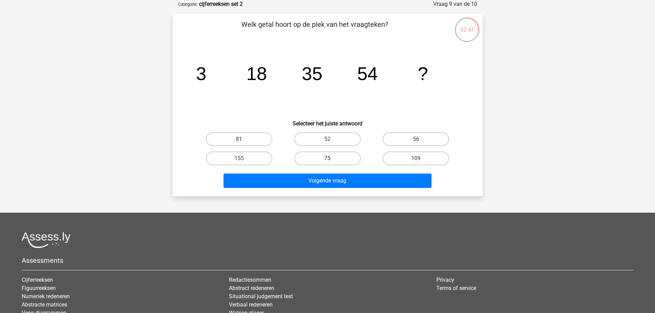
drag, startPoint x: 324, startPoint y: 155, endPoint x: 325, endPoint y: 159, distance: 4.5
click at [324, 156] on label "75" at bounding box center [327, 159] width 66 height 14
click at [327, 158] on input "75" at bounding box center [329, 160] width 4 height 4
radio input "true"
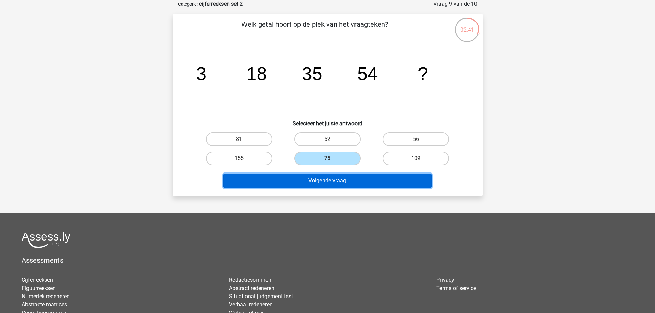
click at [332, 187] on button "Volgende vraag" at bounding box center [327, 181] width 208 height 14
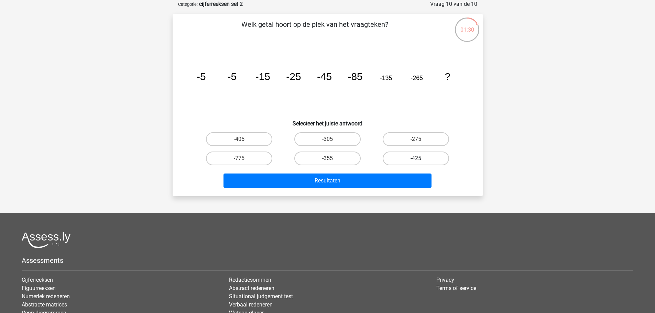
click at [417, 157] on label "-425" at bounding box center [416, 159] width 66 height 14
click at [417, 158] on input "-425" at bounding box center [418, 160] width 4 height 4
radio input "true"
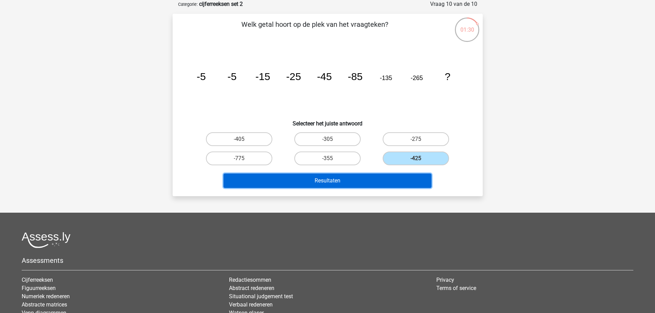
click at [366, 185] on button "Resultaten" at bounding box center [327, 181] width 208 height 14
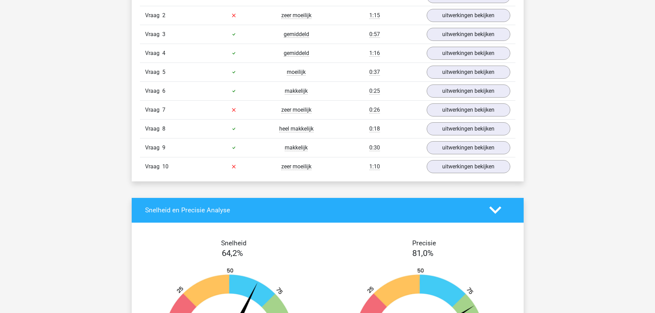
scroll to position [516, 0]
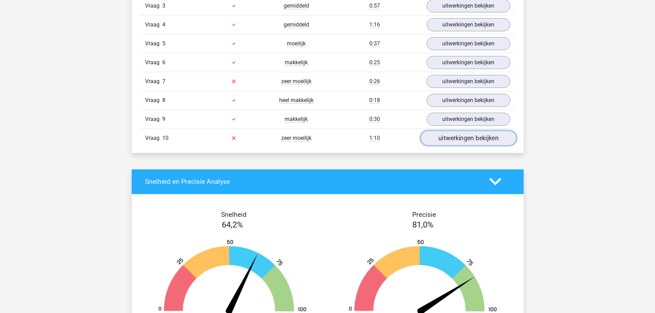
click at [482, 138] on link "uitwerkingen bekijken" at bounding box center [468, 138] width 96 height 15
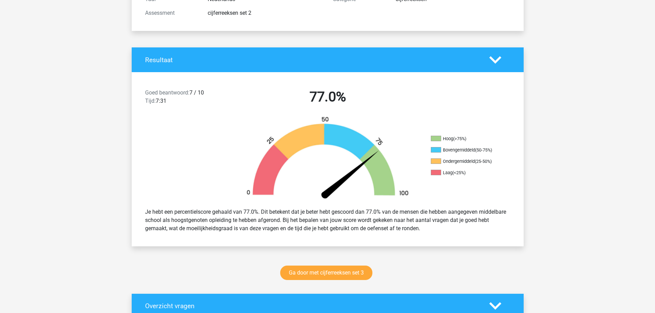
scroll to position [0, 0]
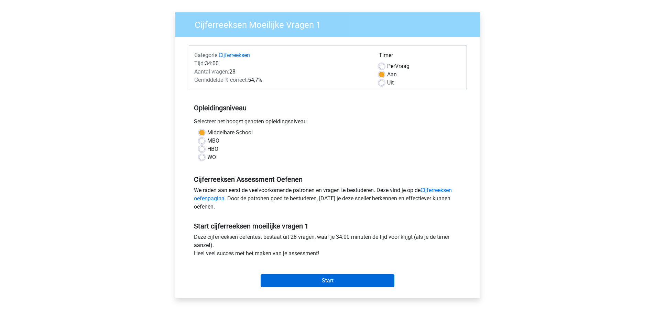
scroll to position [103, 0]
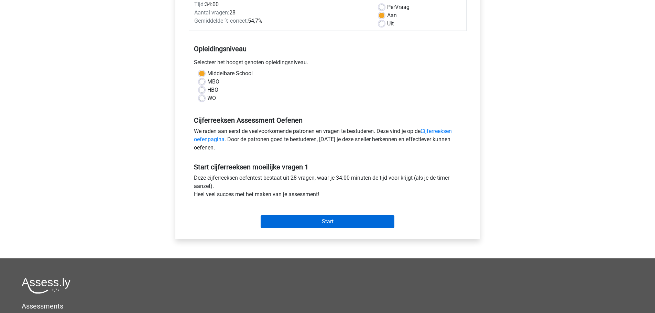
drag, startPoint x: 297, startPoint y: 210, endPoint x: 294, endPoint y: 219, distance: 9.3
click at [297, 210] on div "Start" at bounding box center [328, 216] width 278 height 24
click at [292, 223] on input "Start" at bounding box center [328, 221] width 134 height 13
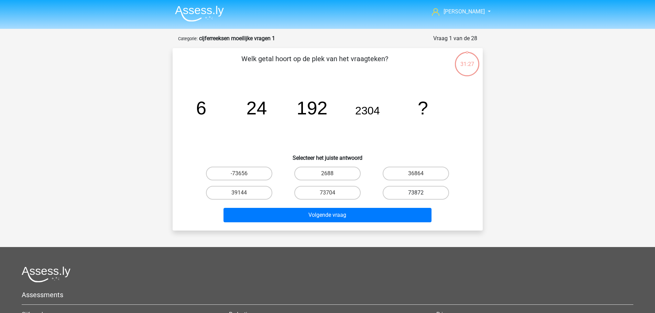
click at [399, 193] on label "73872" at bounding box center [416, 193] width 66 height 14
click at [416, 193] on input "73872" at bounding box center [418, 195] width 4 height 4
radio input "true"
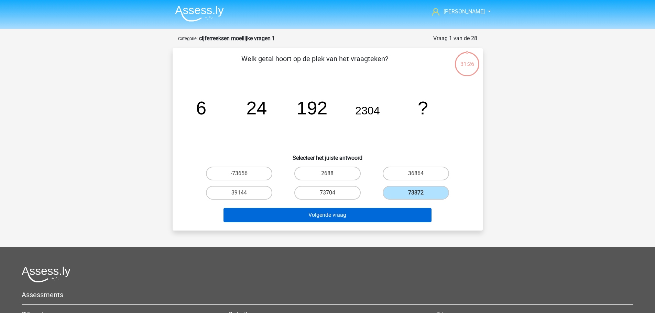
click at [395, 208] on div "Volgende vraag" at bounding box center [328, 213] width 288 height 23
click at [395, 211] on button "Volgende vraag" at bounding box center [327, 215] width 208 height 14
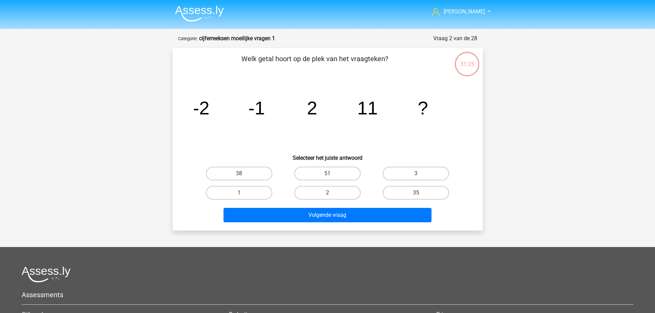
scroll to position [34, 0]
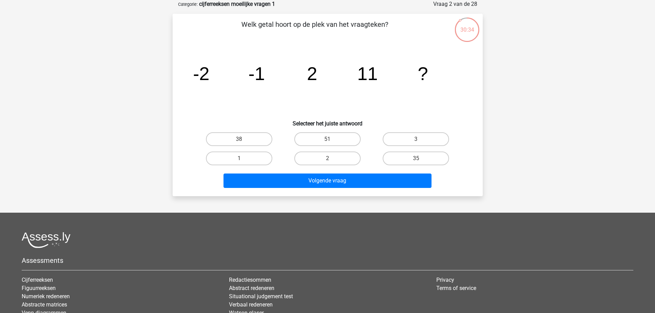
click at [241, 142] on input "38" at bounding box center [241, 141] width 4 height 4
radio input "true"
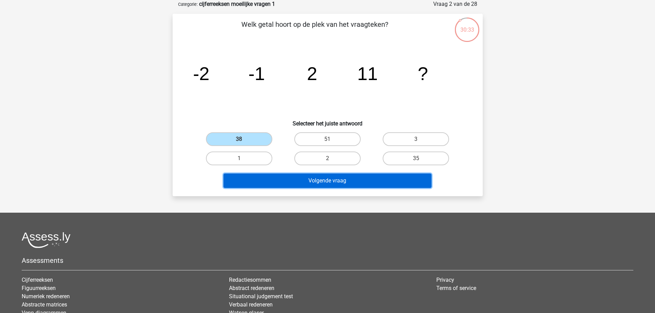
click at [272, 186] on button "Volgende vraag" at bounding box center [327, 181] width 208 height 14
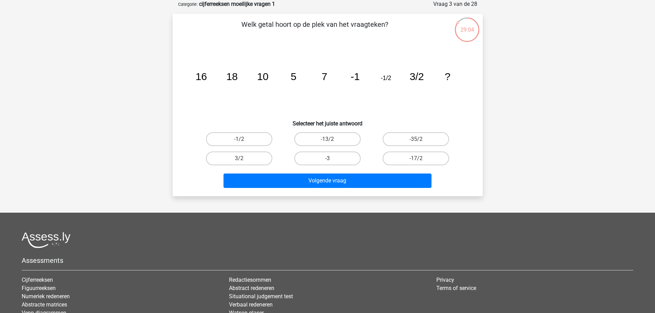
drag, startPoint x: 345, startPoint y: 156, endPoint x: 345, endPoint y: 165, distance: 8.9
click at [345, 157] on label "-3" at bounding box center [327, 159] width 66 height 14
click at [332, 158] on input "-3" at bounding box center [329, 160] width 4 height 4
radio input "true"
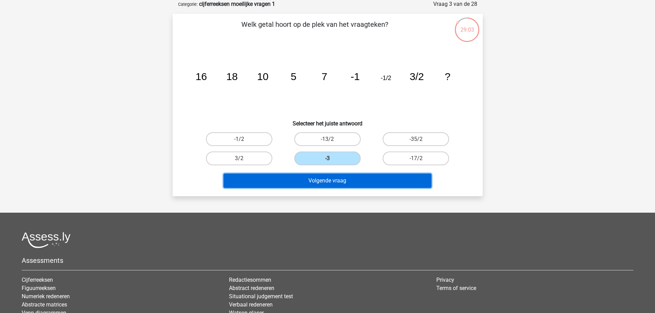
click at [343, 179] on button "Volgende vraag" at bounding box center [327, 181] width 208 height 14
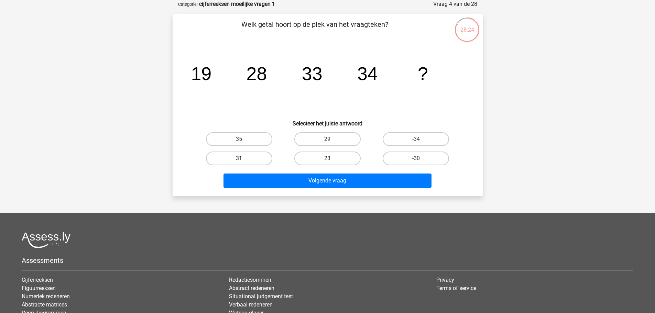
click at [247, 156] on label "31" at bounding box center [239, 159] width 66 height 14
click at [243, 158] on input "31" at bounding box center [241, 160] width 4 height 4
radio input "true"
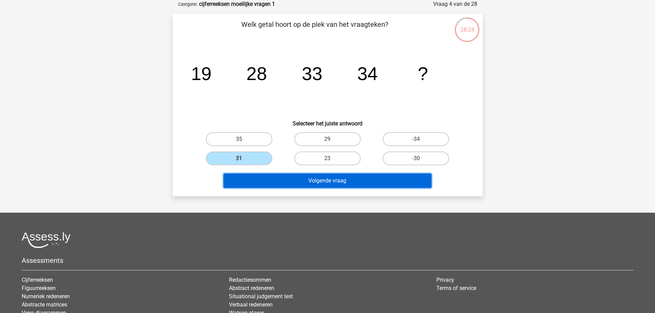
click at [256, 178] on button "Volgende vraag" at bounding box center [327, 181] width 208 height 14
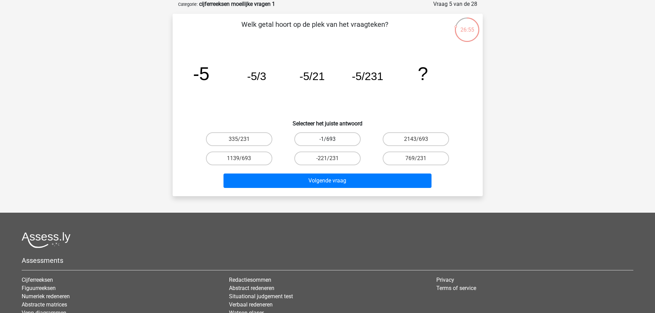
click at [338, 137] on label "-1/693" at bounding box center [327, 139] width 66 height 14
click at [332, 139] on input "-1/693" at bounding box center [329, 141] width 4 height 4
radio input "true"
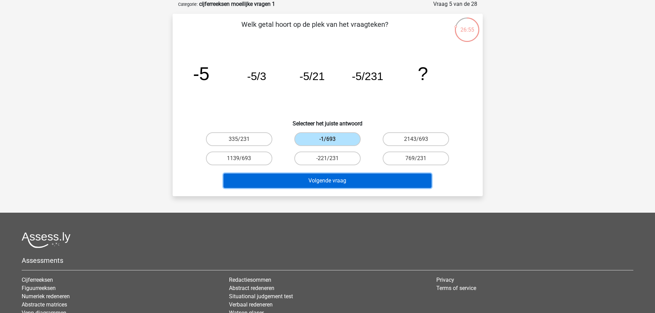
click at [297, 184] on button "Volgende vraag" at bounding box center [327, 181] width 208 height 14
